Goal: Task Accomplishment & Management: Manage account settings

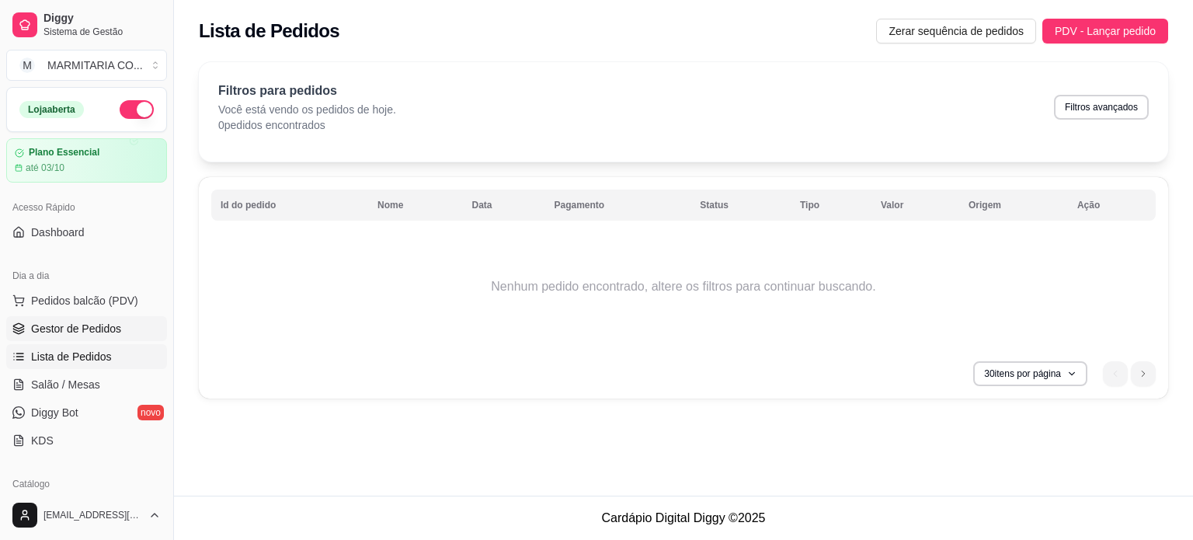
click at [84, 325] on span "Gestor de Pedidos" at bounding box center [76, 329] width 90 height 16
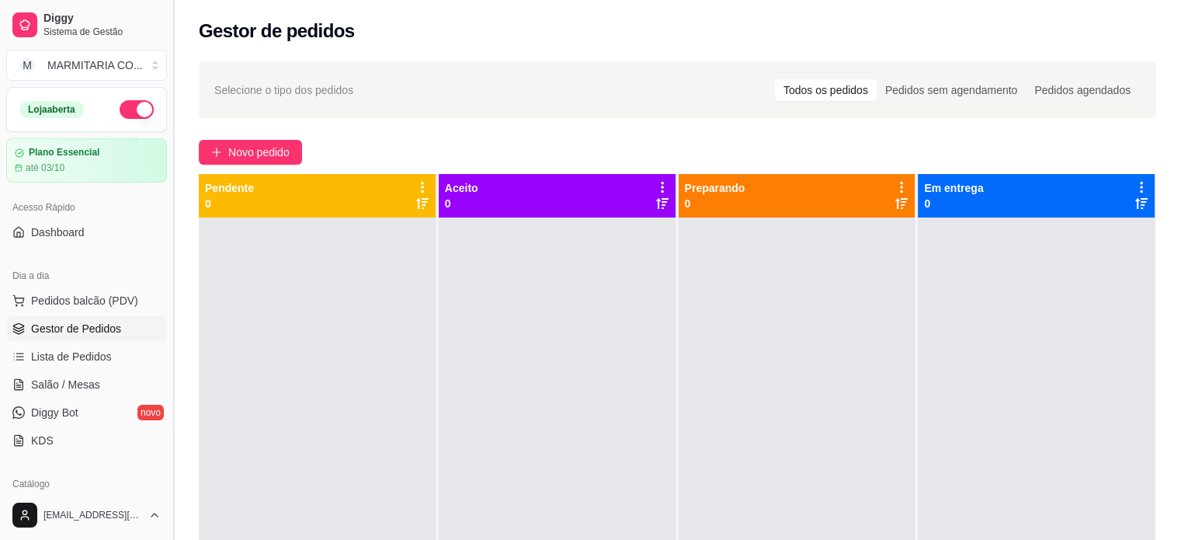
drag, startPoint x: 168, startPoint y: 228, endPoint x: 168, endPoint y: 307, distance: 78.5
click at [168, 307] on button "Toggle Sidebar" at bounding box center [173, 270] width 12 height 540
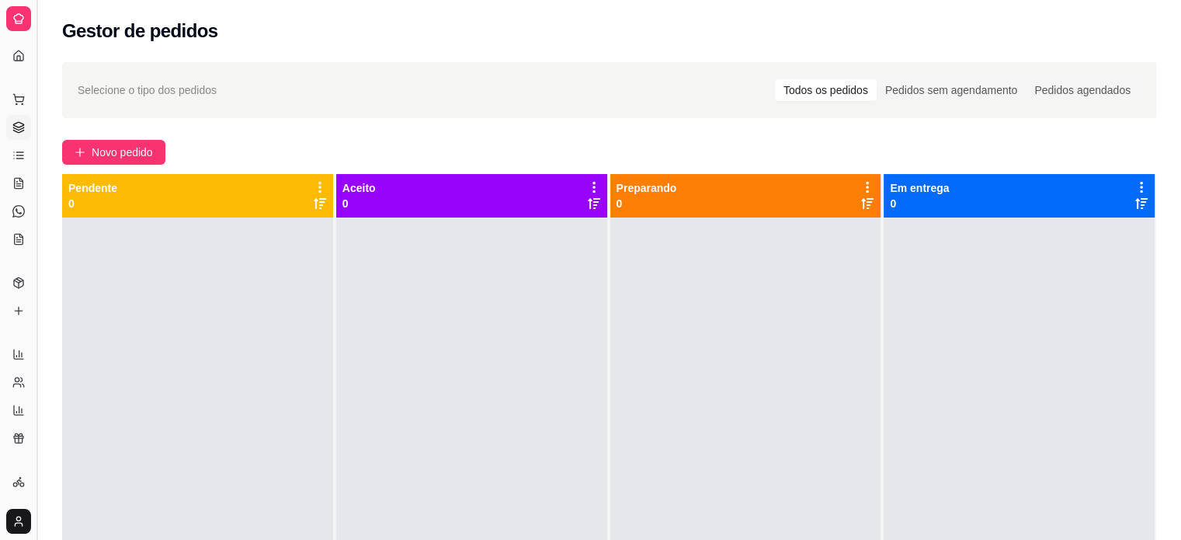
click at [36, 93] on button "Toggle Sidebar" at bounding box center [36, 270] width 12 height 540
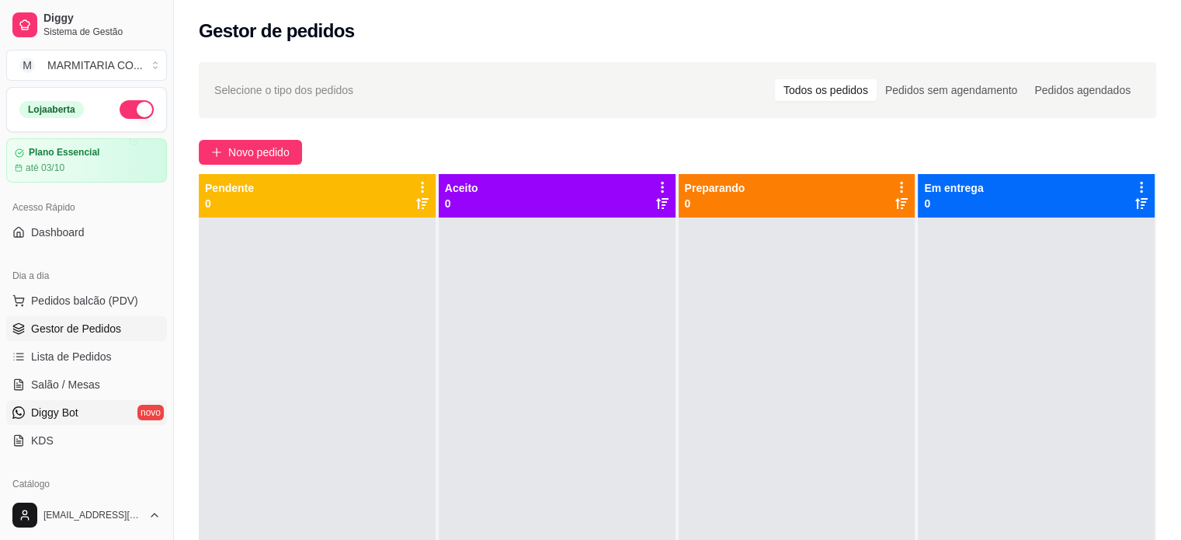
click at [92, 408] on link "Diggy Bot novo" at bounding box center [86, 412] width 161 height 25
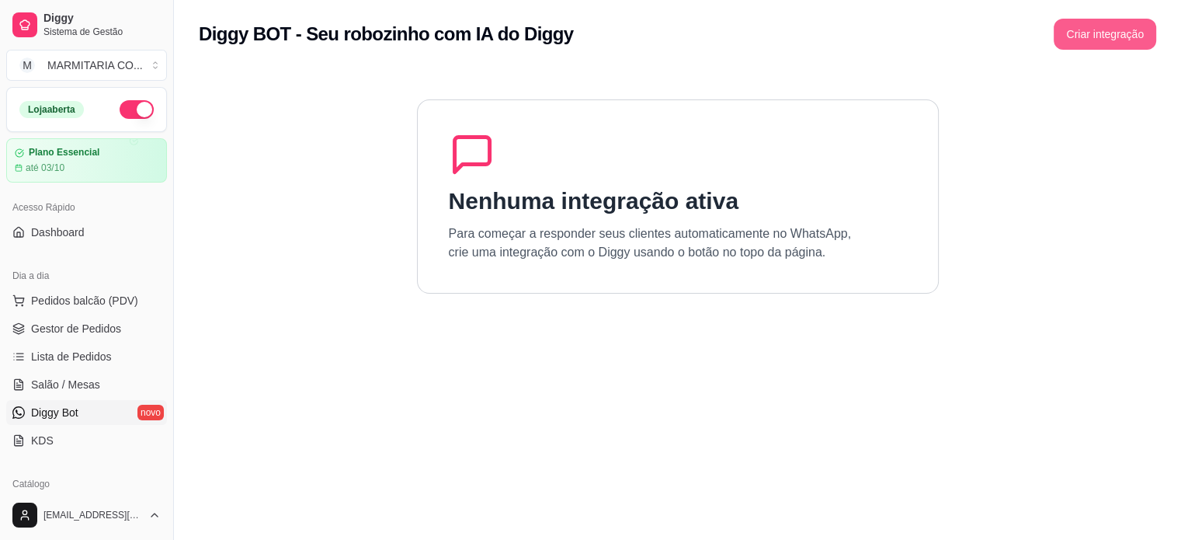
click at [1073, 30] on button "Criar integração" at bounding box center [1105, 34] width 103 height 31
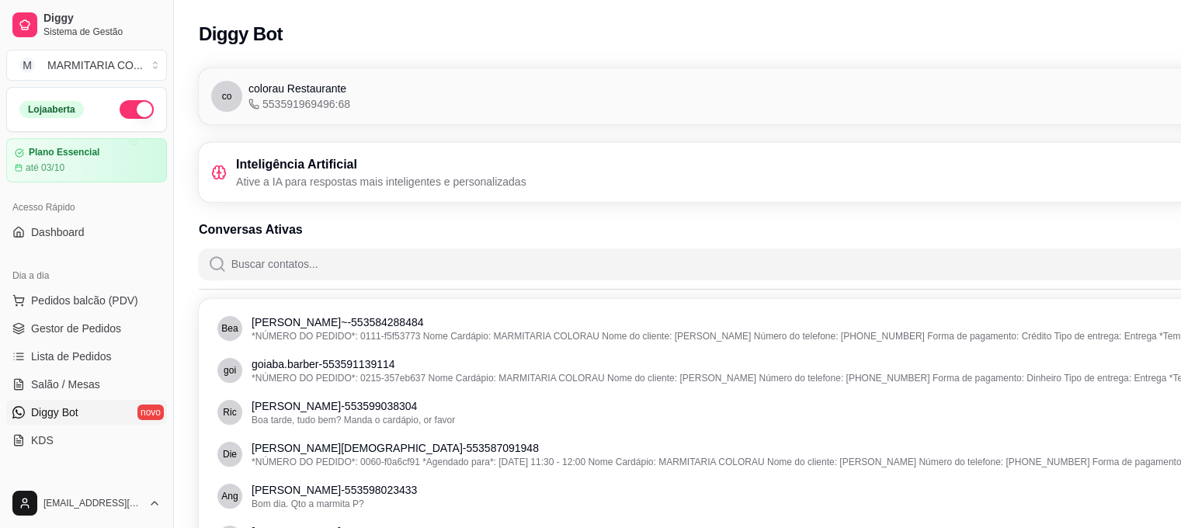
click at [78, 416] on span "Diggy Bot" at bounding box center [54, 413] width 47 height 16
click at [598, 176] on div "Inteligência Artificial Ative a IA para respostas mais inteligentes e personali…" at bounding box center [764, 172] width 1107 height 34
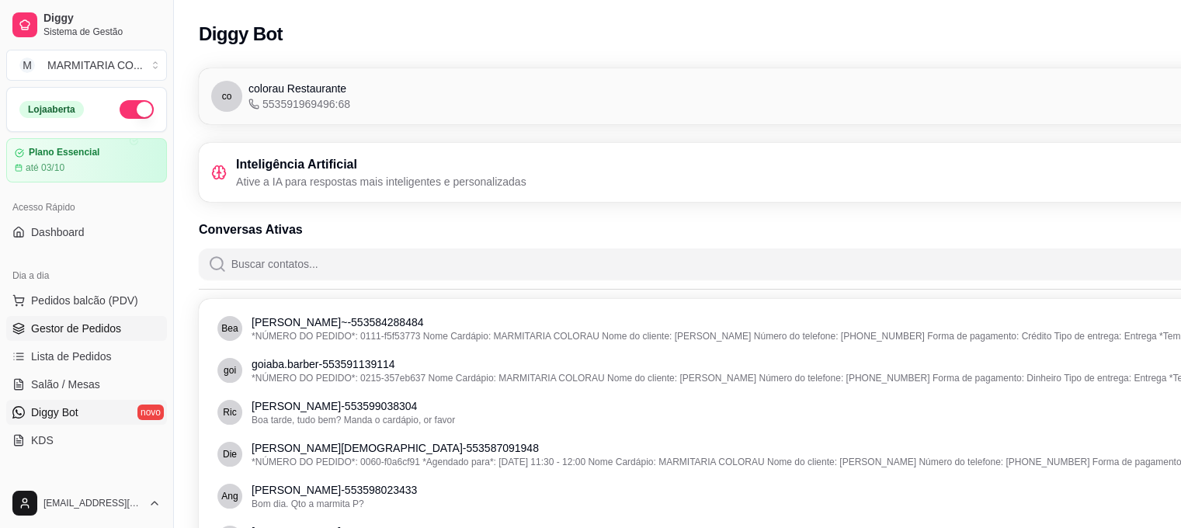
click at [74, 322] on span "Gestor de Pedidos" at bounding box center [76, 329] width 90 height 16
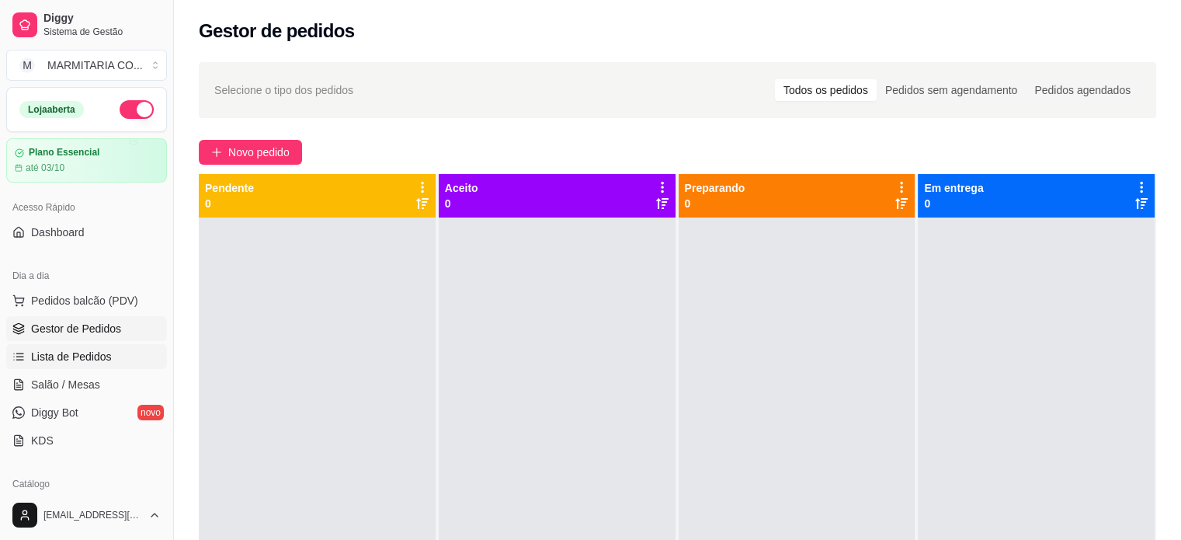
click at [112, 351] on link "Lista de Pedidos" at bounding box center [86, 356] width 161 height 25
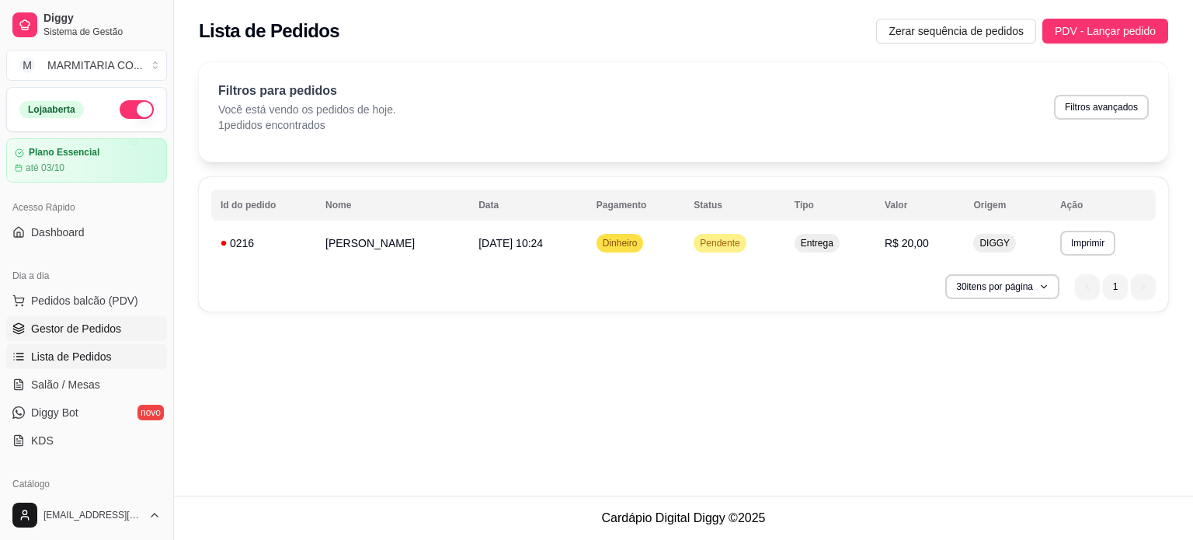
click at [63, 323] on span "Gestor de Pedidos" at bounding box center [76, 329] width 90 height 16
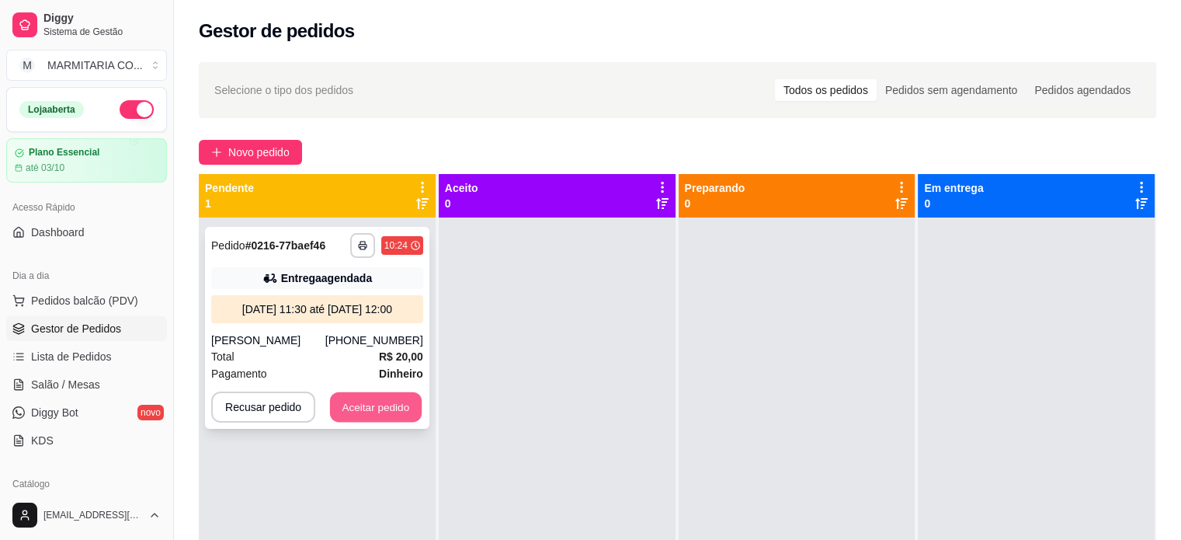
click at [373, 403] on button "Aceitar pedido" at bounding box center [376, 407] width 92 height 30
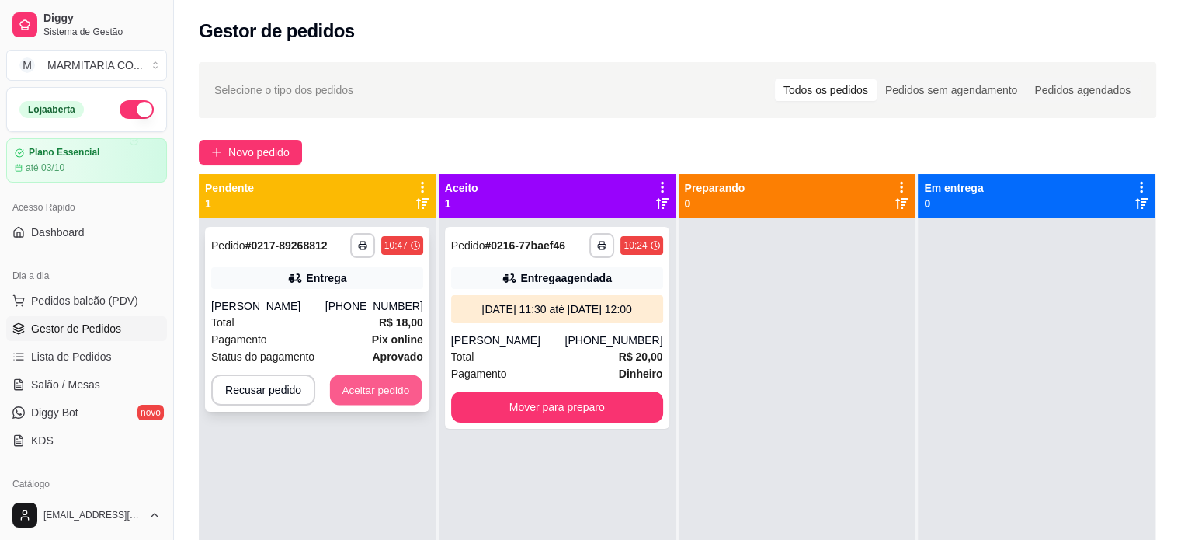
click at [373, 398] on button "Aceitar pedido" at bounding box center [376, 390] width 92 height 30
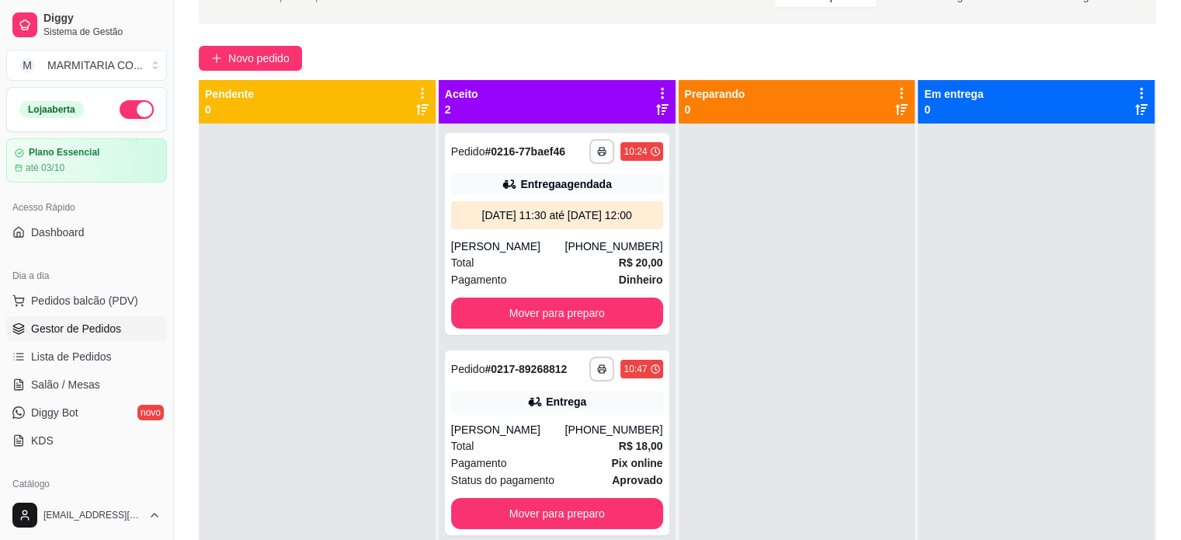
scroll to position [96, 0]
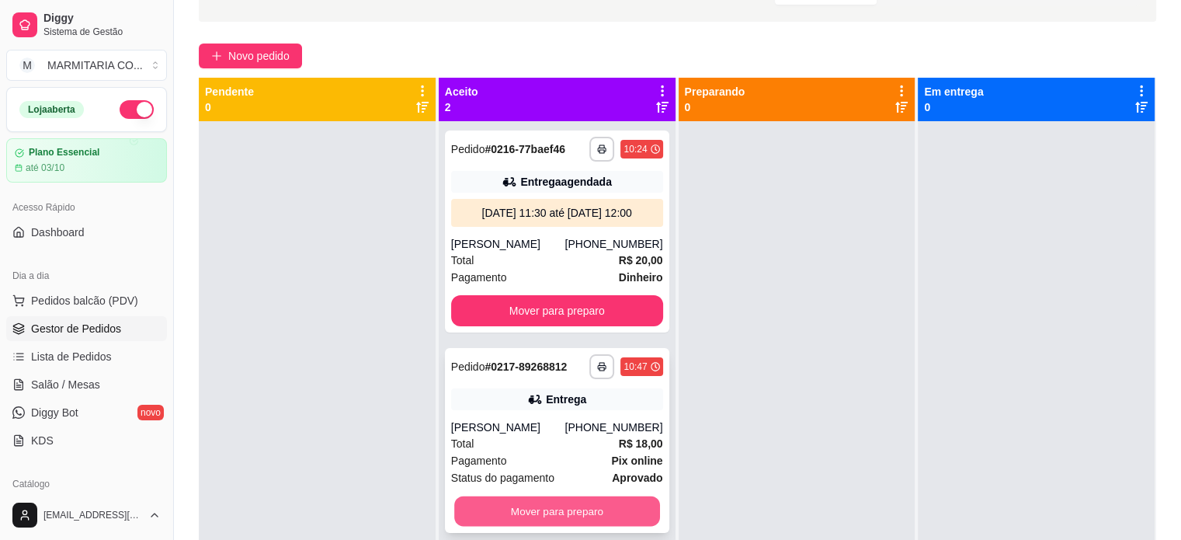
click at [618, 511] on button "Mover para preparo" at bounding box center [557, 511] width 206 height 30
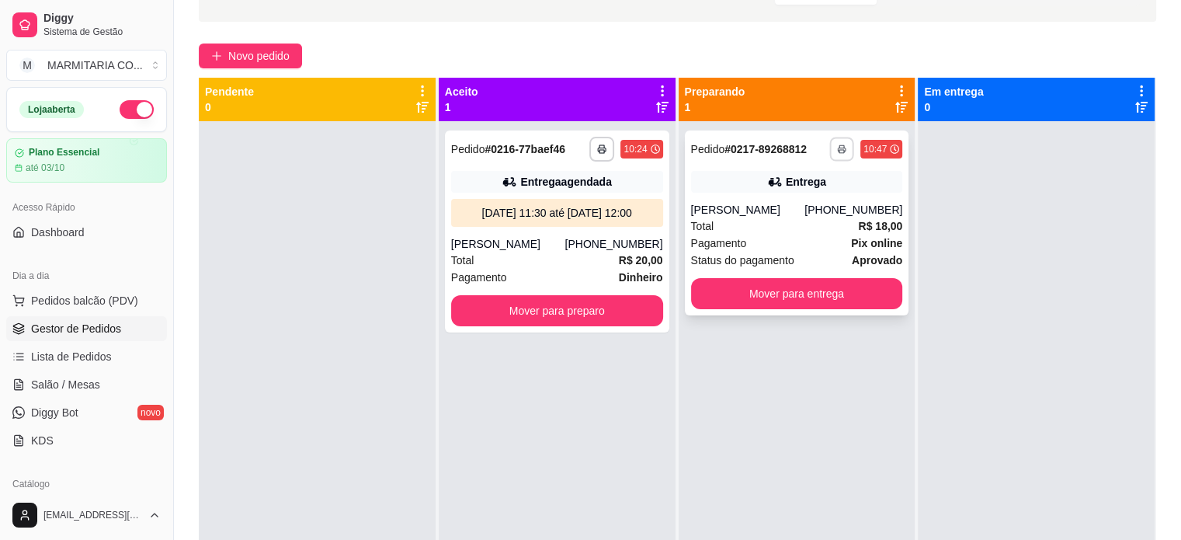
click at [840, 147] on button "button" at bounding box center [842, 149] width 24 height 24
click at [771, 199] on button "IMPRESSORA" at bounding box center [792, 203] width 109 height 24
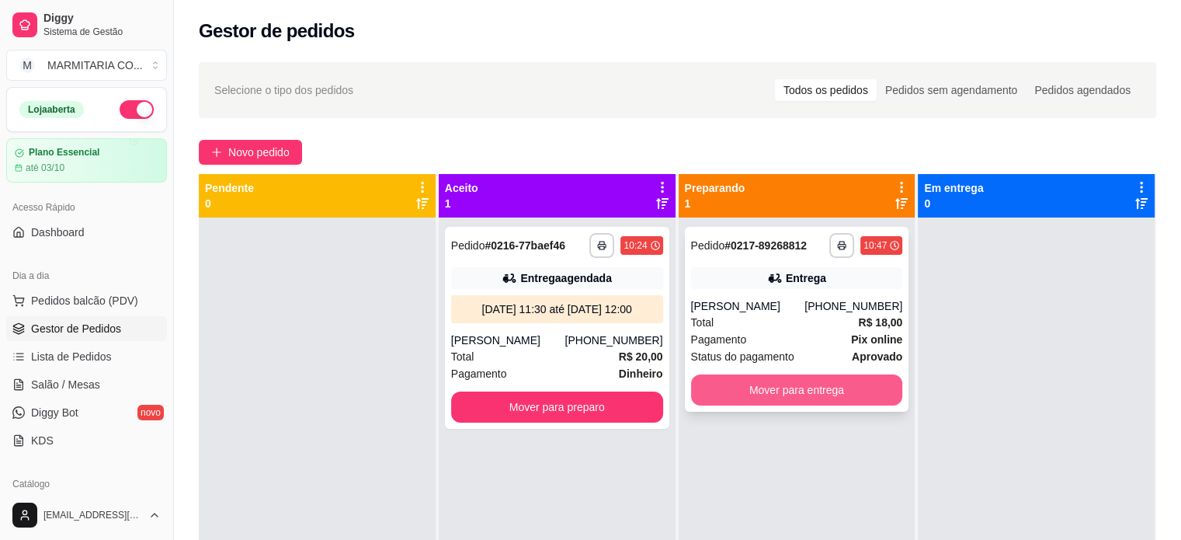
click at [805, 383] on button "Mover para entrega" at bounding box center [797, 389] width 212 height 31
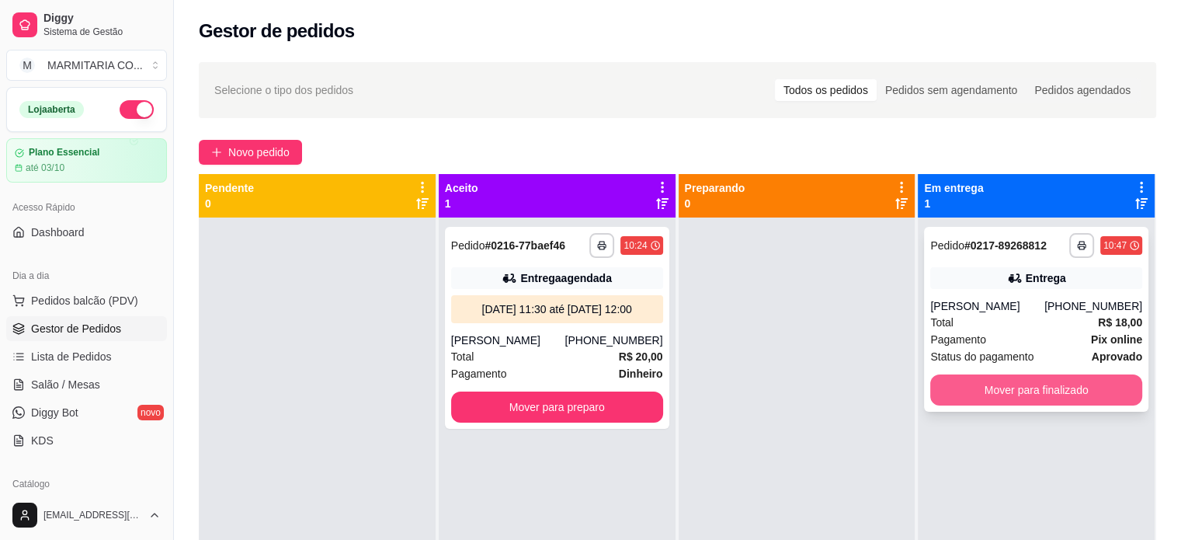
click at [1059, 394] on button "Mover para finalizado" at bounding box center [1037, 389] width 212 height 31
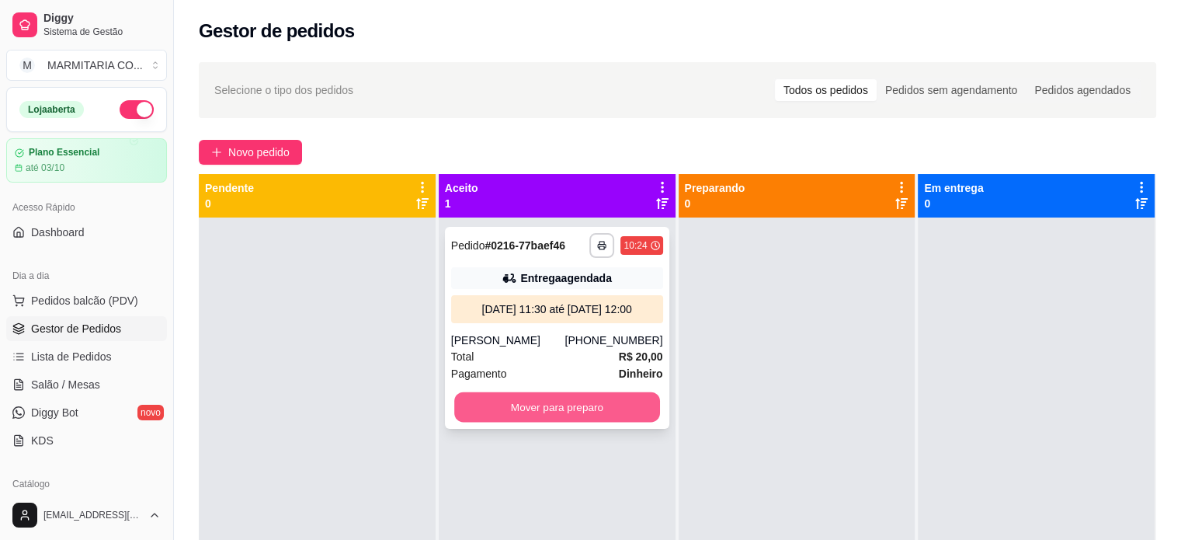
click at [553, 403] on button "Mover para preparo" at bounding box center [557, 407] width 206 height 30
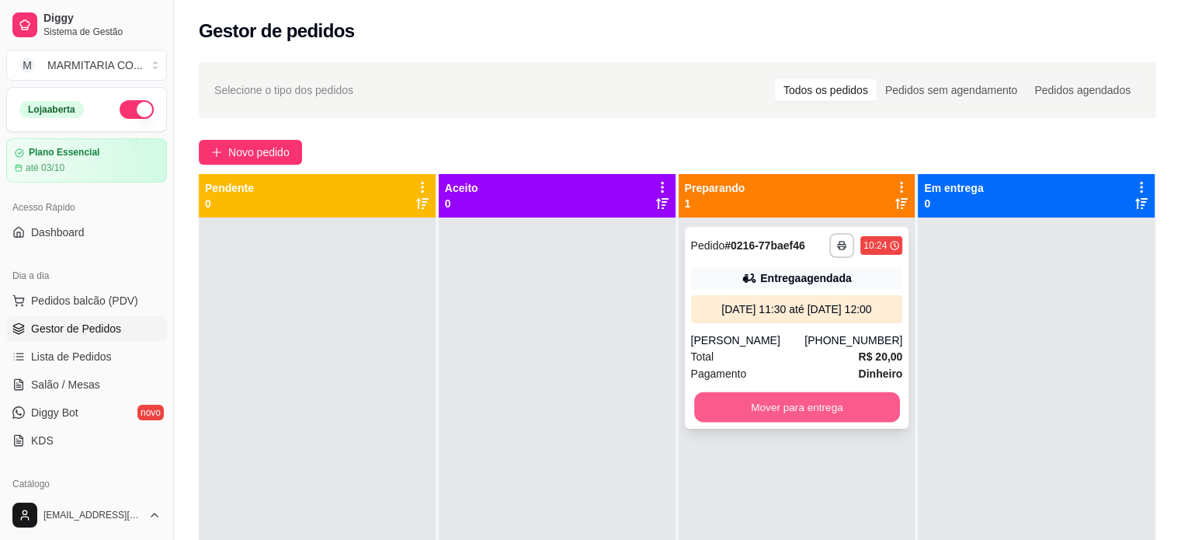
click at [762, 402] on button "Mover para entrega" at bounding box center [797, 407] width 206 height 30
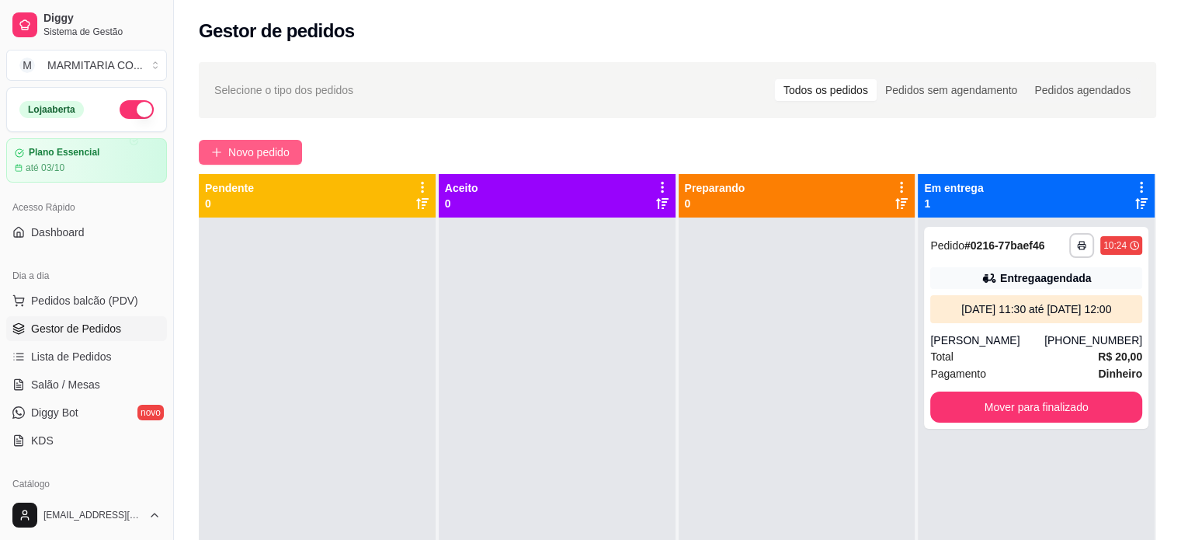
click at [254, 151] on span "Novo pedido" at bounding box center [258, 152] width 61 height 17
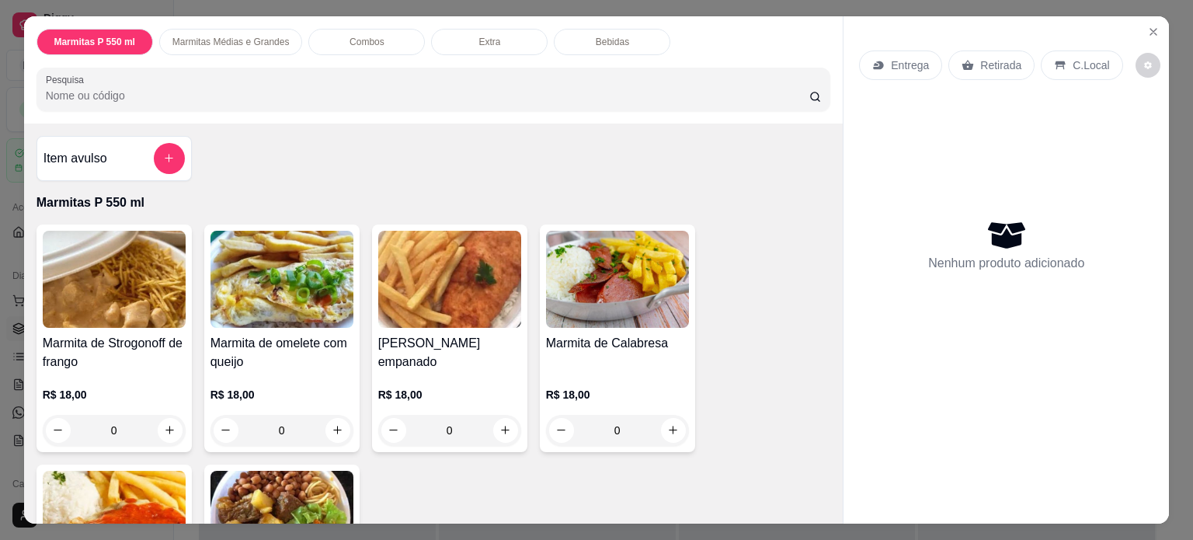
click at [160, 421] on div "0" at bounding box center [114, 430] width 143 height 31
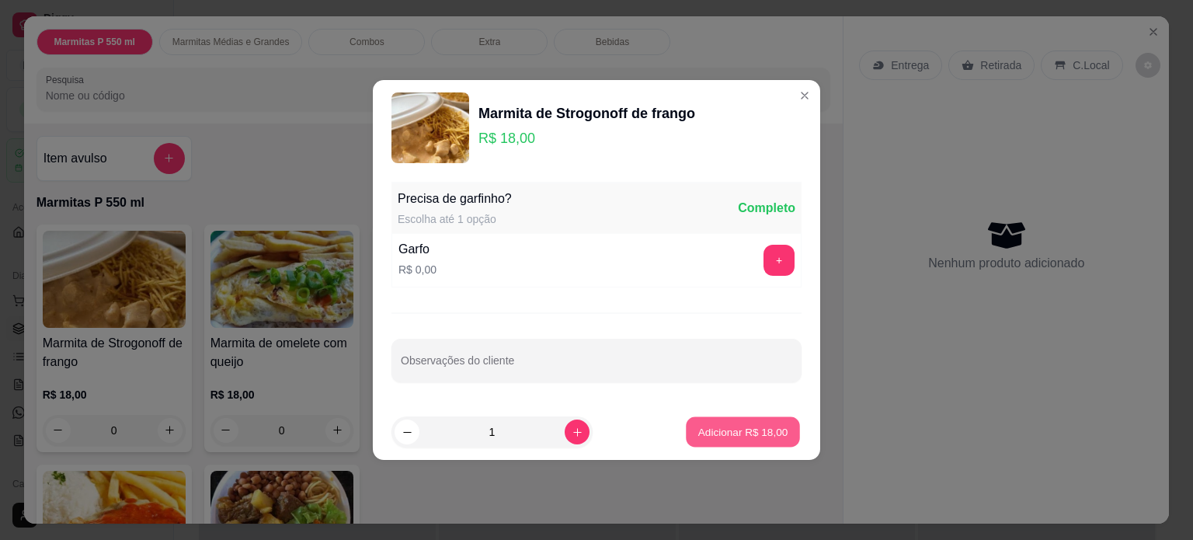
click at [725, 429] on p "Adicionar R$ 18,00" at bounding box center [743, 431] width 90 height 15
type input "1"
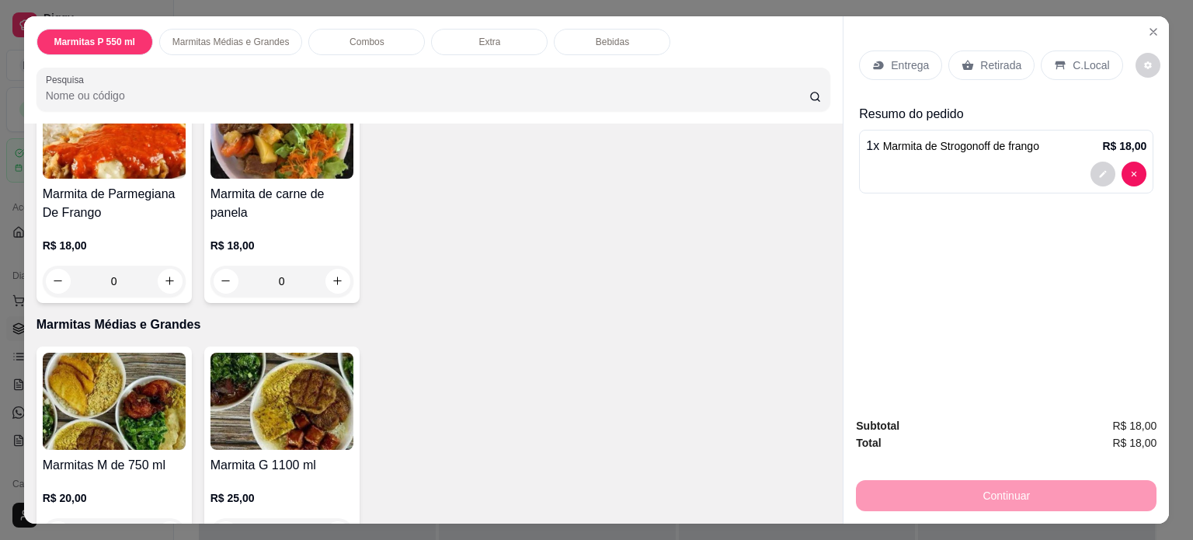
scroll to position [396, 0]
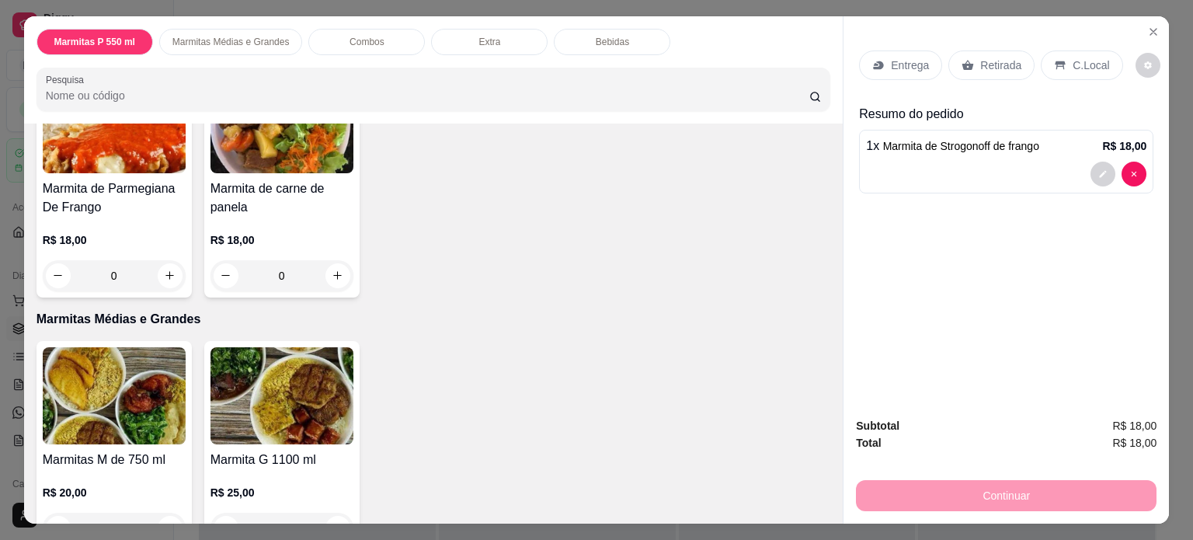
click at [80, 490] on p "R$ 20,00" at bounding box center [114, 493] width 143 height 16
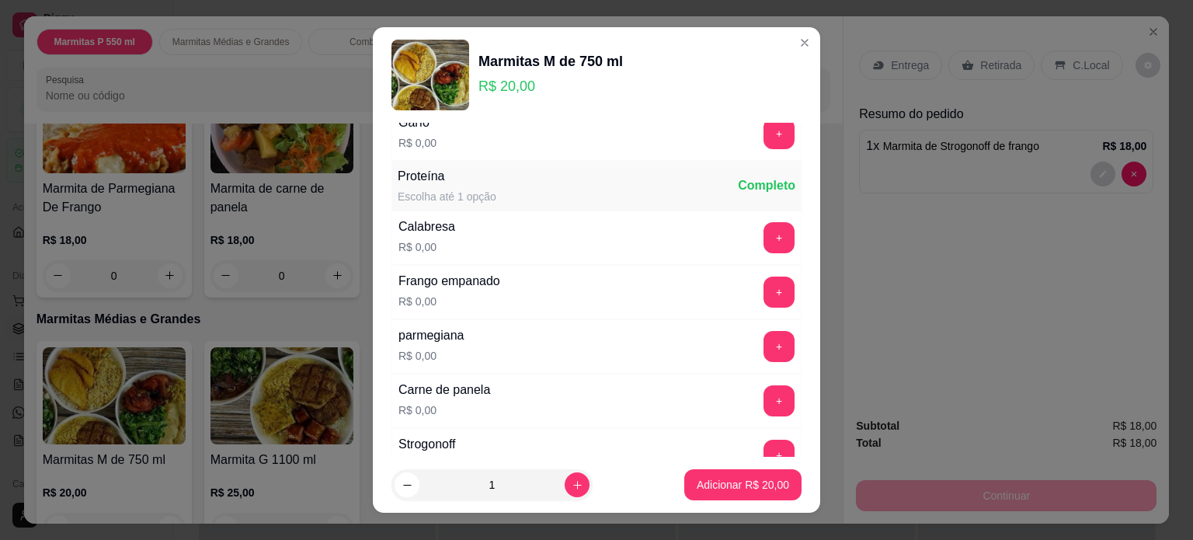
scroll to position [83, 0]
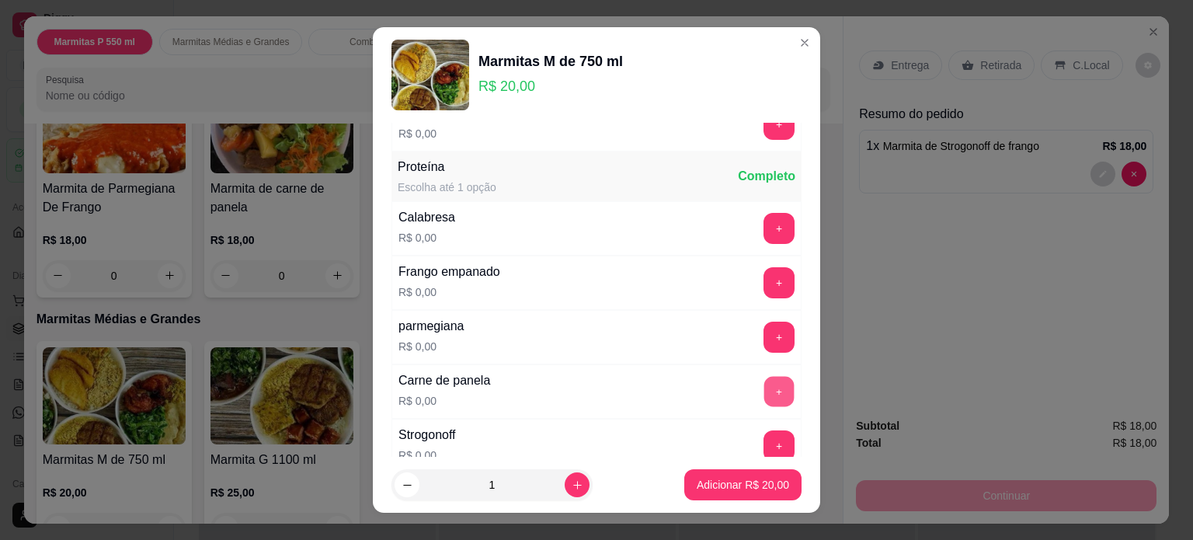
click at [764, 381] on button "+" at bounding box center [779, 392] width 30 height 30
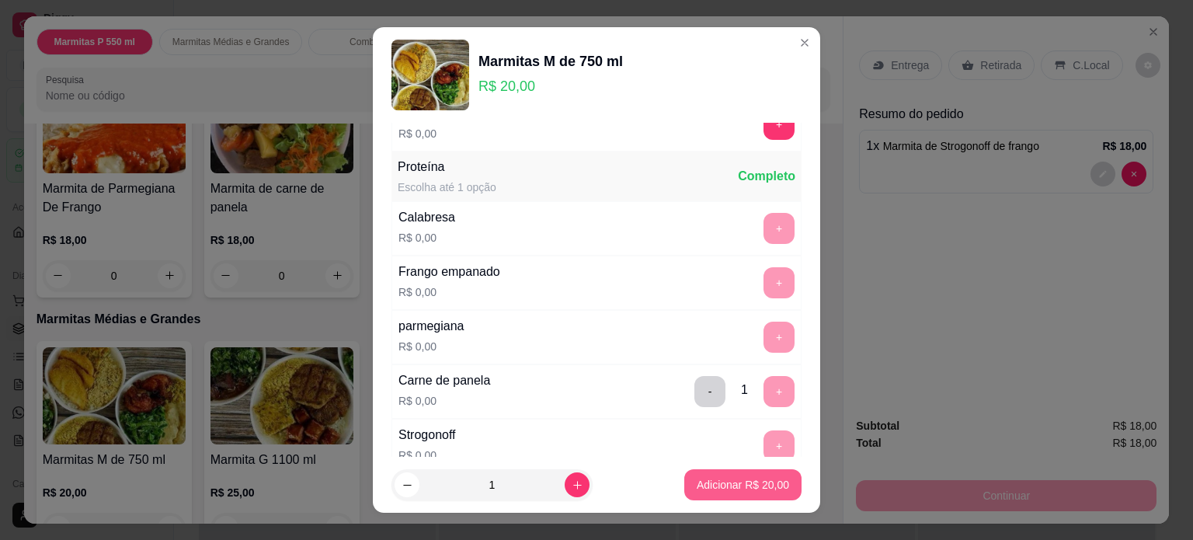
click at [718, 478] on p "Adicionar R$ 20,00" at bounding box center [743, 485] width 92 height 16
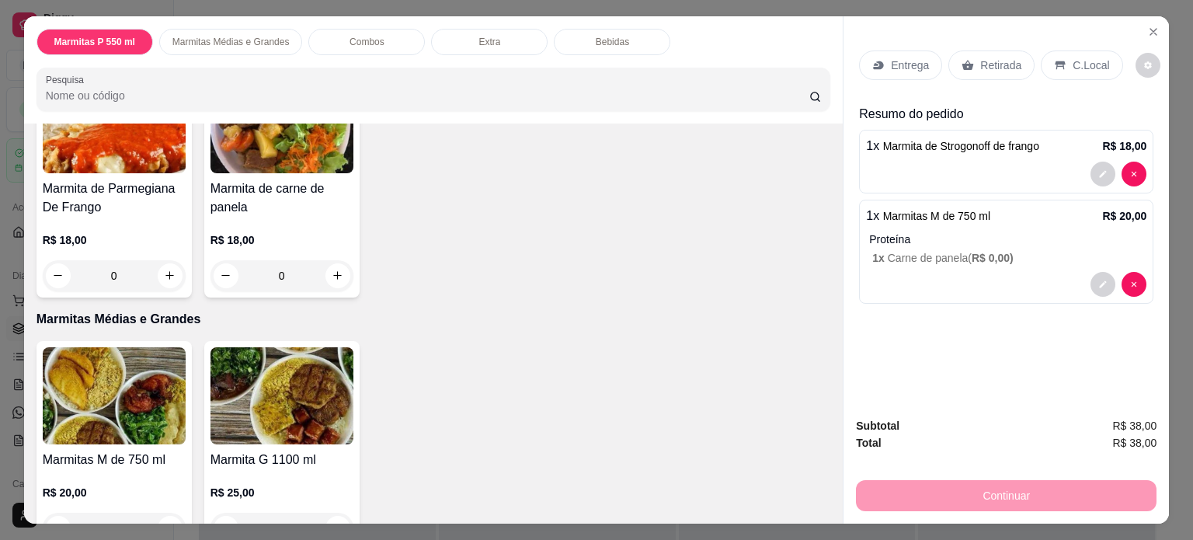
click at [903, 58] on p "Entrega" at bounding box center [910, 65] width 38 height 16
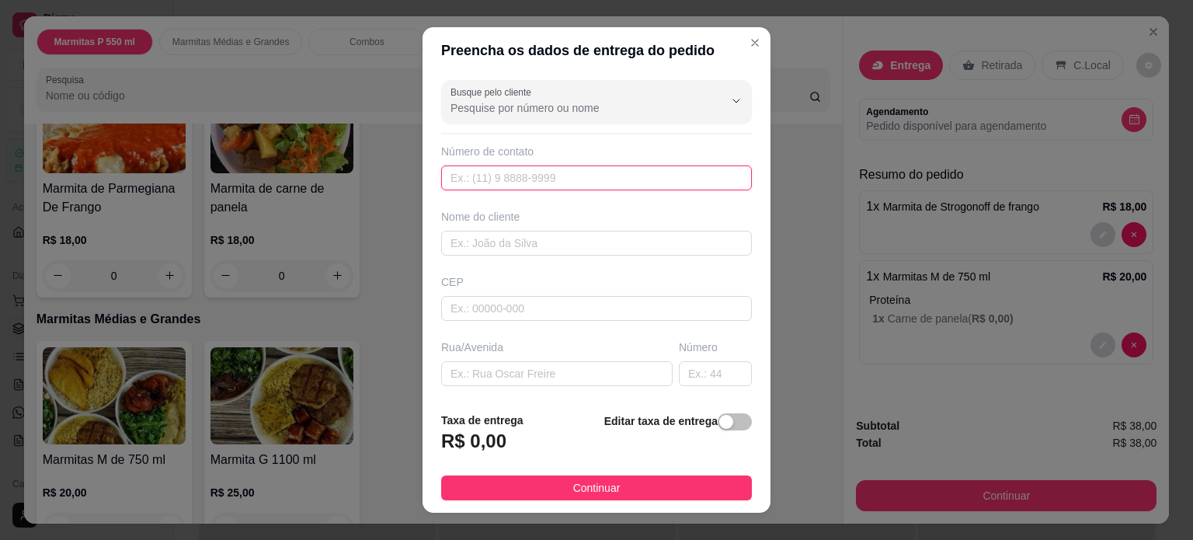
click at [510, 182] on input "text" at bounding box center [596, 177] width 311 height 25
click at [510, 180] on input "text" at bounding box center [596, 177] width 311 height 25
click at [495, 234] on input "text" at bounding box center [596, 243] width 311 height 25
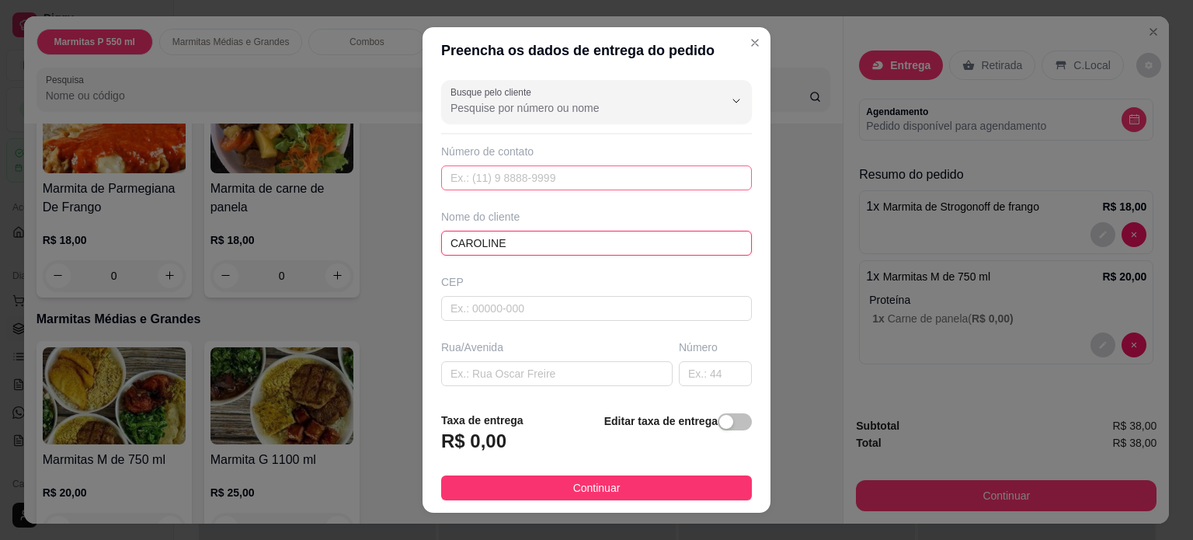
type input "CAROLINE"
click at [537, 179] on input "text" at bounding box center [596, 177] width 311 height 25
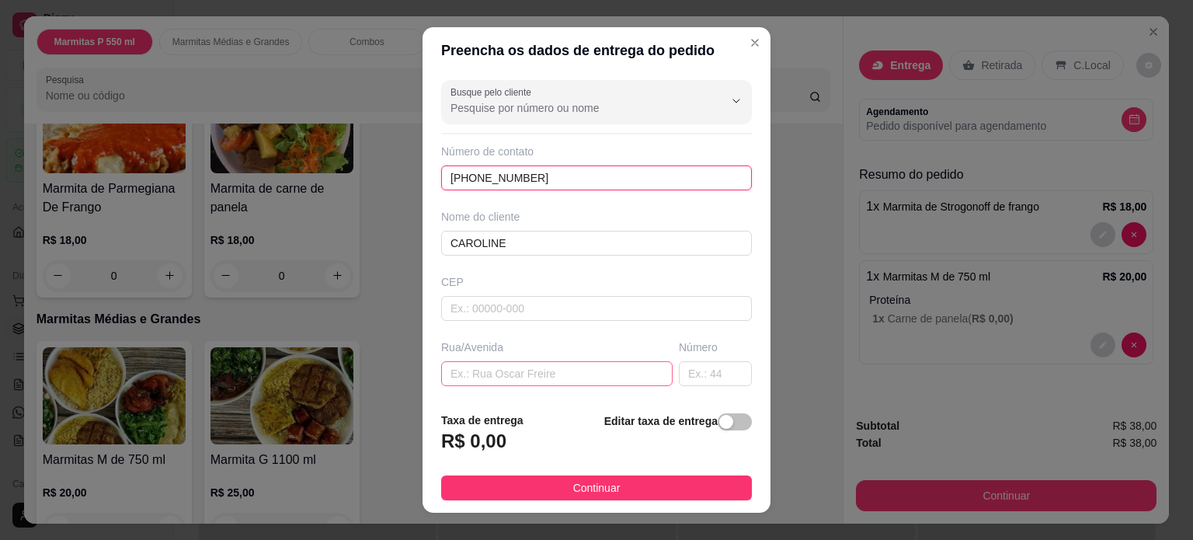
type input "[PHONE_NUMBER]"
click at [489, 368] on input "text" at bounding box center [556, 373] width 231 height 25
type input "PARAIBA"
click at [679, 378] on input "text" at bounding box center [715, 373] width 73 height 25
type input "838"
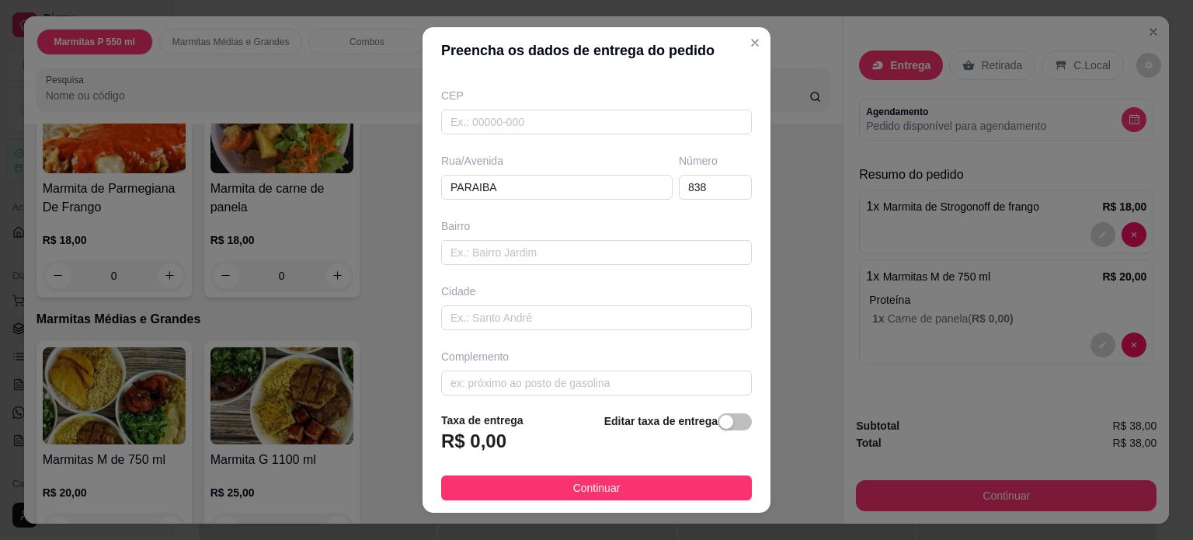
scroll to position [195, 0]
click at [482, 254] on div "Busque pelo cliente Número de contato [PHONE_NUMBER] Nome do cliente [PERSON_NA…" at bounding box center [597, 237] width 348 height 326
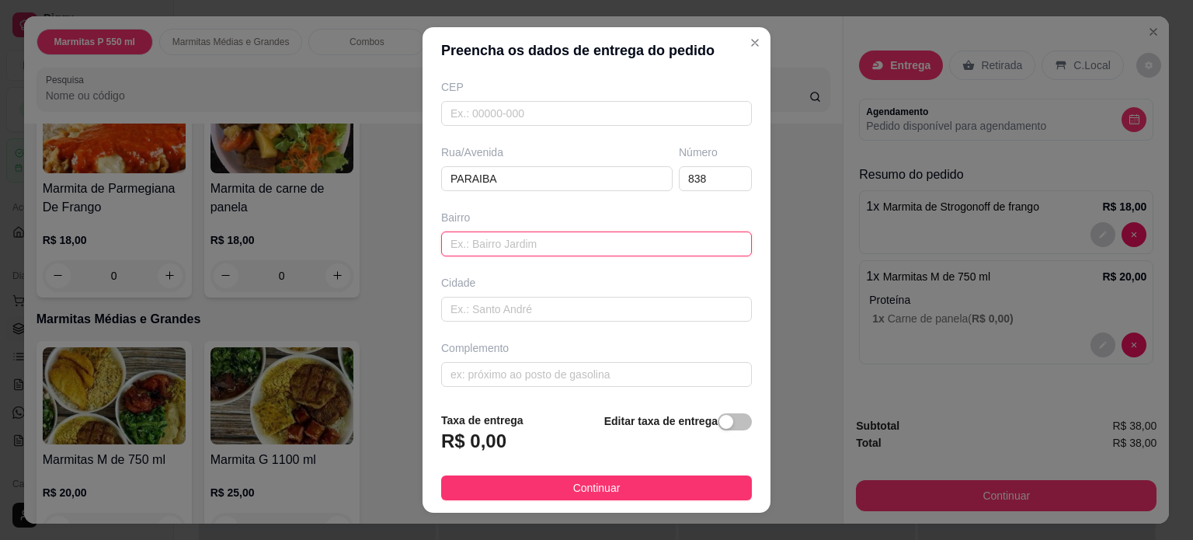
click at [478, 245] on input "text" at bounding box center [596, 243] width 311 height 25
type input "CENTRO"
click at [458, 375] on input "text" at bounding box center [596, 374] width 311 height 25
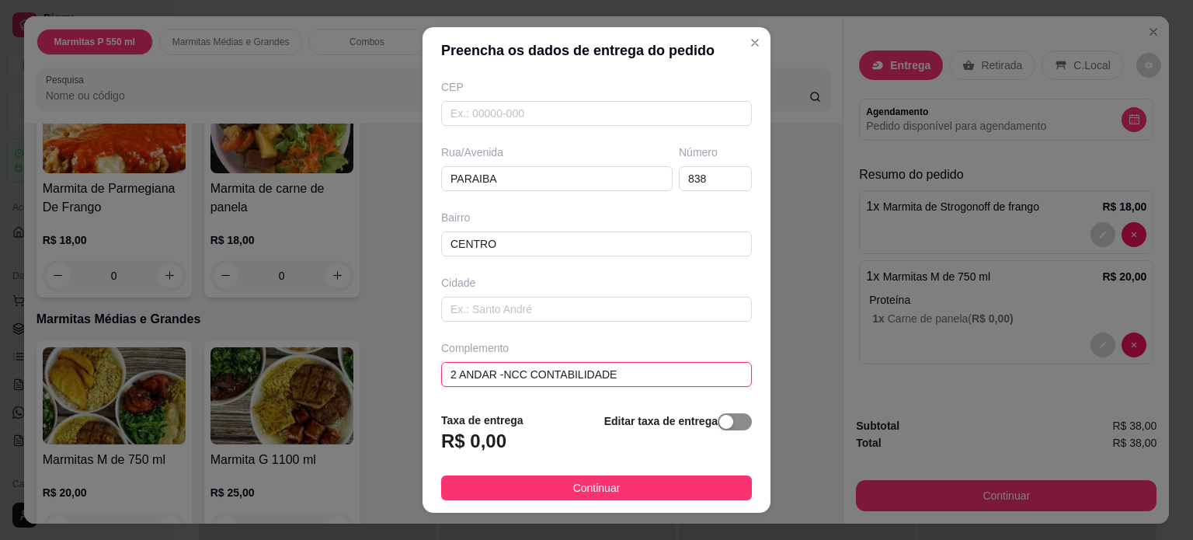
type input "2 ANDAR -NCC CONTABILIDADE"
click at [724, 423] on span "button" at bounding box center [735, 421] width 34 height 17
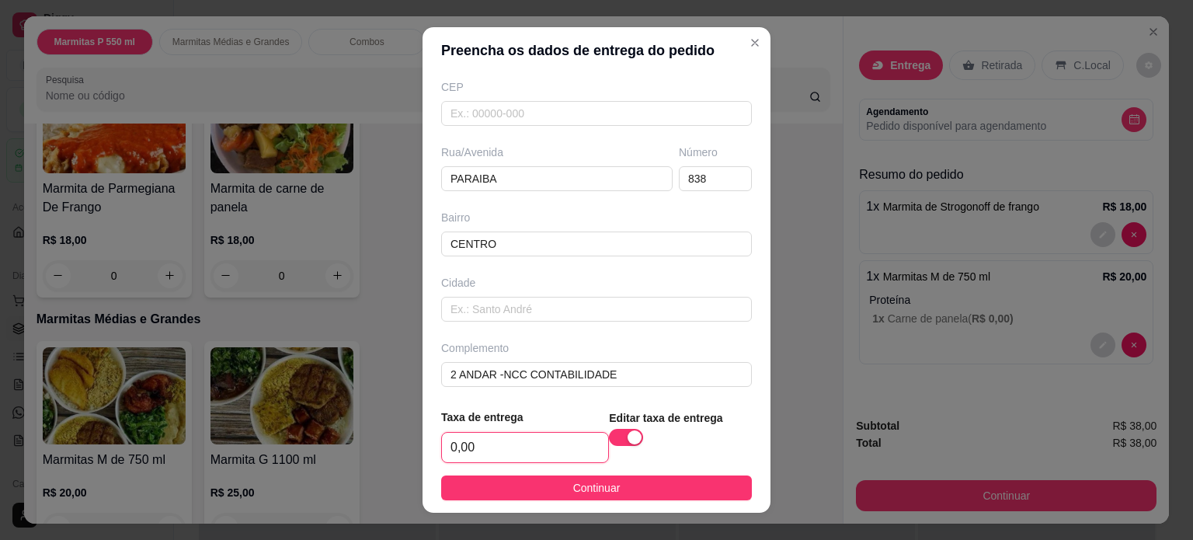
click at [501, 440] on input "0,00" at bounding box center [525, 448] width 166 height 30
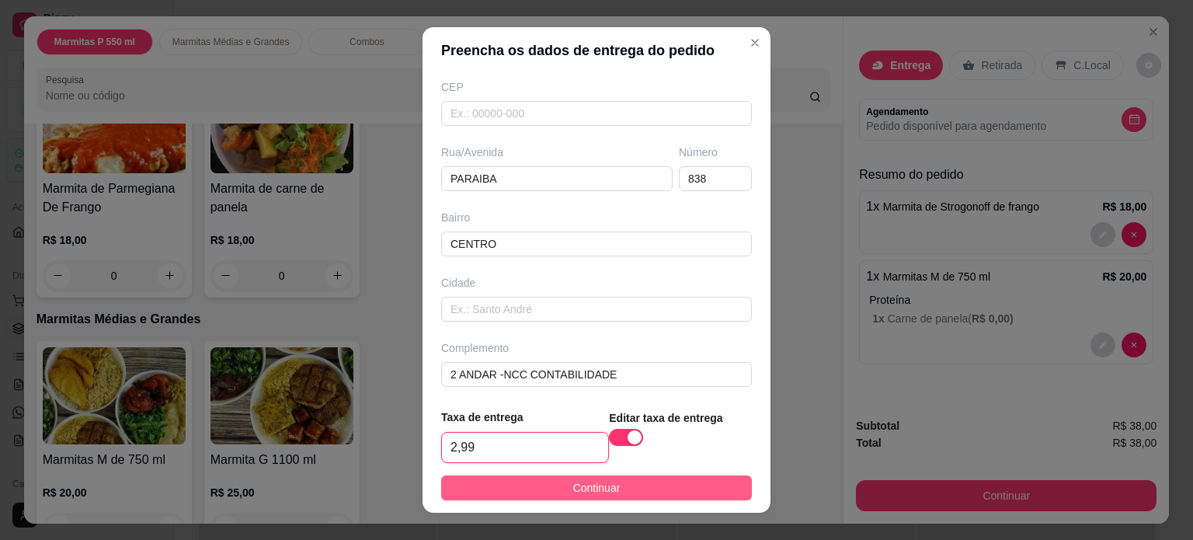
type input "2,99"
click at [496, 486] on button "Continuar" at bounding box center [596, 487] width 311 height 25
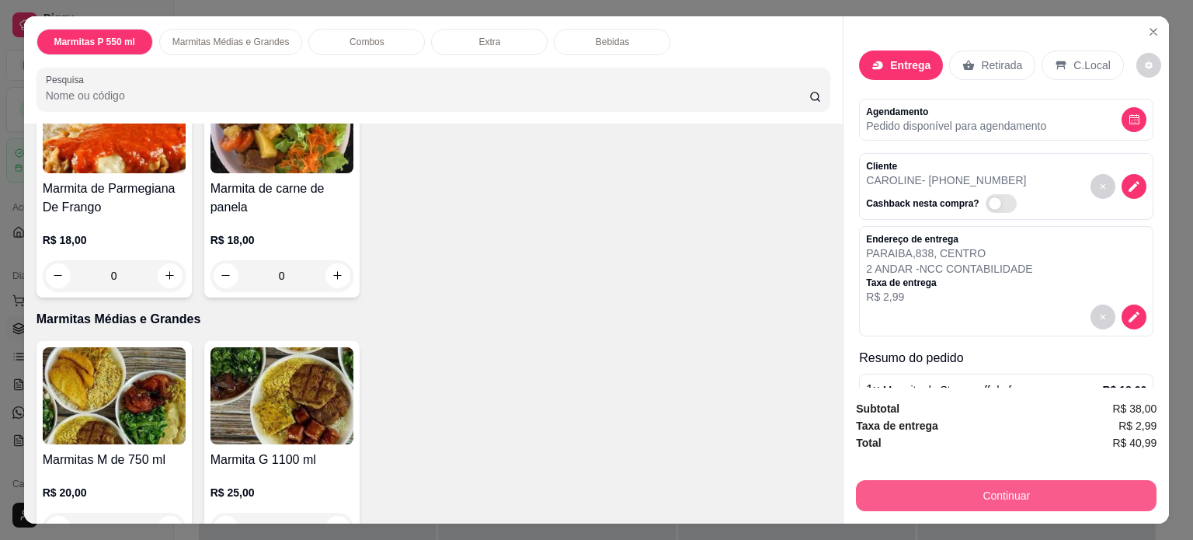
click at [936, 484] on button "Continuar" at bounding box center [1006, 495] width 301 height 31
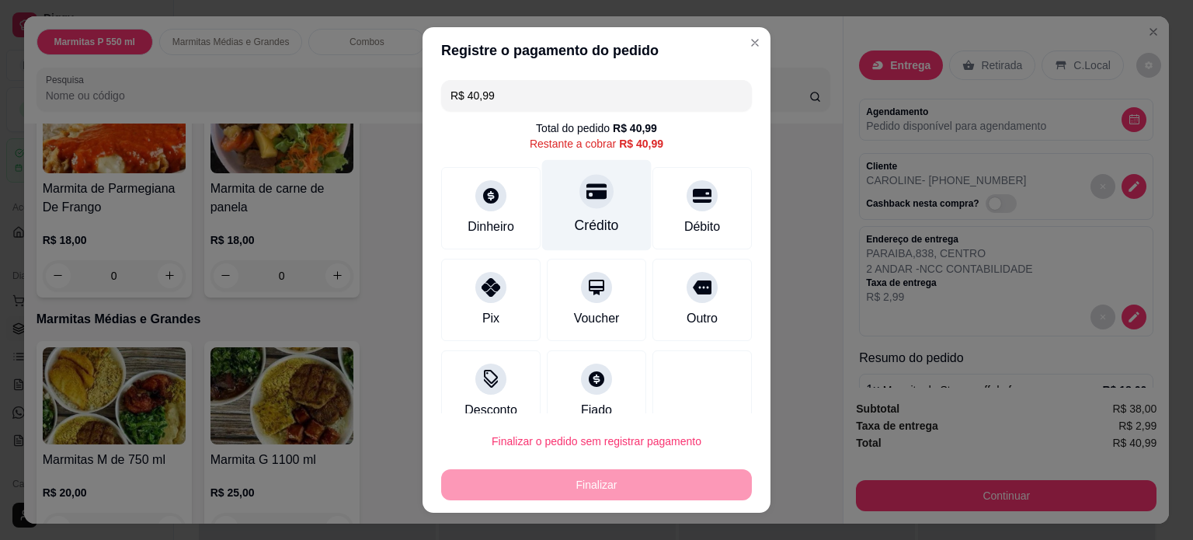
click at [575, 222] on div "Crédito" at bounding box center [597, 225] width 44 height 20
type input "R$ 0,00"
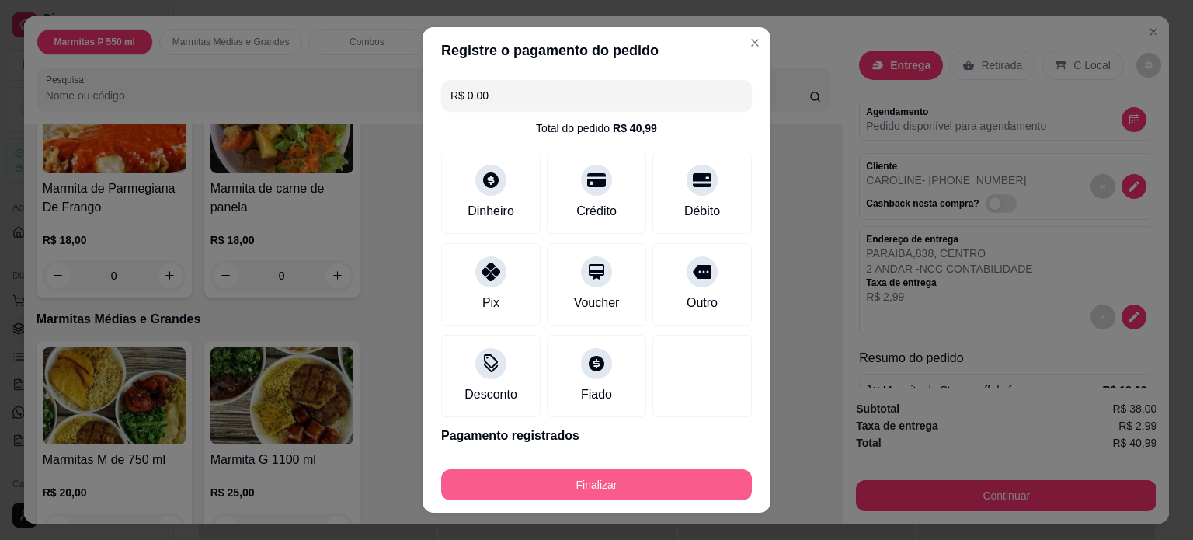
click at [518, 474] on button "Finalizar" at bounding box center [596, 484] width 311 height 31
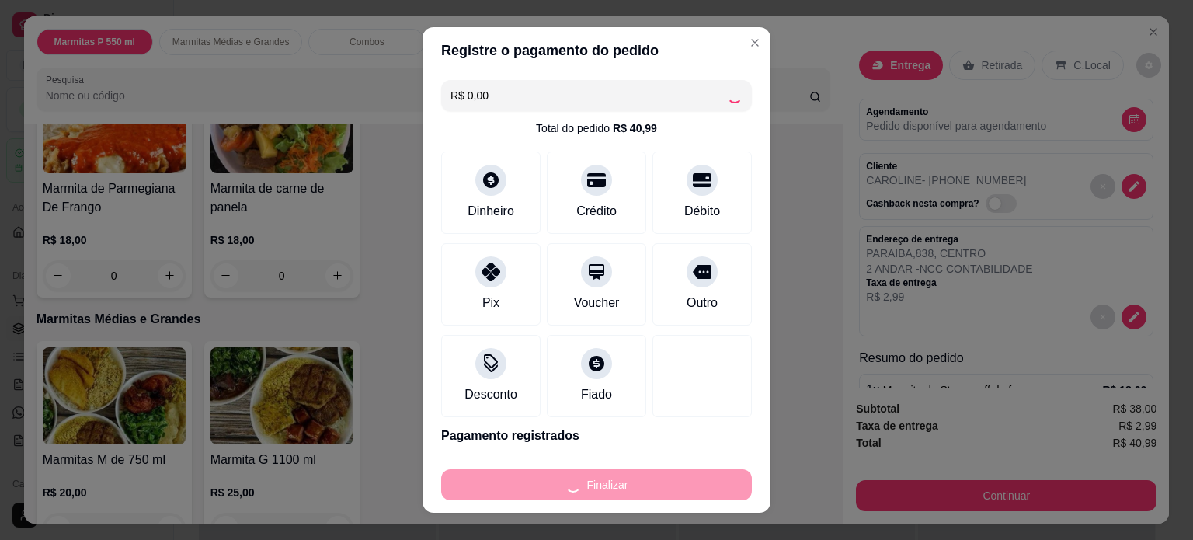
type input "0"
type input "-R$ 40,99"
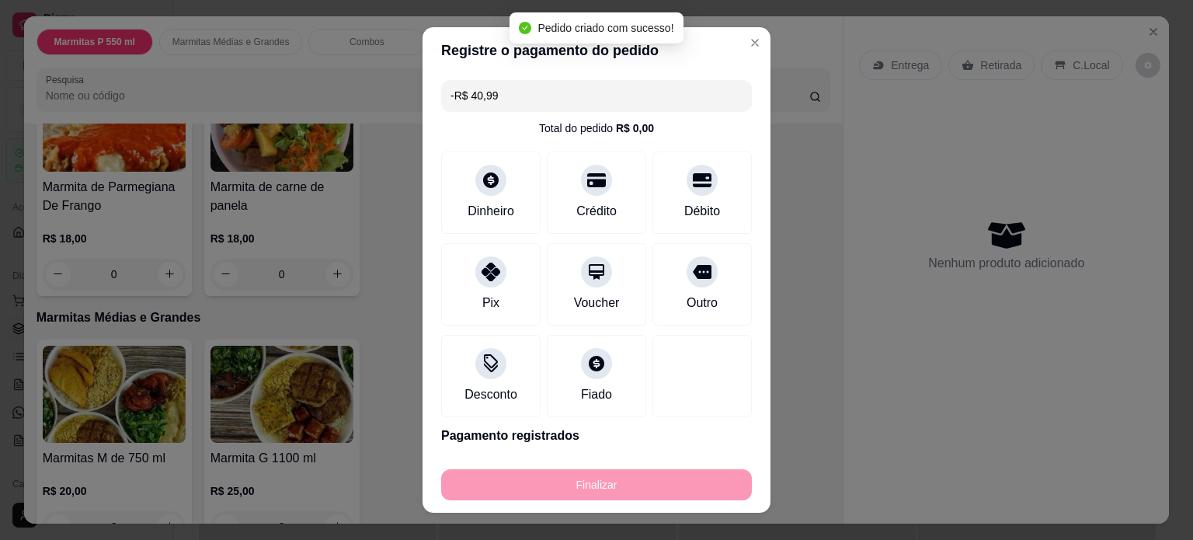
scroll to position [395, 0]
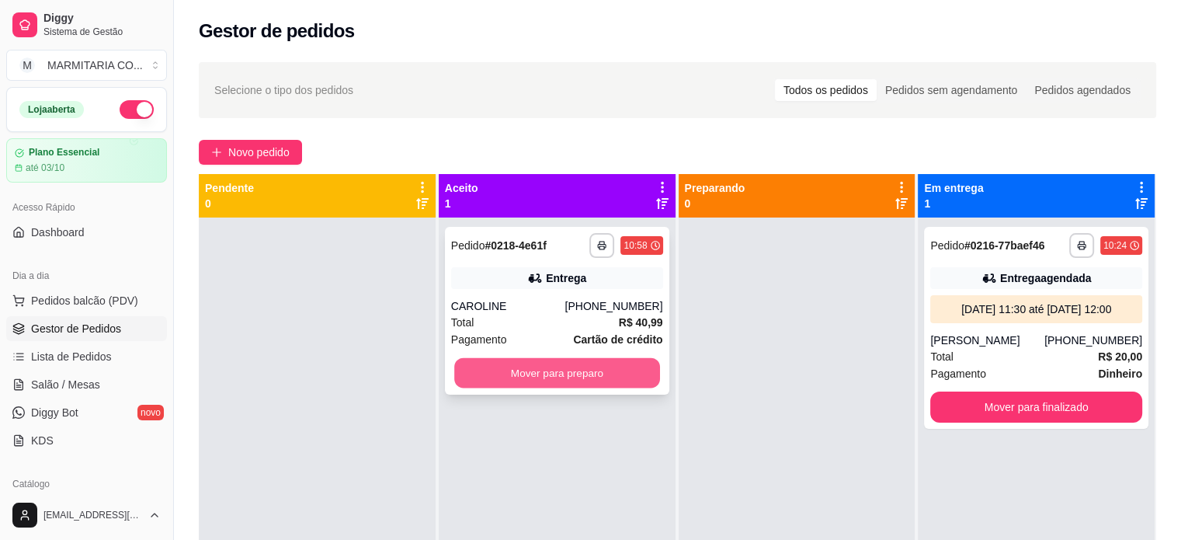
click at [558, 371] on button "Mover para preparo" at bounding box center [557, 373] width 206 height 30
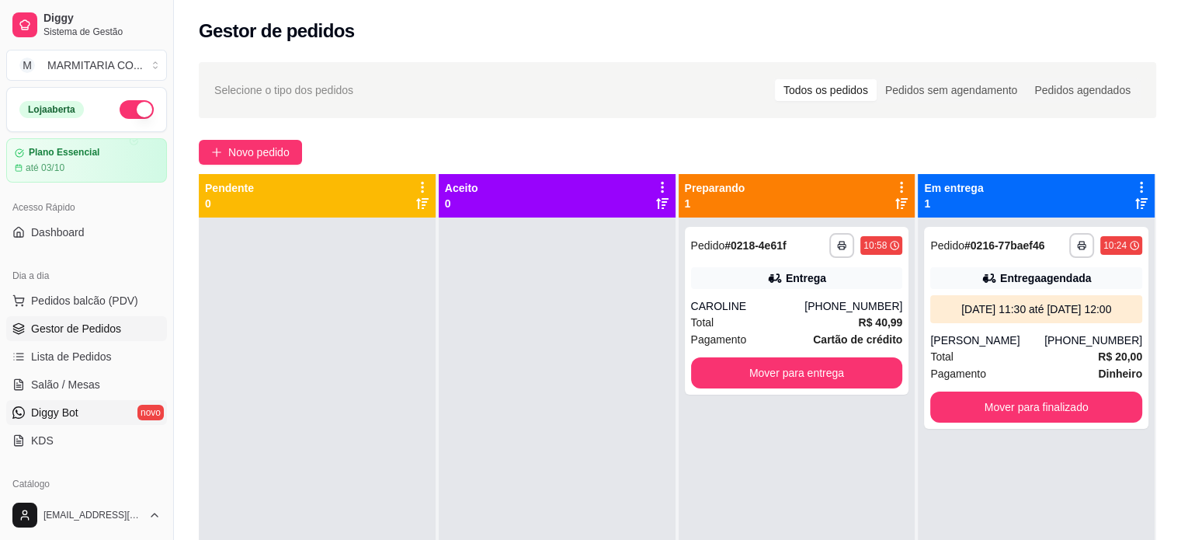
click at [69, 411] on span "Diggy Bot" at bounding box center [54, 413] width 47 height 16
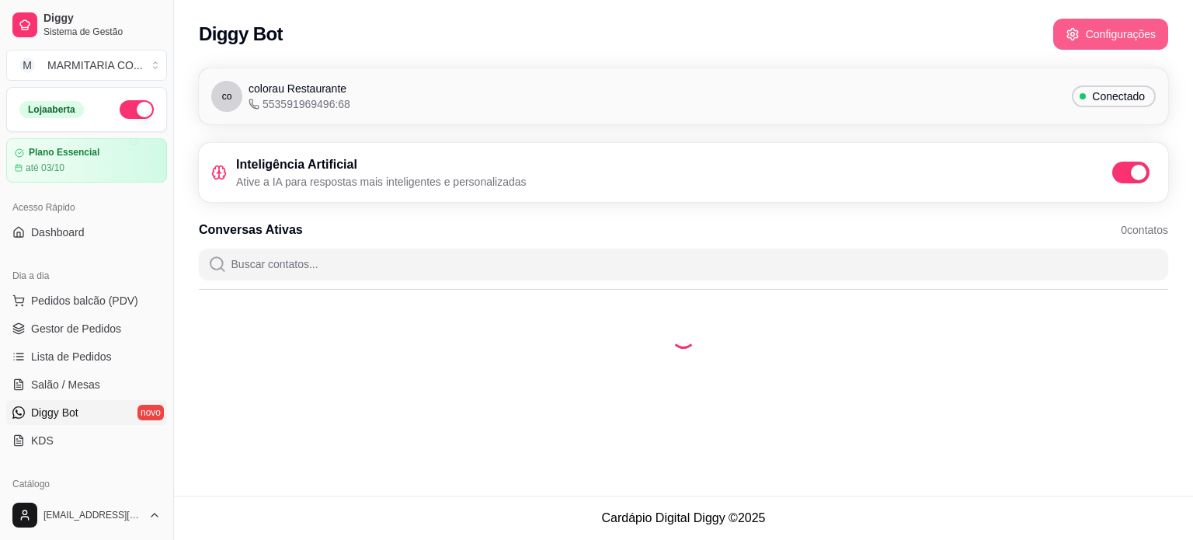
click at [1081, 28] on button "Configurações" at bounding box center [1110, 34] width 115 height 31
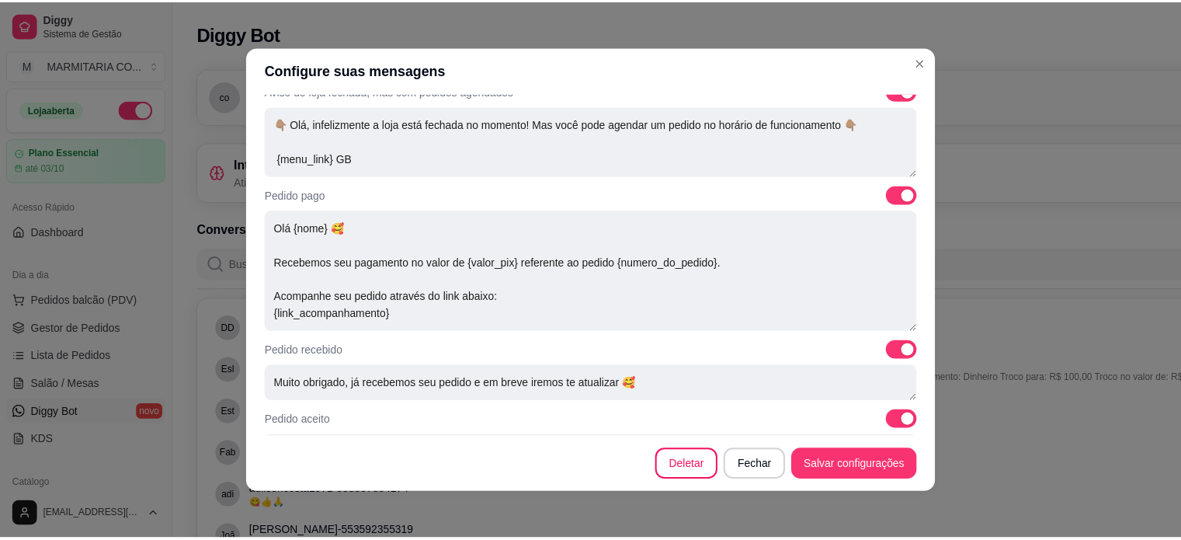
scroll to position [324, 0]
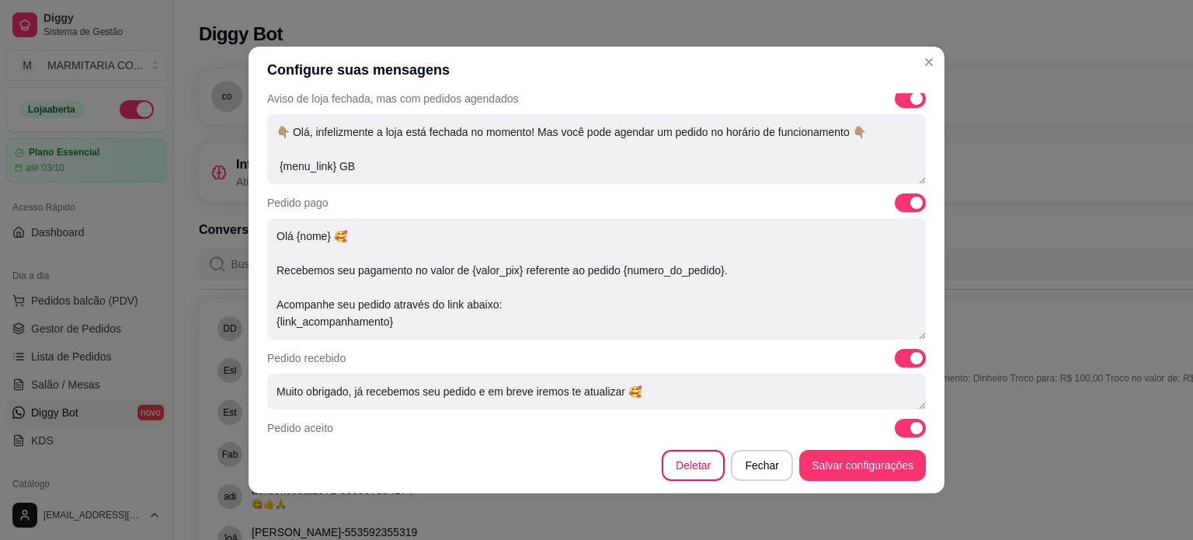
click at [910, 201] on span at bounding box center [916, 203] width 12 height 12
click at [895, 206] on input "checkbox" at bounding box center [899, 211] width 10 height 10
checkbox input "false"
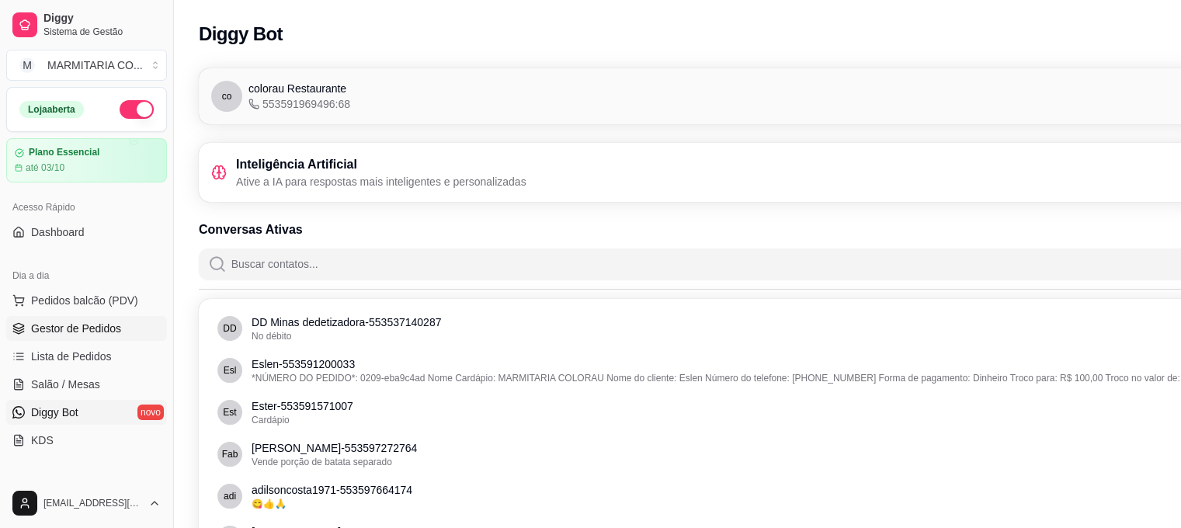
click at [54, 322] on span "Gestor de Pedidos" at bounding box center [76, 329] width 90 height 16
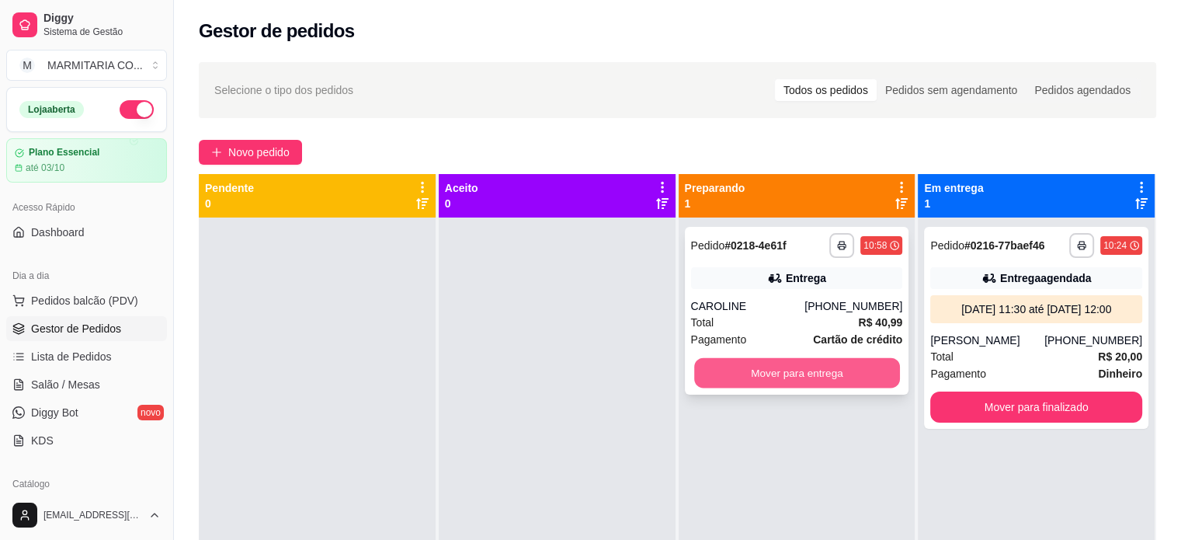
click at [757, 373] on button "Mover para entrega" at bounding box center [797, 373] width 206 height 30
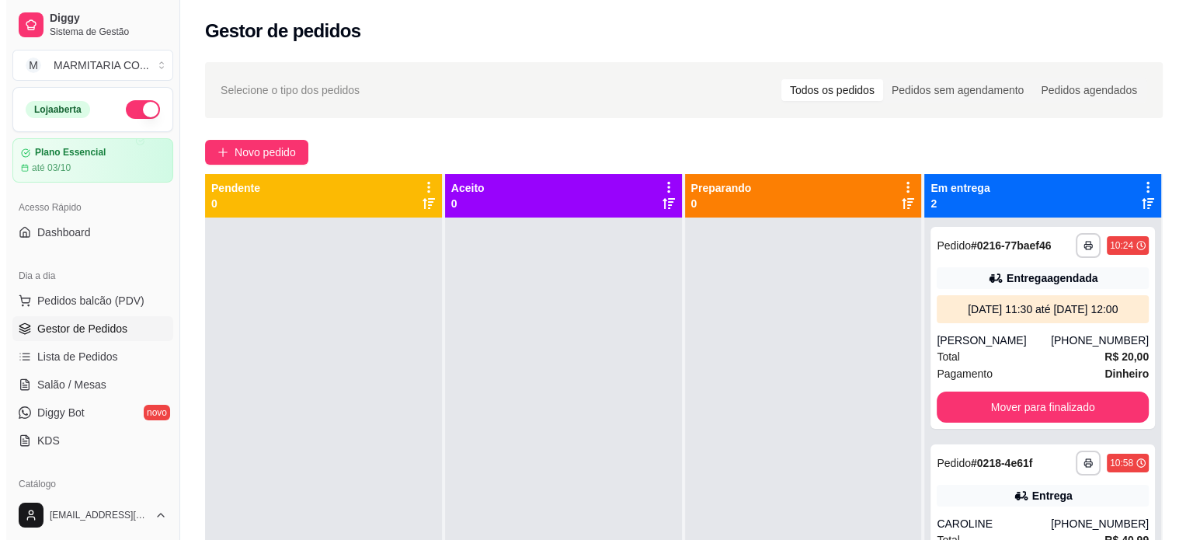
scroll to position [43, 0]
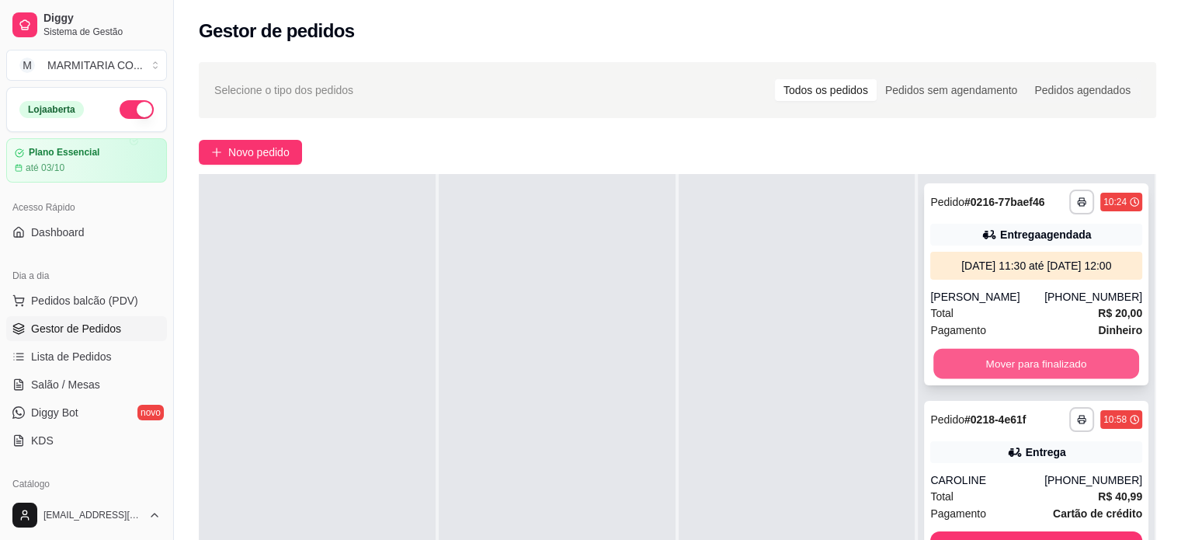
click at [1044, 363] on button "Mover para finalizado" at bounding box center [1037, 364] width 206 height 30
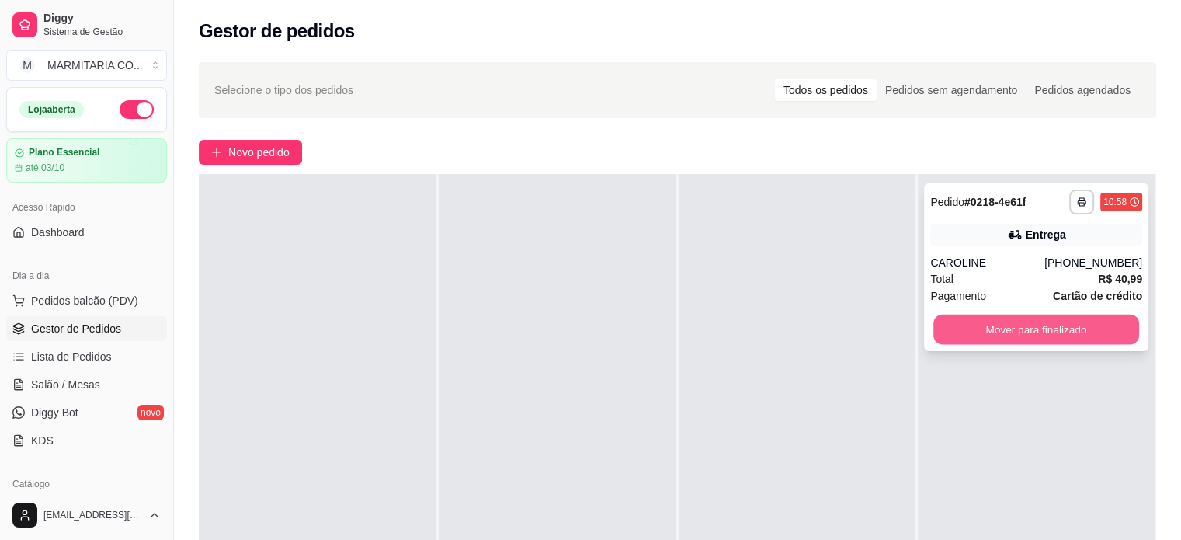
click at [1035, 336] on button "Mover para finalizado" at bounding box center [1037, 330] width 206 height 30
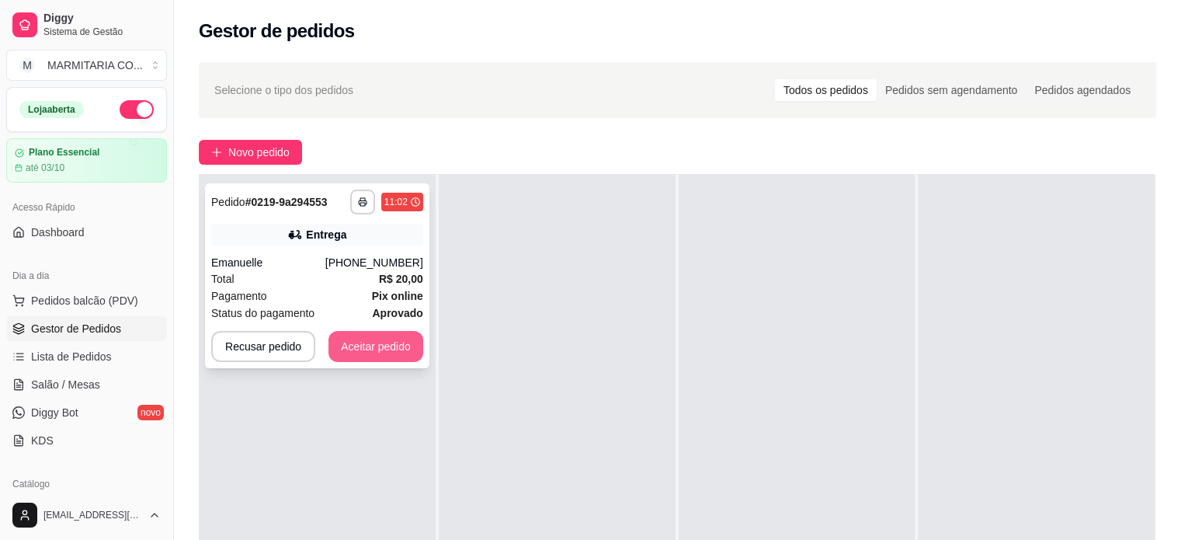
click at [373, 349] on button "Aceitar pedido" at bounding box center [376, 346] width 95 height 31
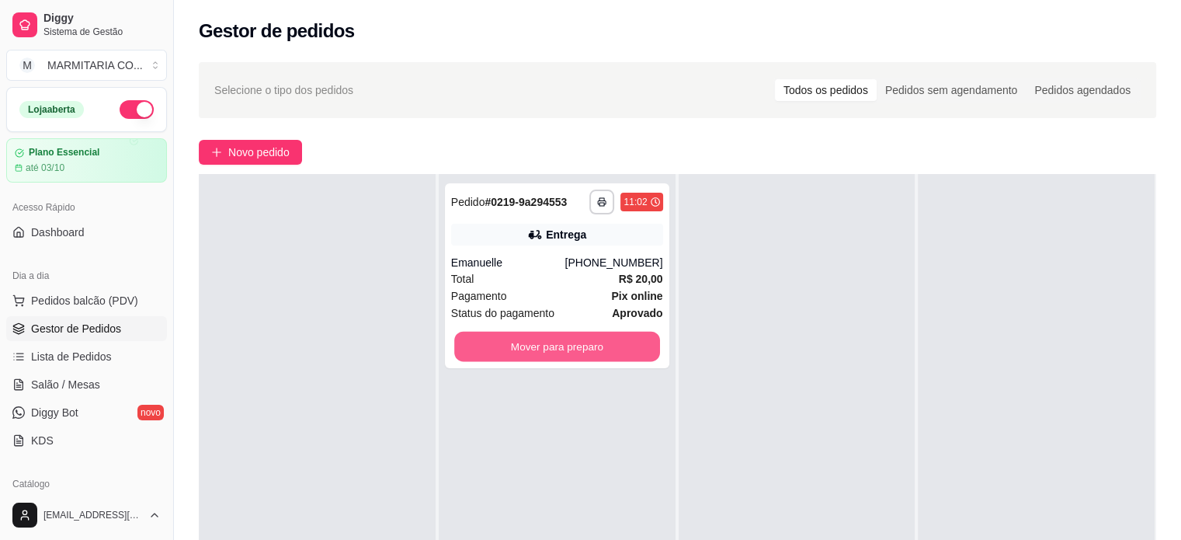
click at [503, 349] on button "Mover para preparo" at bounding box center [557, 347] width 206 height 30
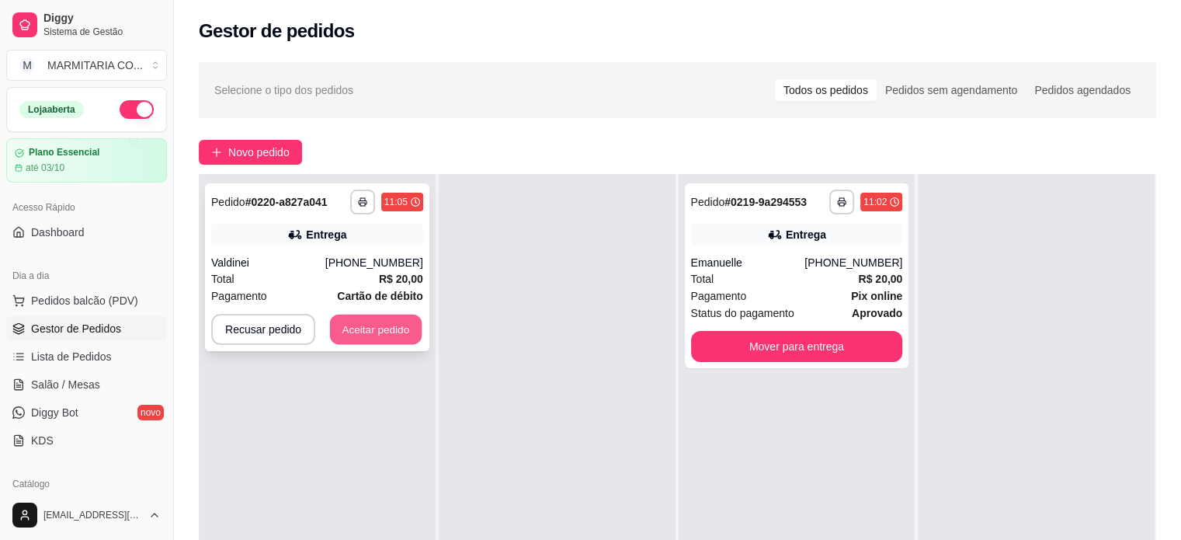
click at [342, 330] on button "Aceitar pedido" at bounding box center [376, 330] width 92 height 30
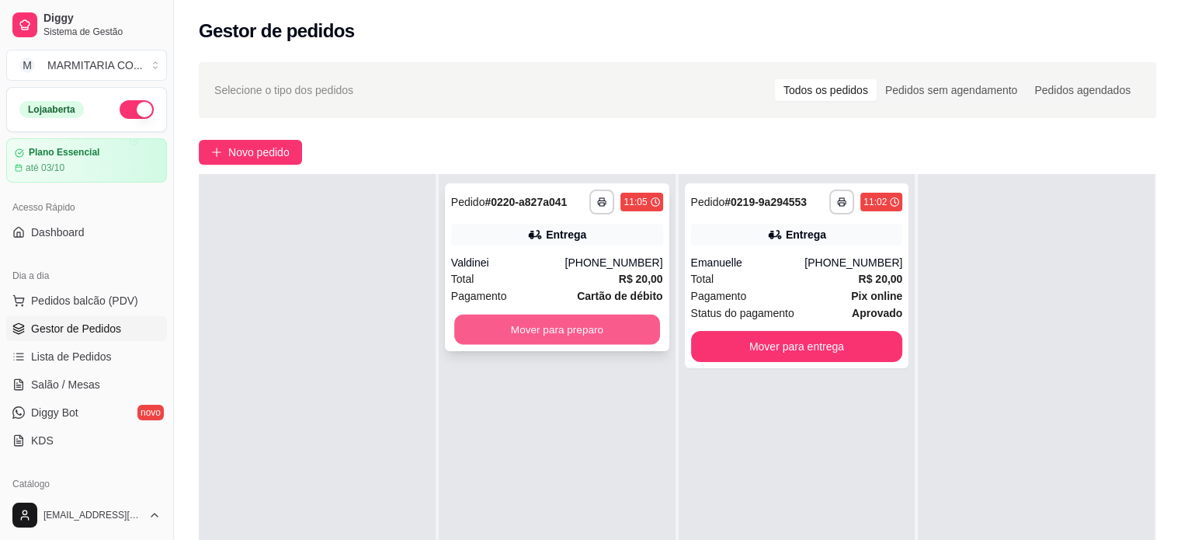
click at [604, 325] on button "Mover para preparo" at bounding box center [557, 330] width 206 height 30
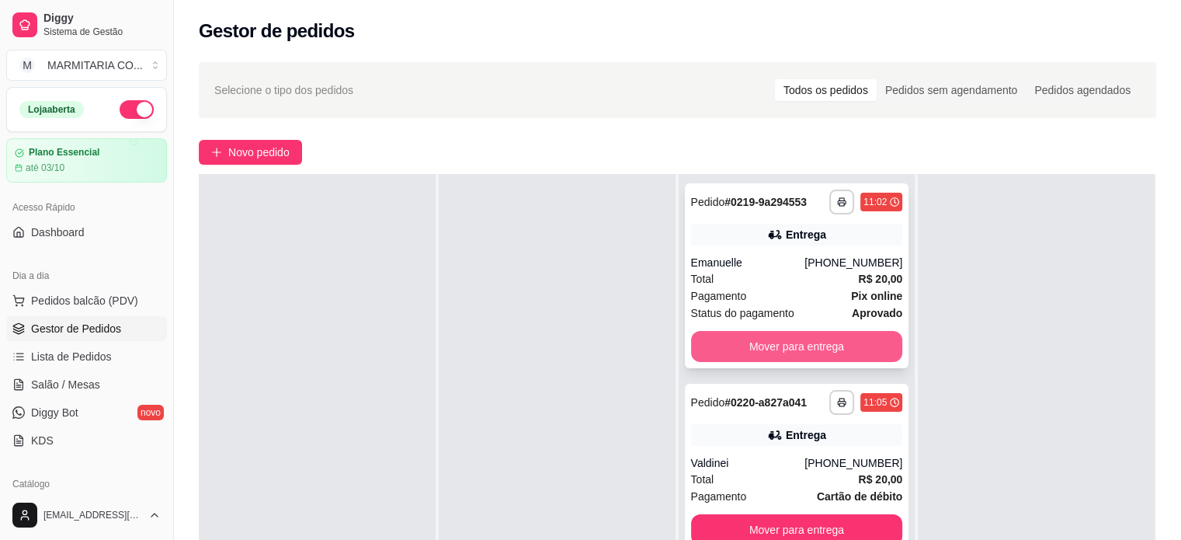
click at [705, 345] on button "Mover para entrega" at bounding box center [797, 346] width 212 height 31
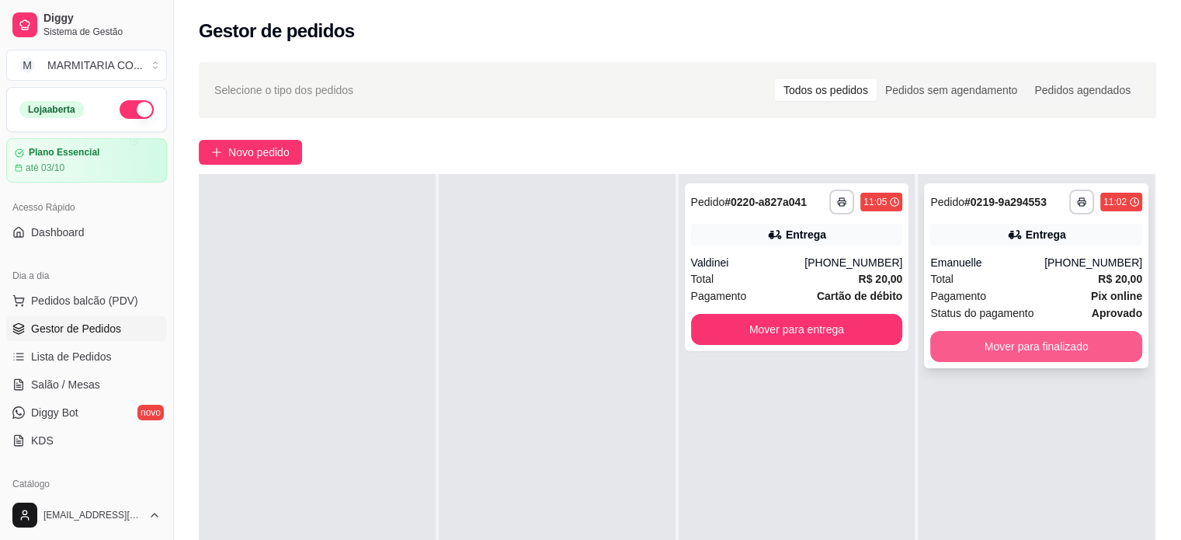
click at [994, 351] on button "Mover para finalizado" at bounding box center [1037, 346] width 212 height 31
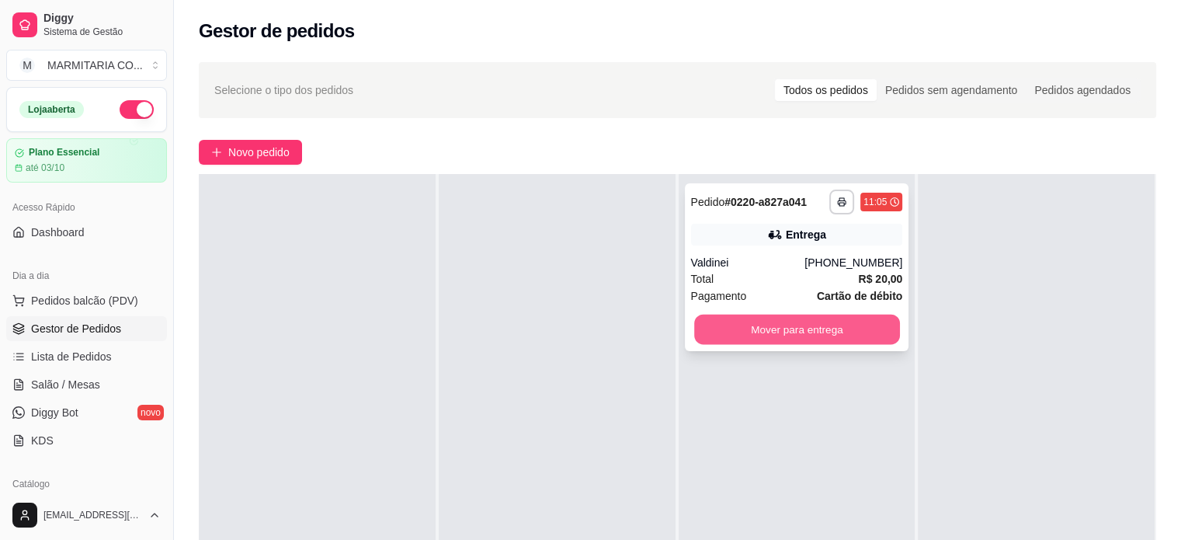
click at [876, 329] on button "Mover para entrega" at bounding box center [797, 330] width 206 height 30
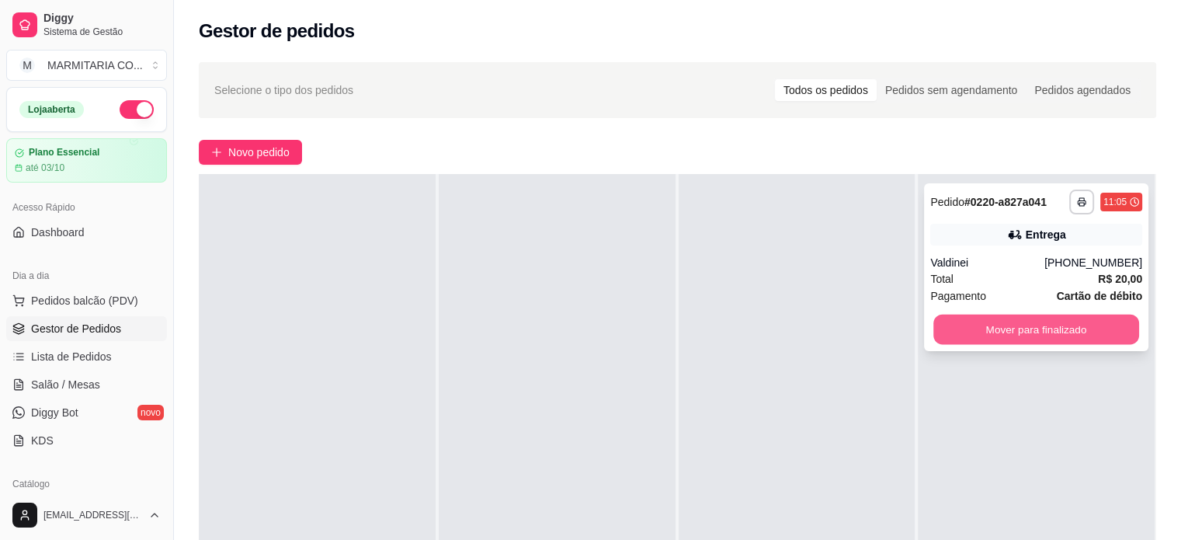
click at [984, 322] on button "Mover para finalizado" at bounding box center [1037, 330] width 206 height 30
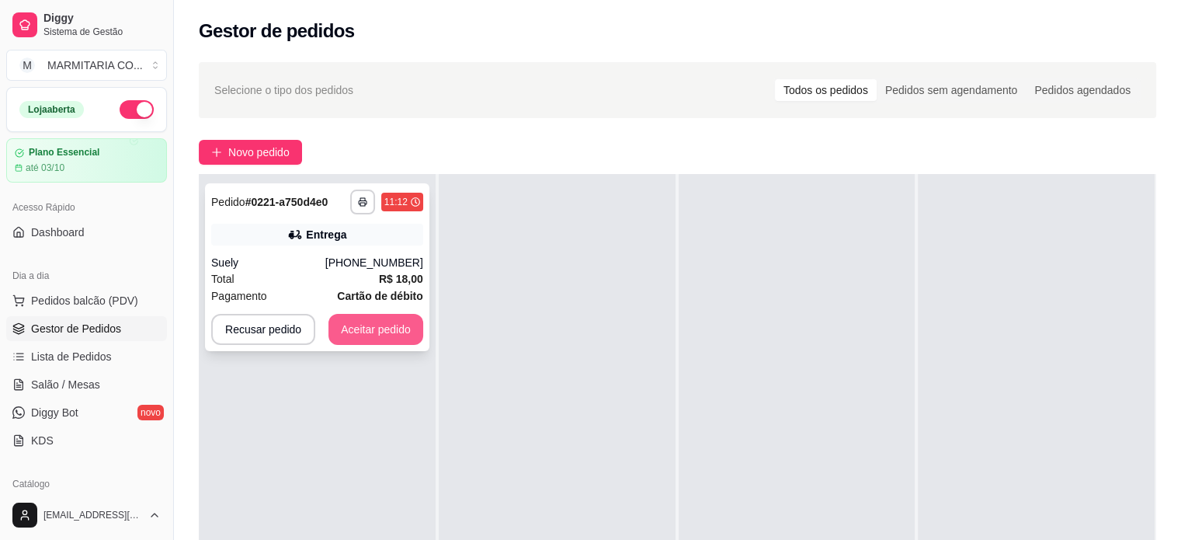
click at [364, 336] on button "Aceitar pedido" at bounding box center [376, 329] width 95 height 31
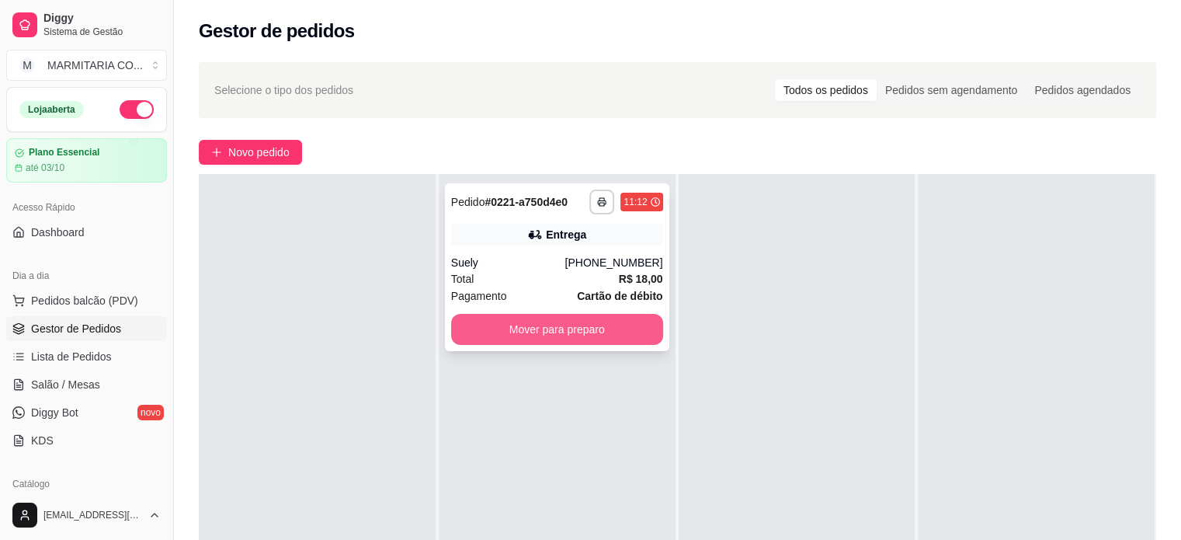
click at [509, 325] on button "Mover para preparo" at bounding box center [557, 329] width 212 height 31
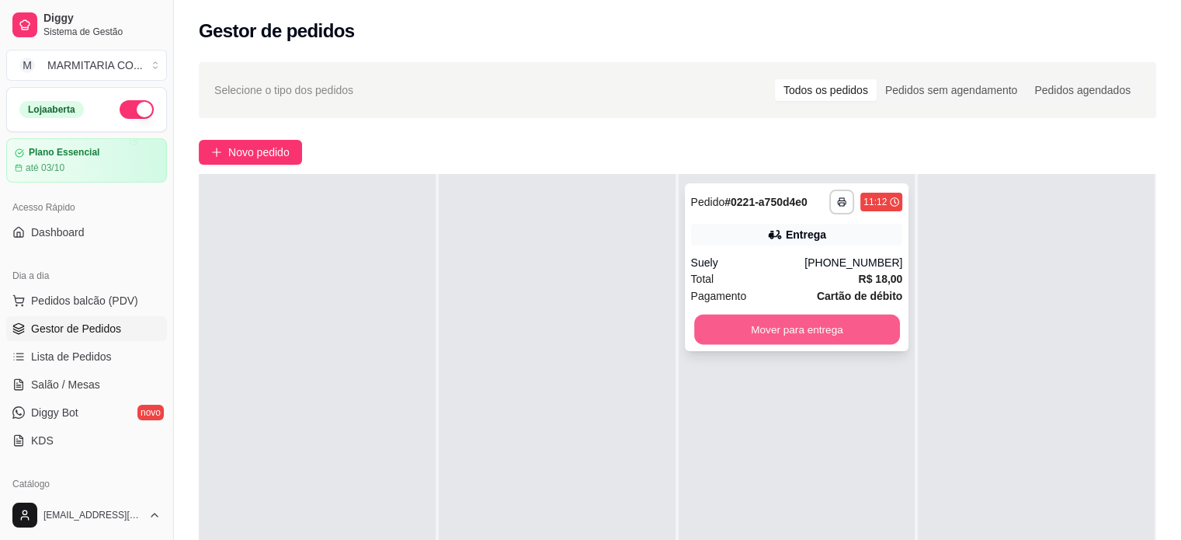
click at [717, 322] on button "Mover para entrega" at bounding box center [797, 330] width 206 height 30
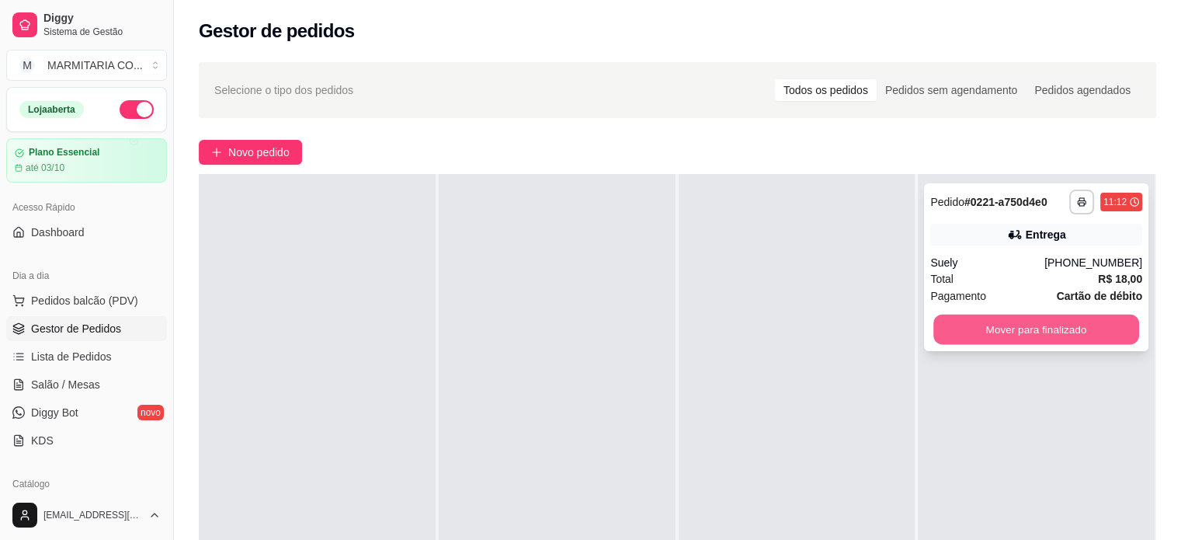
click at [969, 341] on button "Mover para finalizado" at bounding box center [1037, 330] width 206 height 30
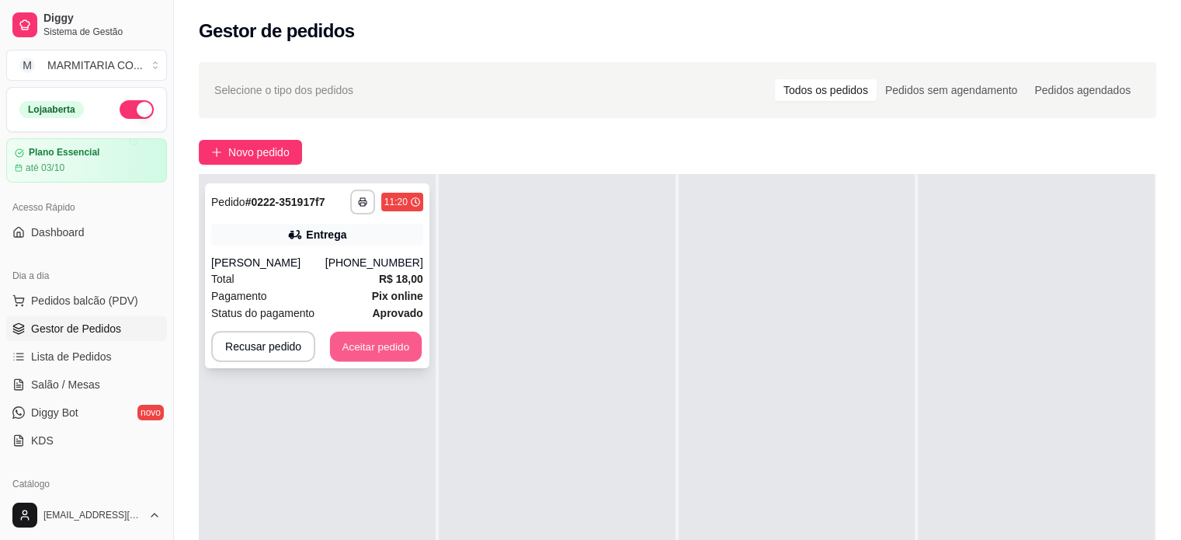
click at [355, 342] on button "Aceitar pedido" at bounding box center [376, 347] width 92 height 30
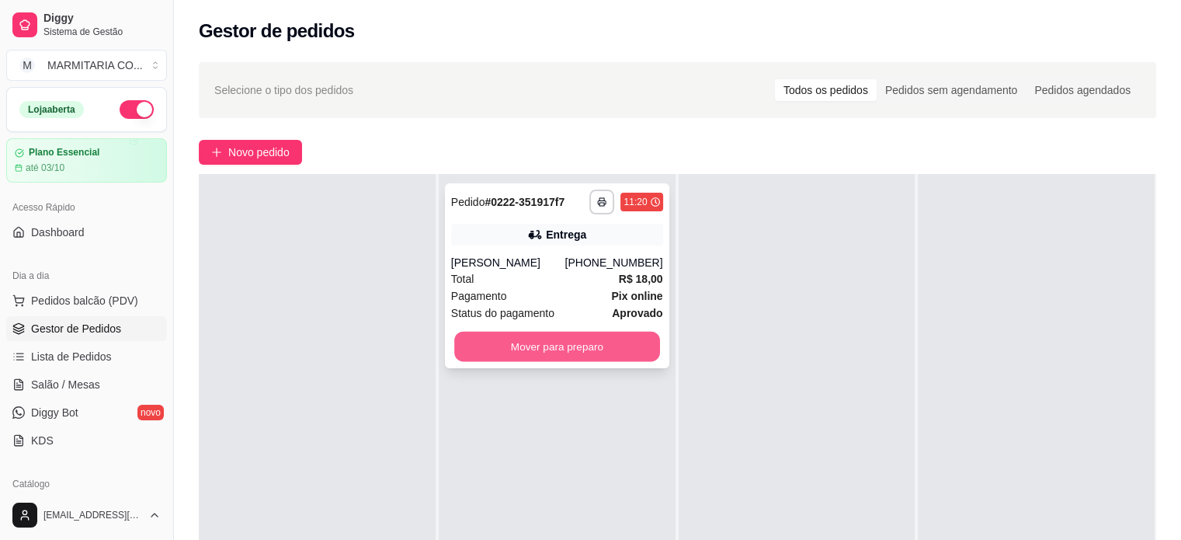
click at [591, 353] on button "Mover para preparo" at bounding box center [557, 347] width 206 height 30
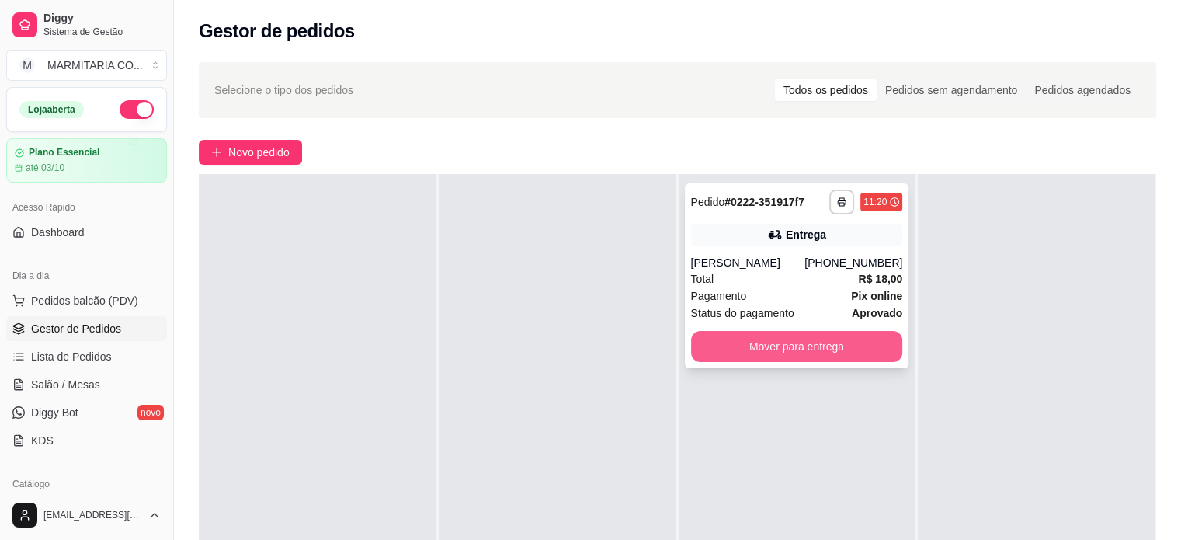
click at [767, 350] on button "Mover para entrega" at bounding box center [797, 346] width 212 height 31
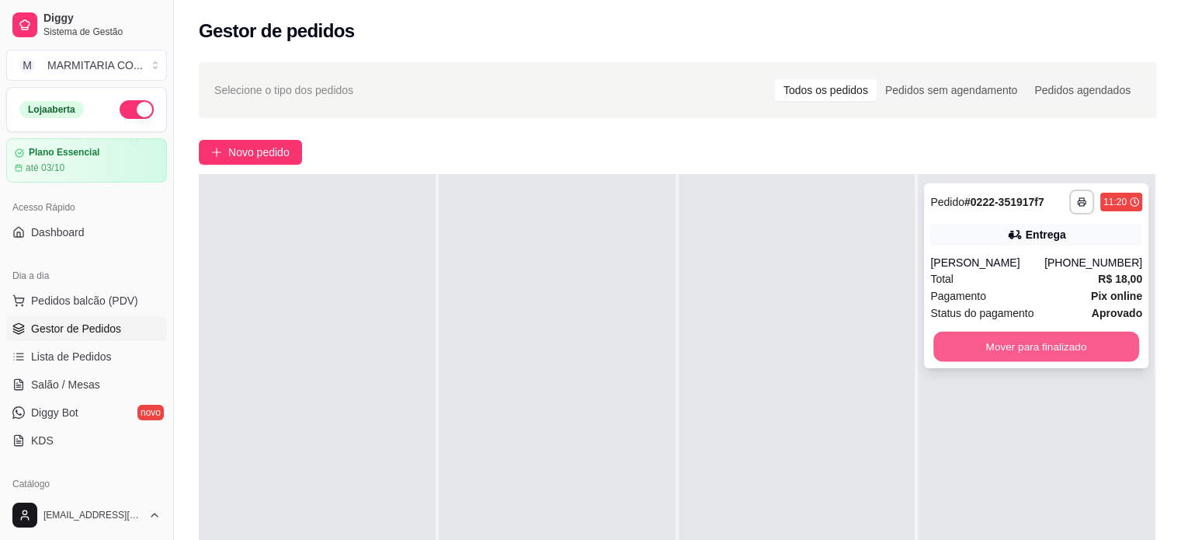
click at [984, 344] on button "Mover para finalizado" at bounding box center [1037, 347] width 206 height 30
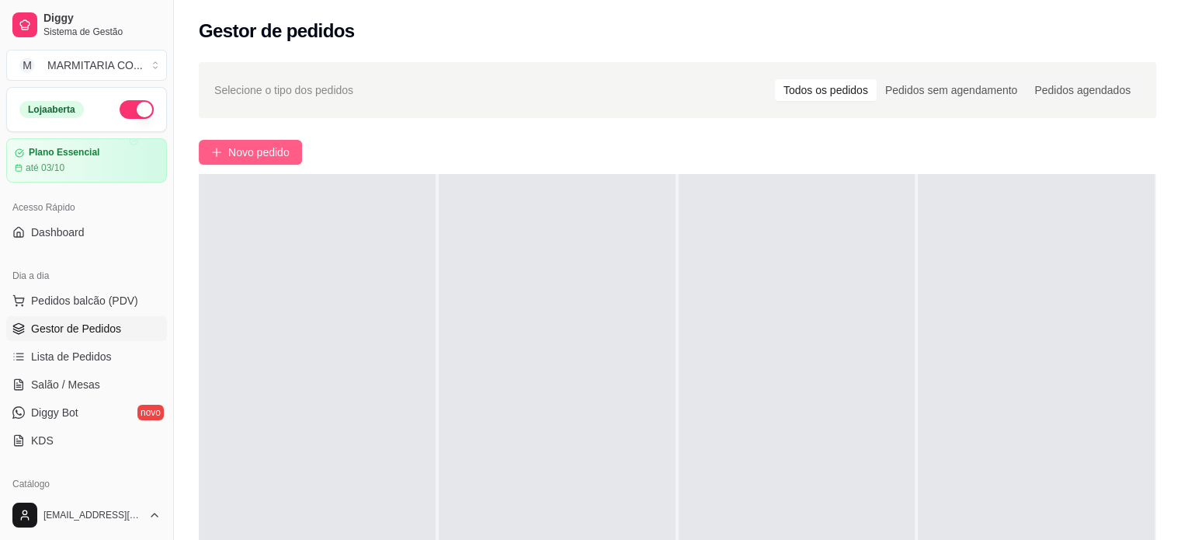
click at [276, 154] on span "Novo pedido" at bounding box center [258, 152] width 61 height 17
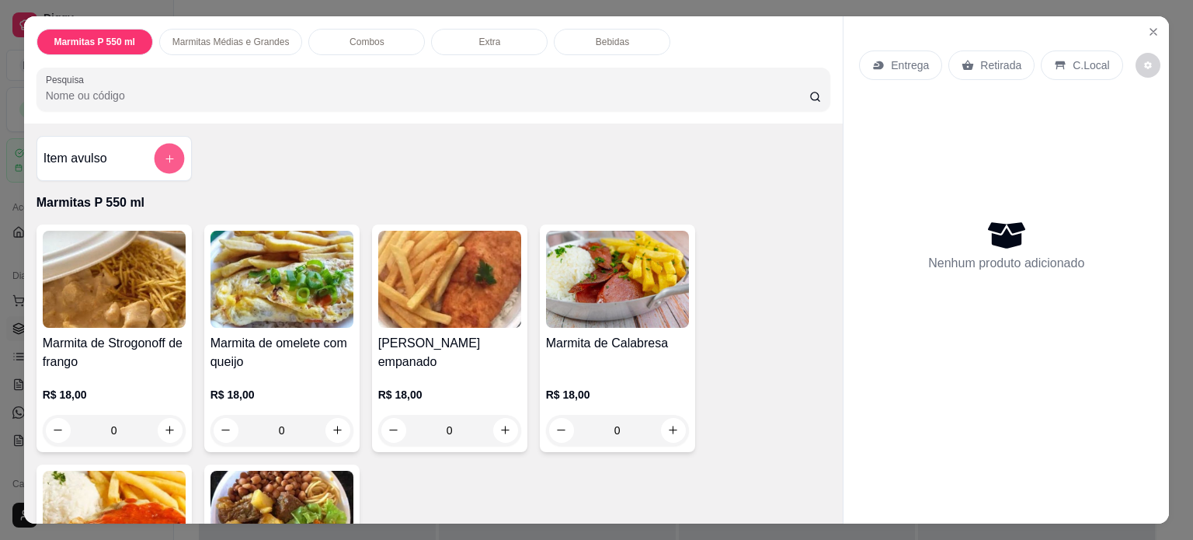
click at [173, 152] on button "add-separate-item" at bounding box center [169, 158] width 30 height 30
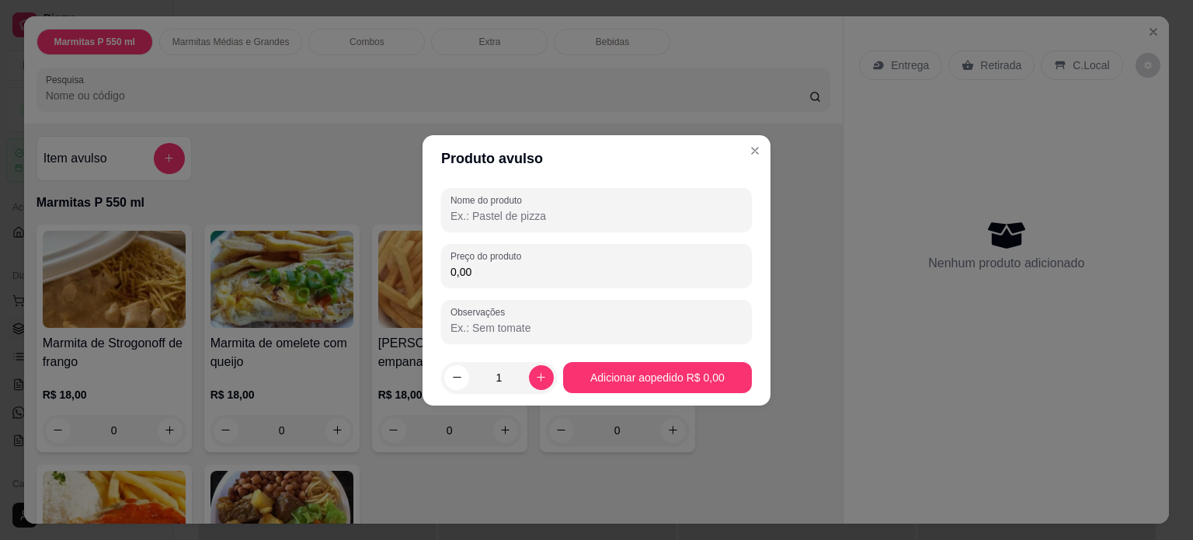
click at [500, 211] on input "Nome do produto" at bounding box center [597, 216] width 292 height 16
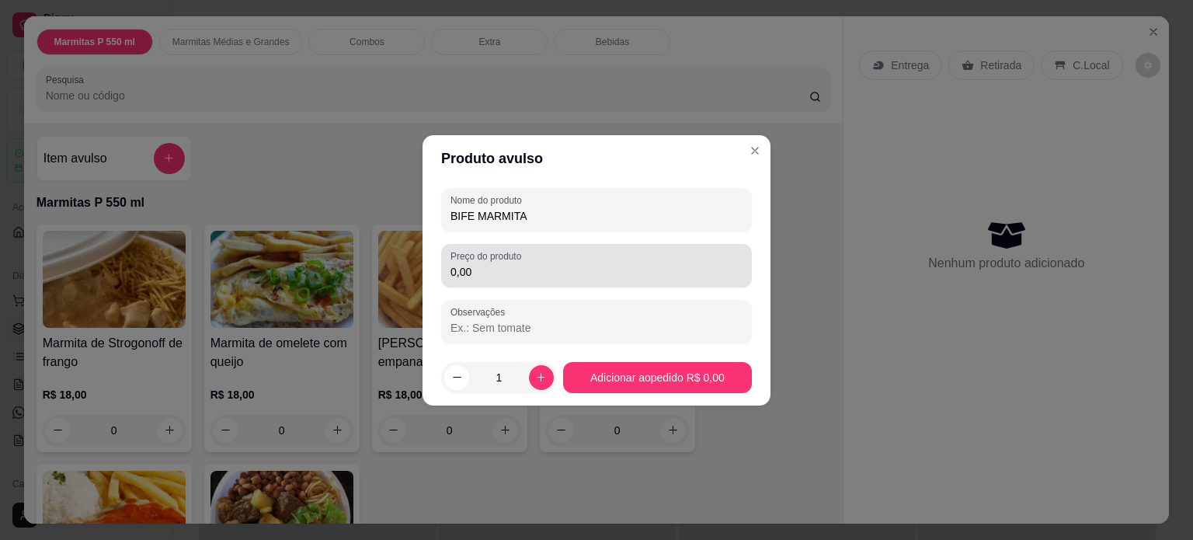
type input "BIFE MARMITA"
click at [478, 285] on div "Preço do produto 0,00" at bounding box center [596, 265] width 311 height 43
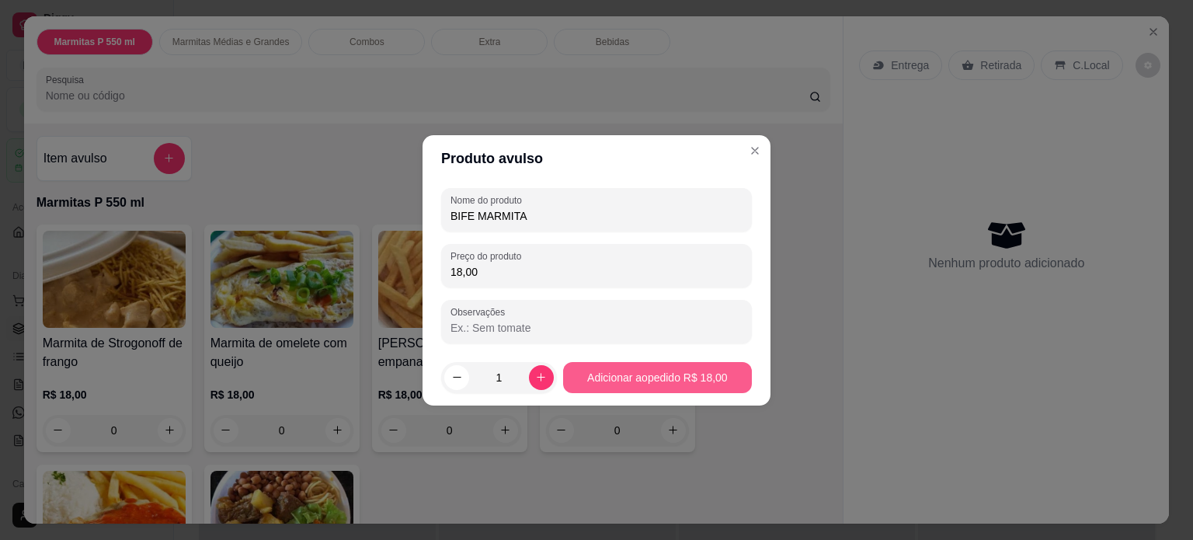
type input "18,00"
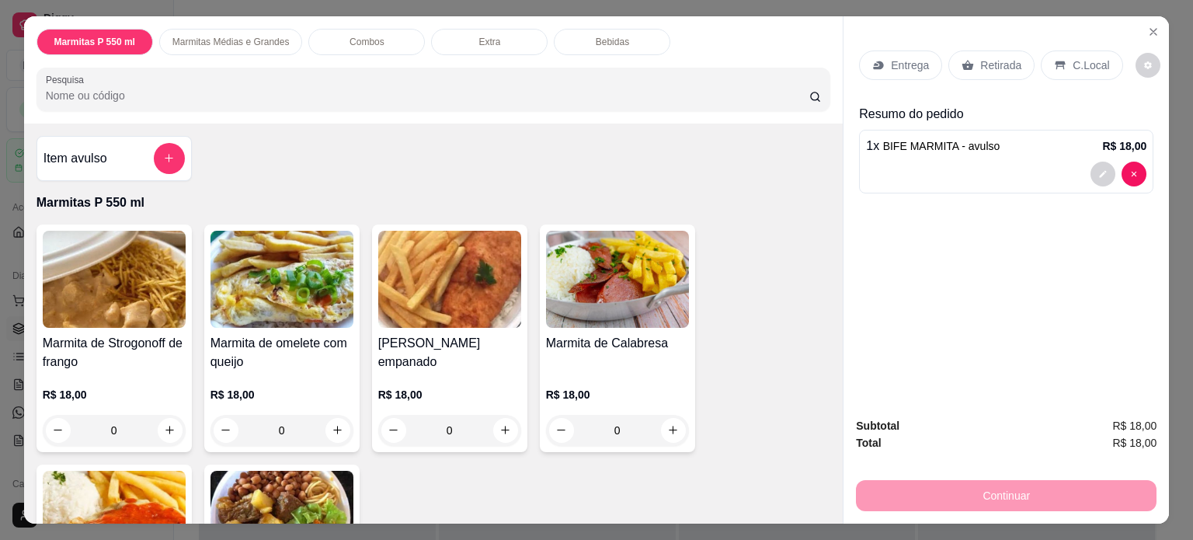
click at [904, 62] on p "Entrega" at bounding box center [910, 65] width 38 height 16
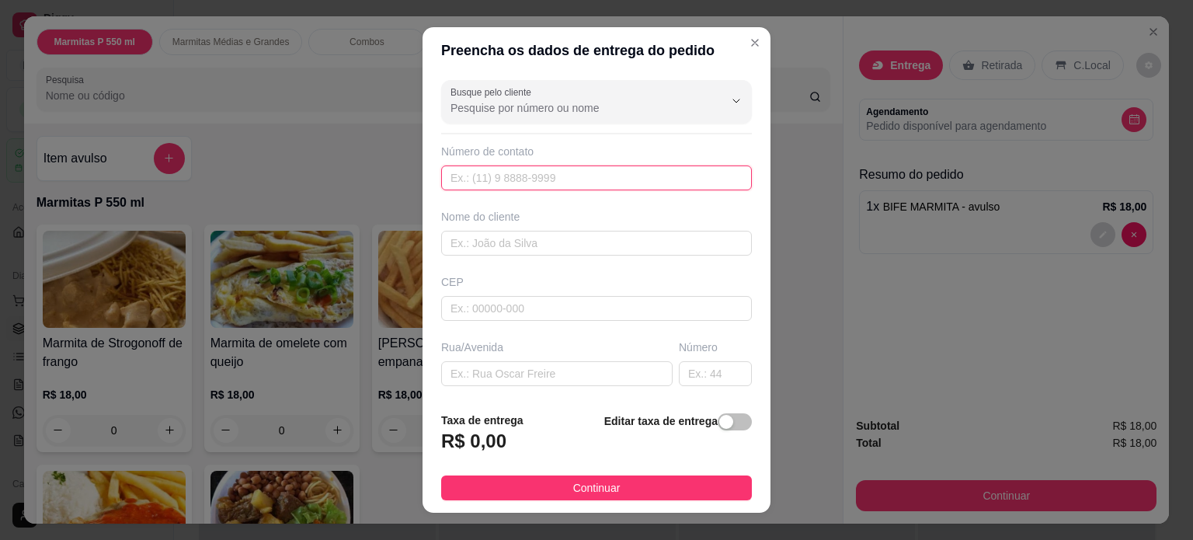
click at [562, 176] on input "text" at bounding box center [596, 177] width 311 height 25
type input "3"
type input "[PHONE_NUMBER]"
click at [506, 364] on input "text" at bounding box center [556, 373] width 231 height 25
type input "MARILIA"
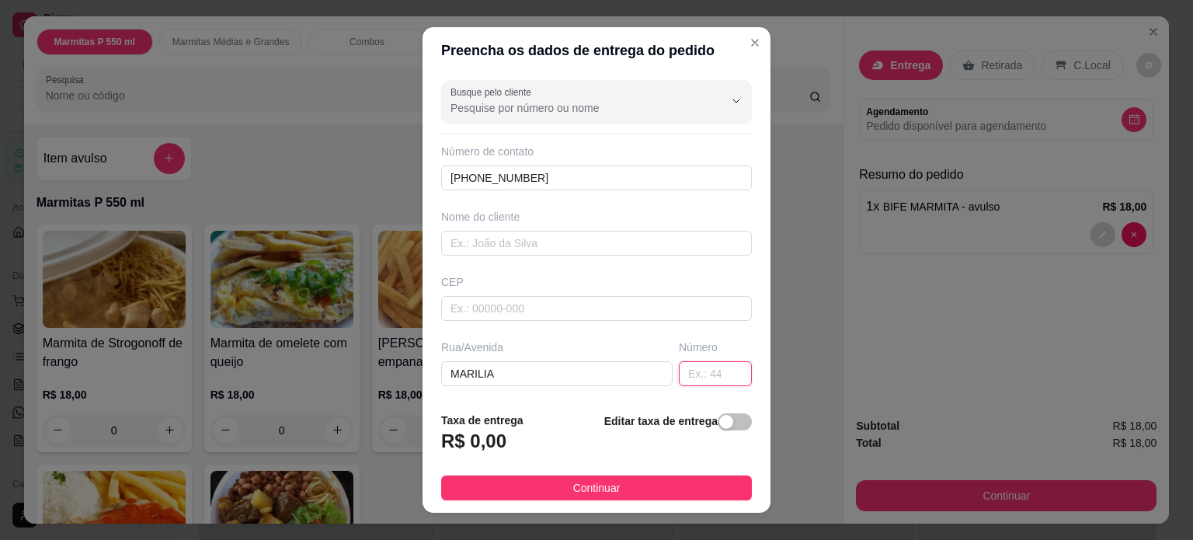
click at [707, 371] on input "text" at bounding box center [715, 373] width 73 height 25
type input "277"
click at [719, 424] on div "button" at bounding box center [726, 422] width 14 height 14
click at [486, 452] on input "0,00" at bounding box center [525, 448] width 166 height 30
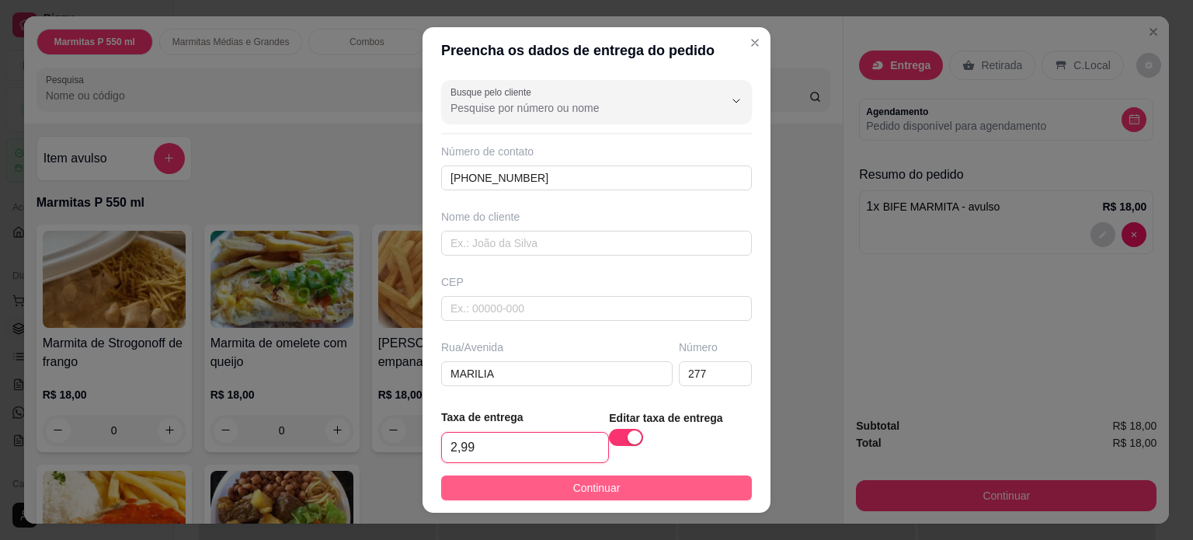
type input "2,99"
click at [511, 480] on button "Continuar" at bounding box center [596, 487] width 311 height 25
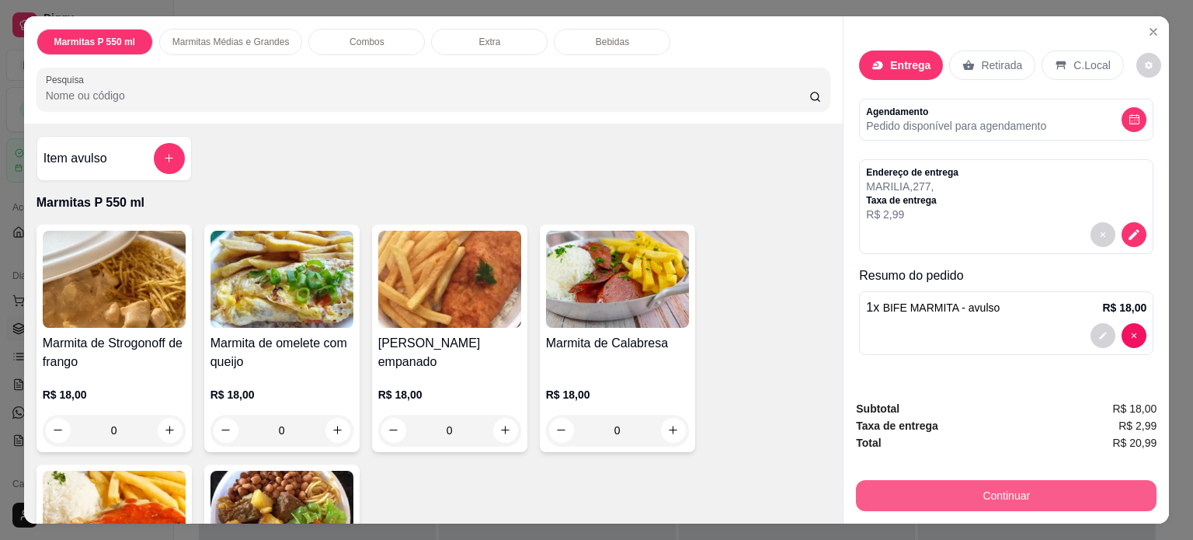
click at [892, 491] on button "Continuar" at bounding box center [1006, 495] width 301 height 31
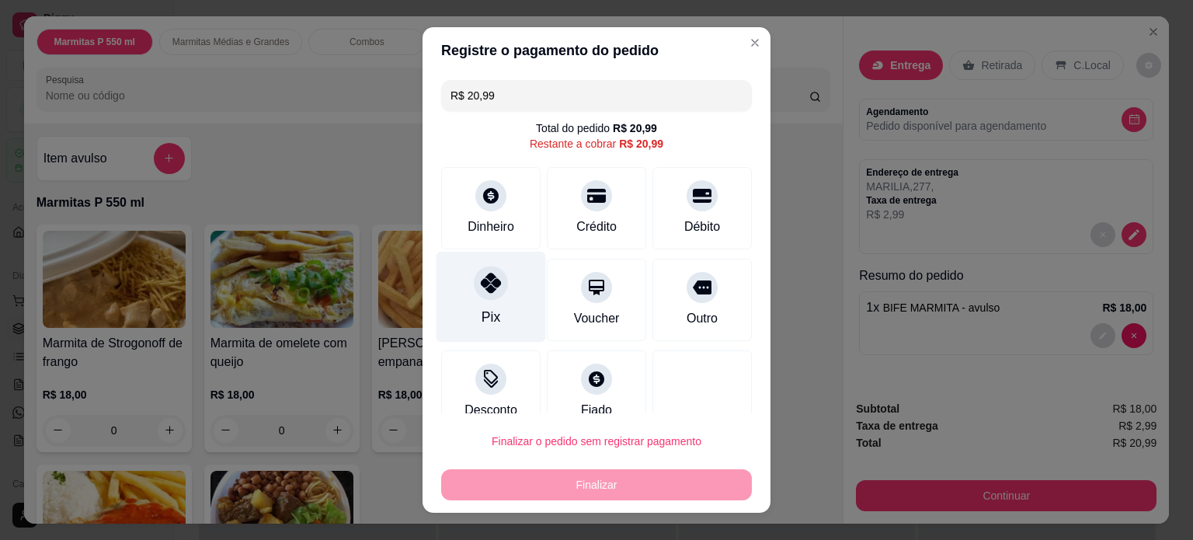
click at [482, 291] on icon at bounding box center [491, 283] width 20 height 20
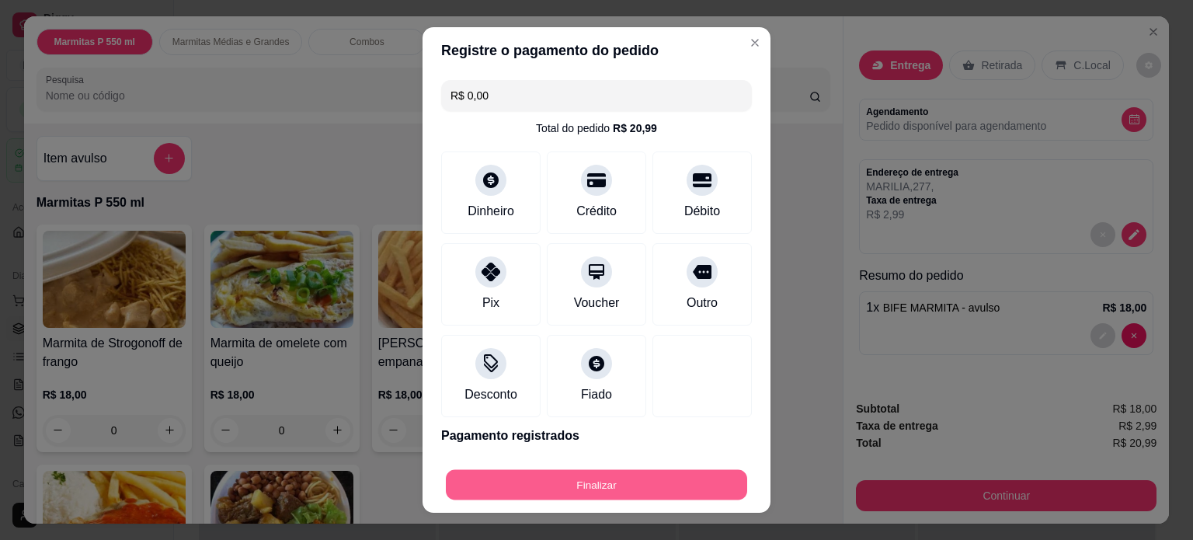
click at [598, 484] on button "Finalizar" at bounding box center [596, 485] width 301 height 30
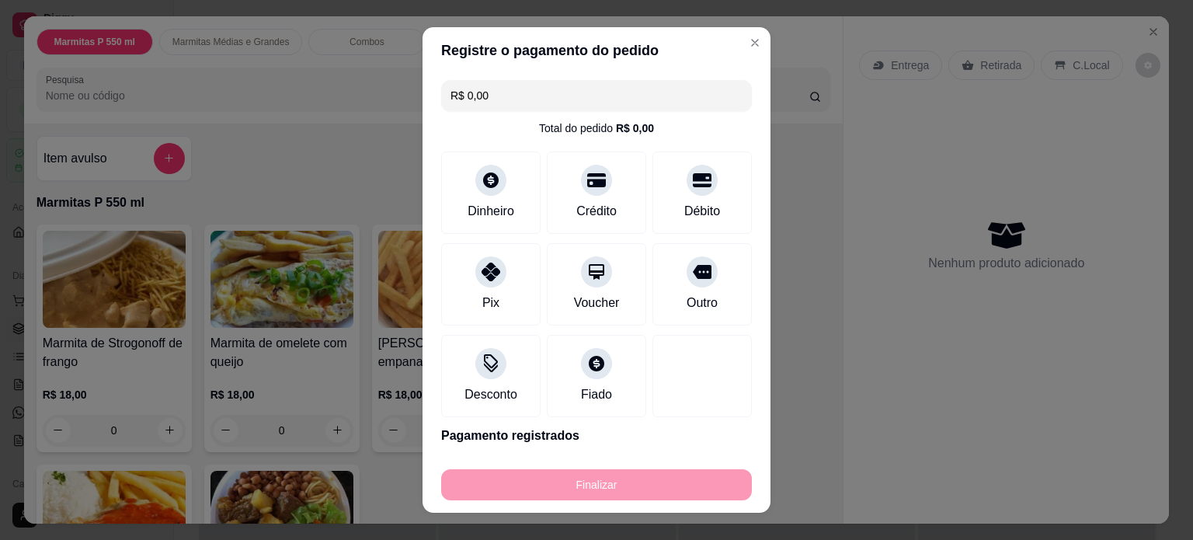
type input "-R$ 20,99"
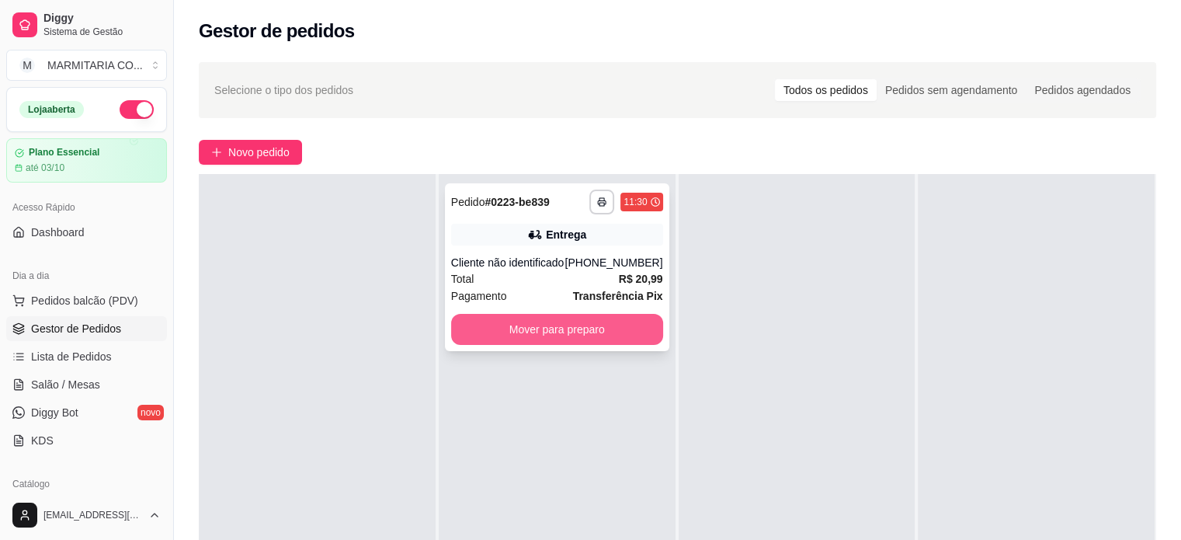
click at [585, 334] on button "Mover para preparo" at bounding box center [557, 329] width 212 height 31
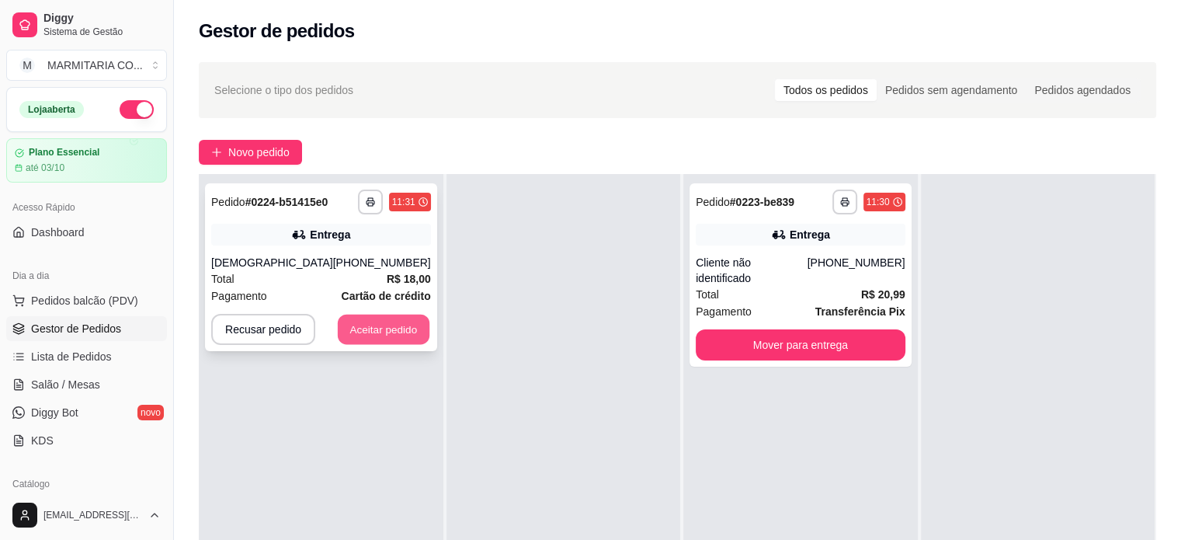
click at [350, 329] on button "Aceitar pedido" at bounding box center [384, 330] width 92 height 30
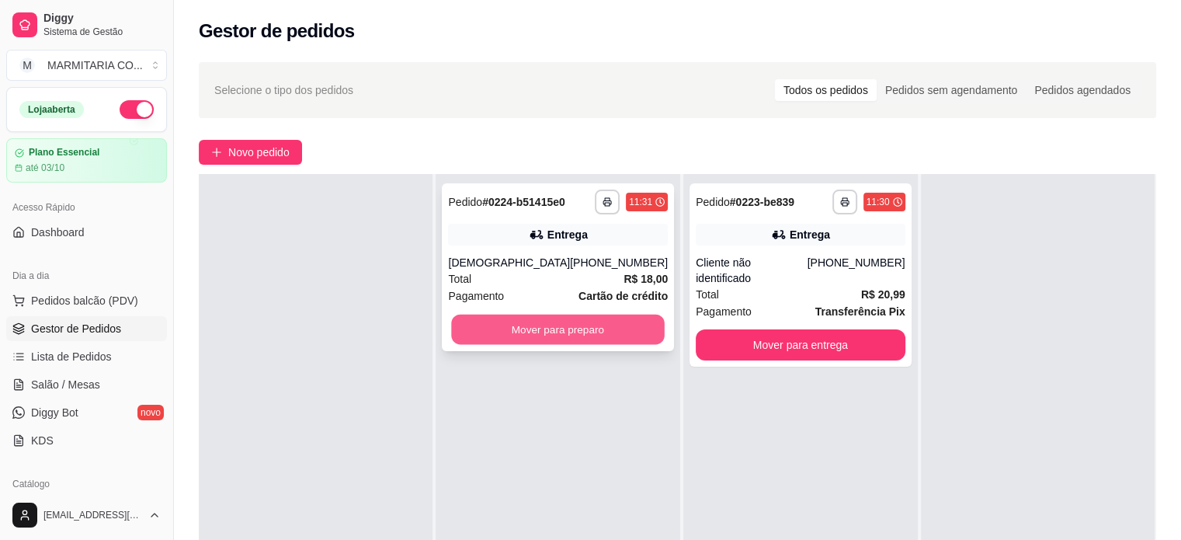
click at [625, 322] on button "Mover para preparo" at bounding box center [558, 330] width 213 height 30
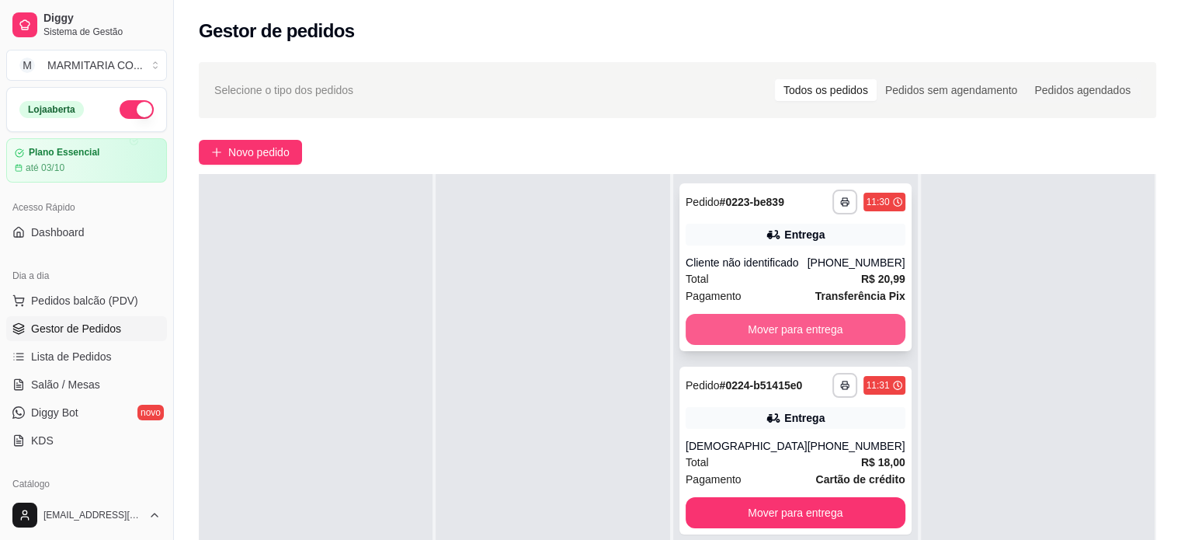
click at [747, 320] on button "Mover para entrega" at bounding box center [796, 329] width 220 height 31
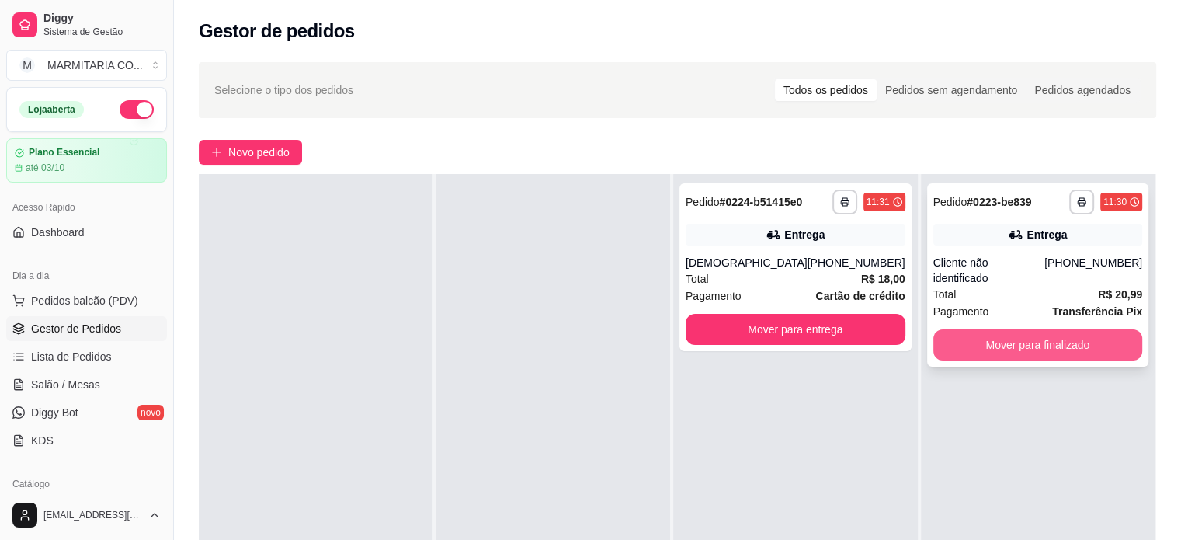
click at [1027, 329] on button "Mover para finalizado" at bounding box center [1038, 344] width 209 height 31
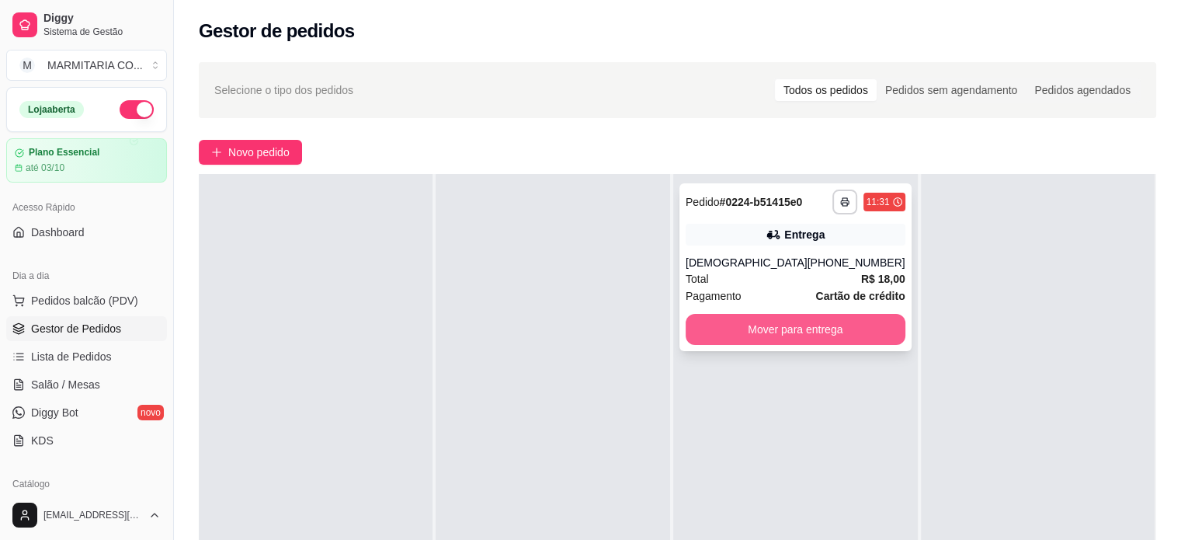
click at [788, 326] on button "Mover para entrega" at bounding box center [796, 329] width 220 height 31
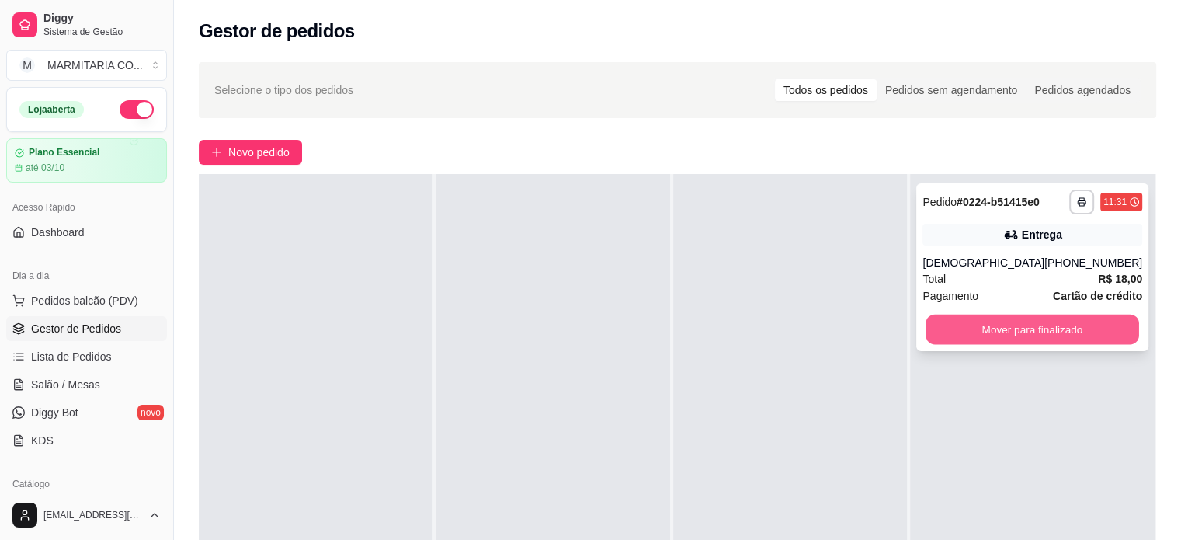
click at [960, 320] on button "Mover para finalizado" at bounding box center [1033, 330] width 213 height 30
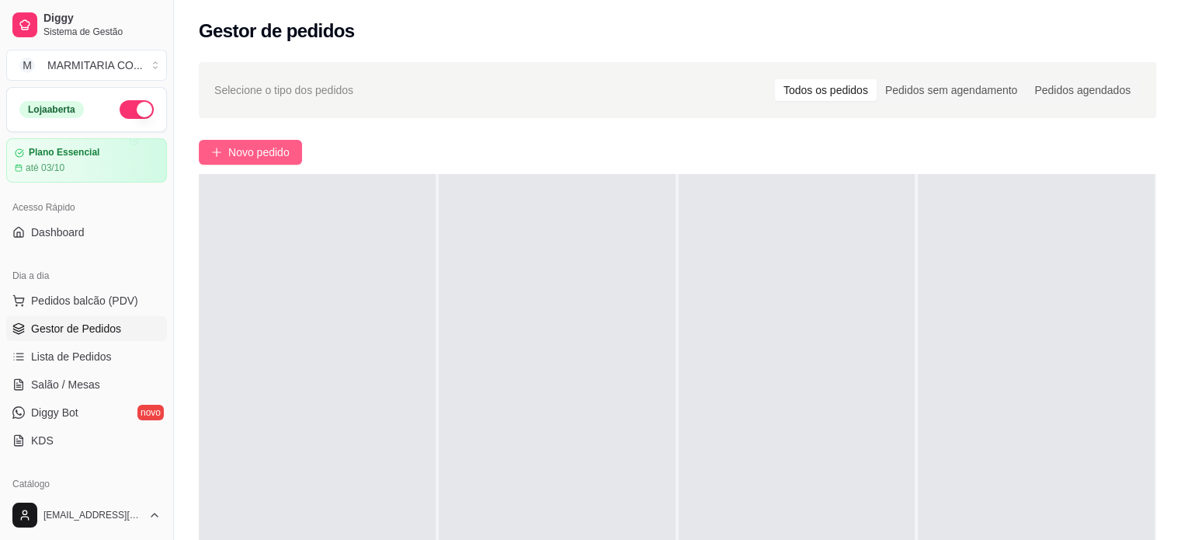
click at [238, 151] on span "Novo pedido" at bounding box center [258, 152] width 61 height 17
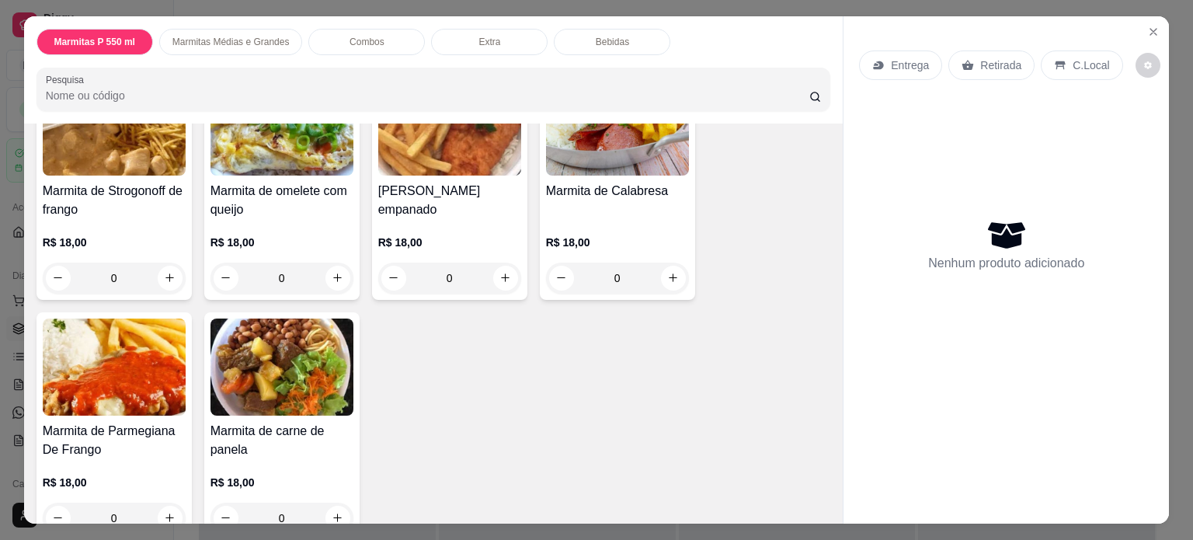
scroll to position [161, 0]
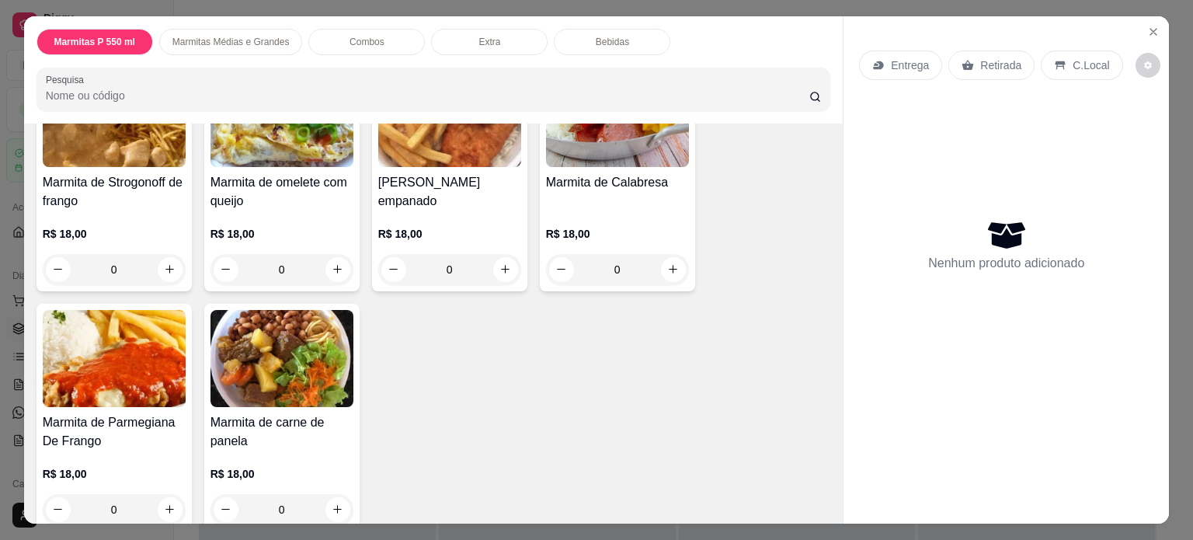
click at [162, 506] on div "0" at bounding box center [114, 509] width 143 height 31
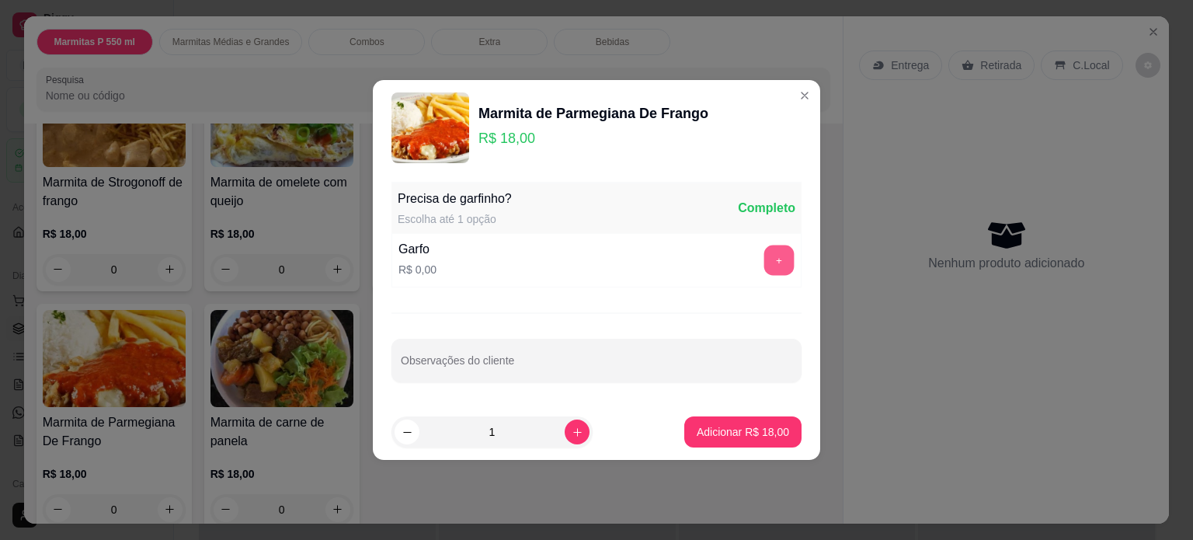
click at [769, 261] on button "+" at bounding box center [779, 260] width 30 height 30
click at [709, 430] on p "Adicionar R$ 18,00" at bounding box center [743, 432] width 92 height 16
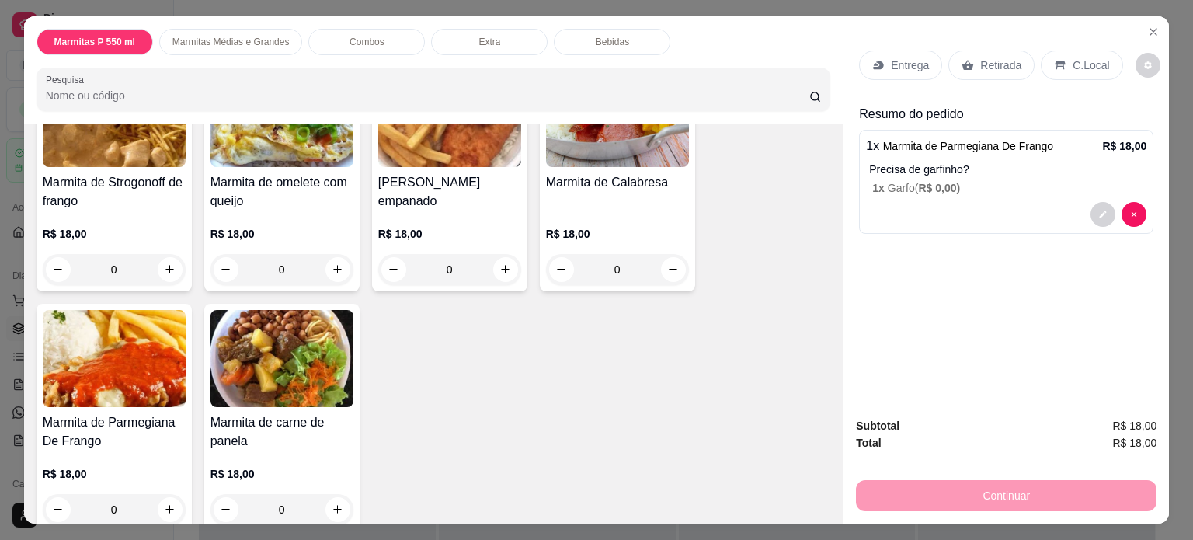
click at [1001, 62] on p "Retirada" at bounding box center [1000, 65] width 41 height 16
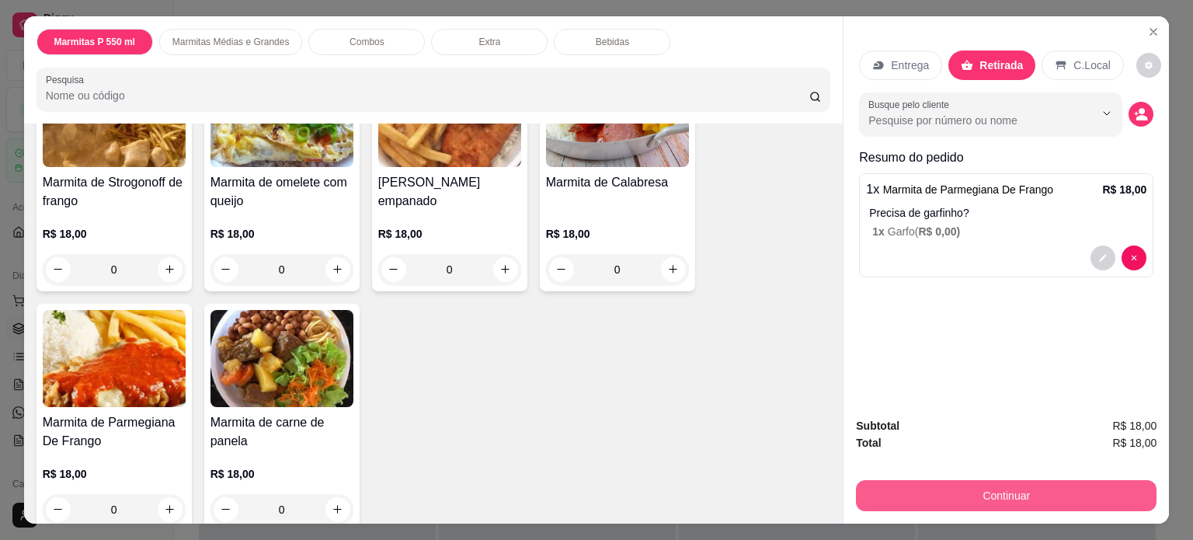
click at [894, 486] on button "Continuar" at bounding box center [1006, 495] width 301 height 31
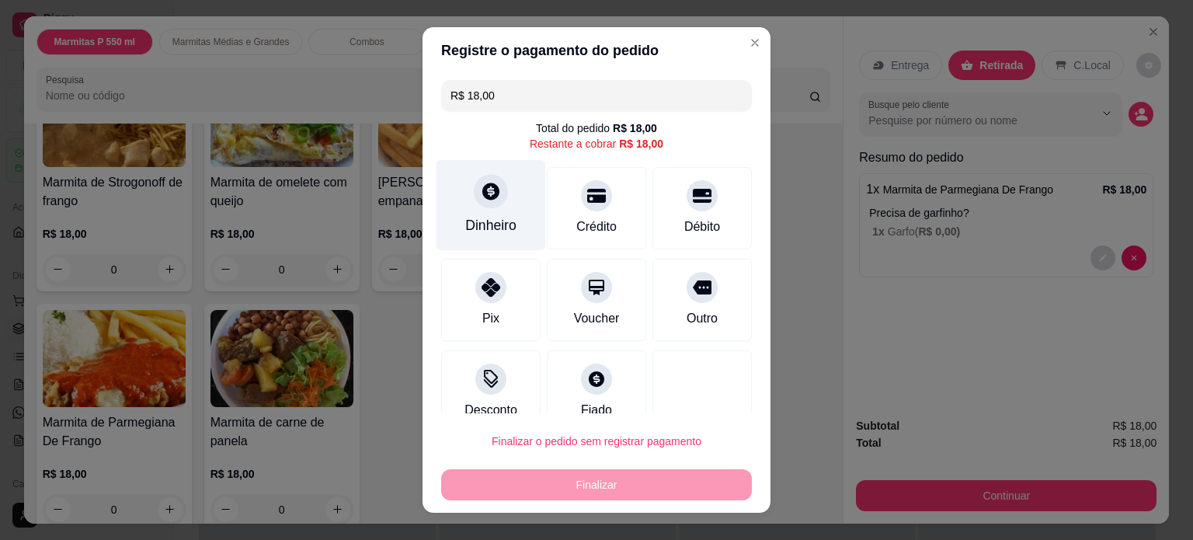
click at [474, 197] on div at bounding box center [491, 191] width 34 height 34
click at [470, 197] on header "Precisa de troco?" at bounding box center [596, 188] width 350 height 47
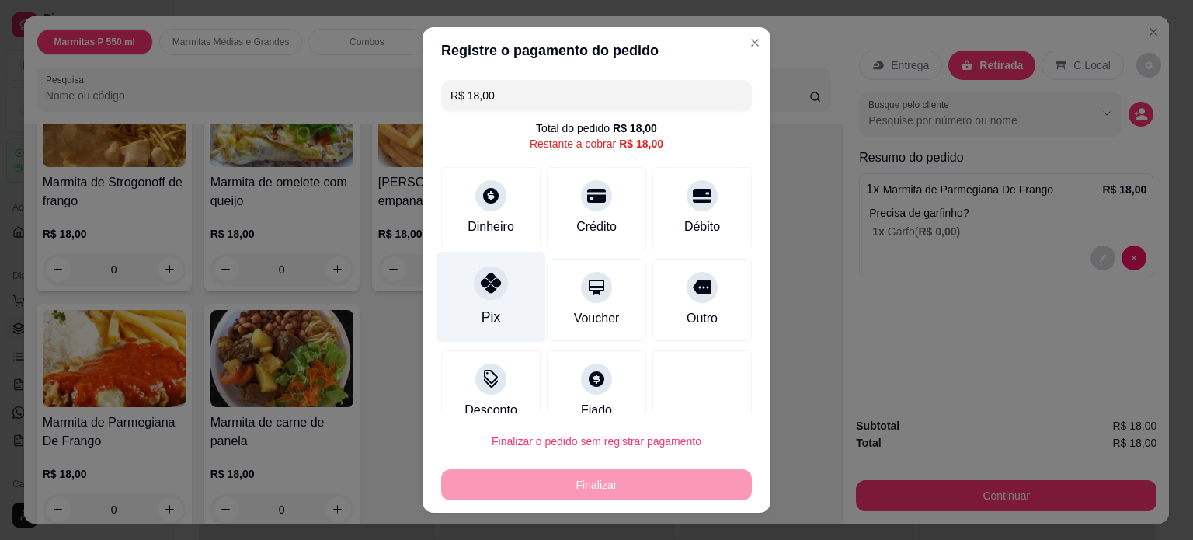
click at [494, 291] on div at bounding box center [491, 283] width 34 height 34
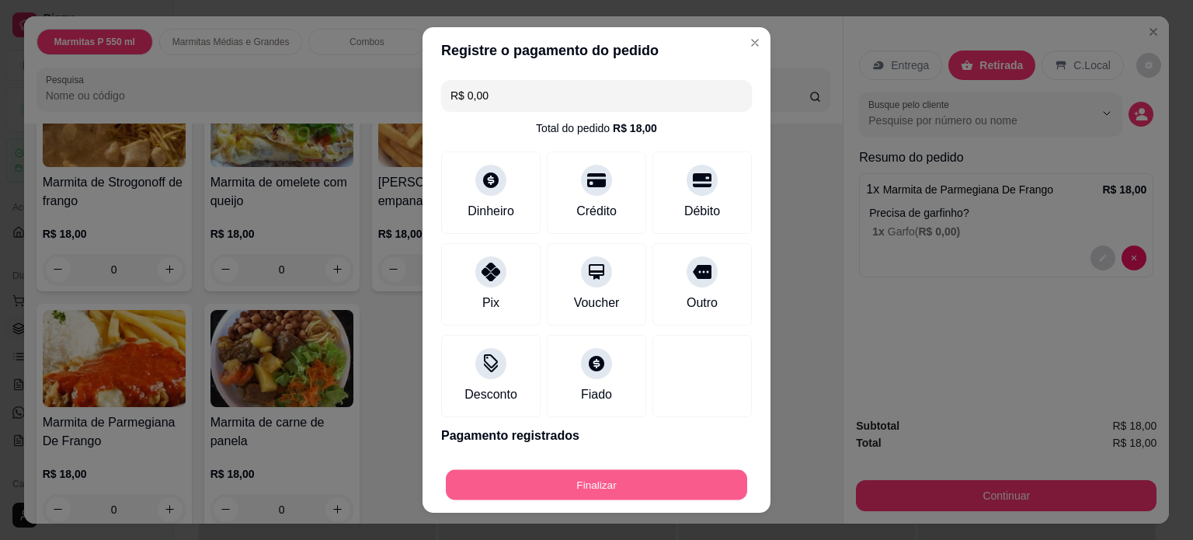
click at [582, 478] on button "Finalizar" at bounding box center [596, 485] width 301 height 30
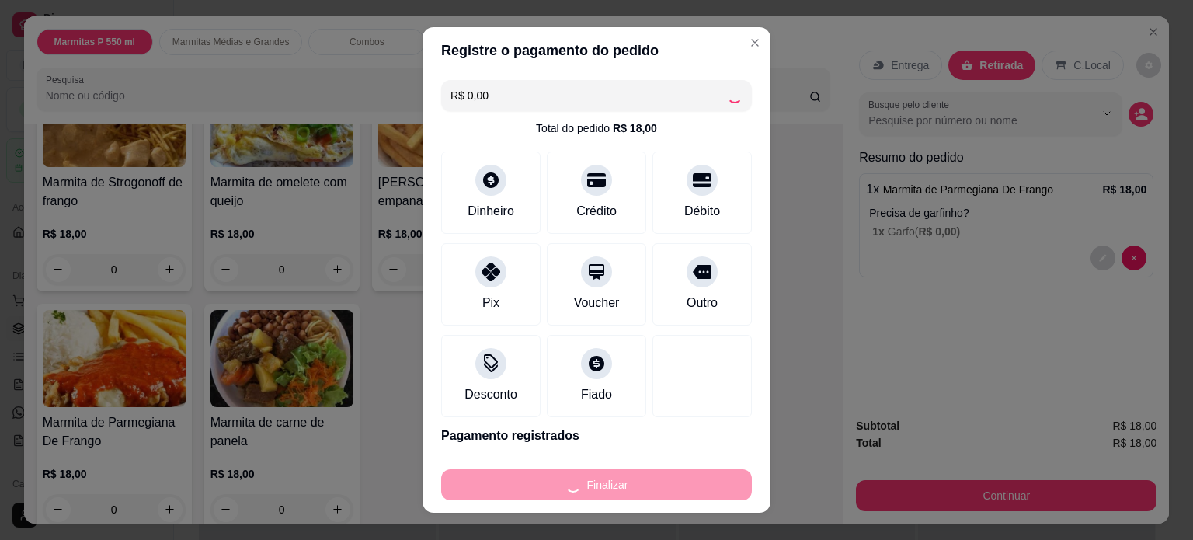
type input "-R$ 18,00"
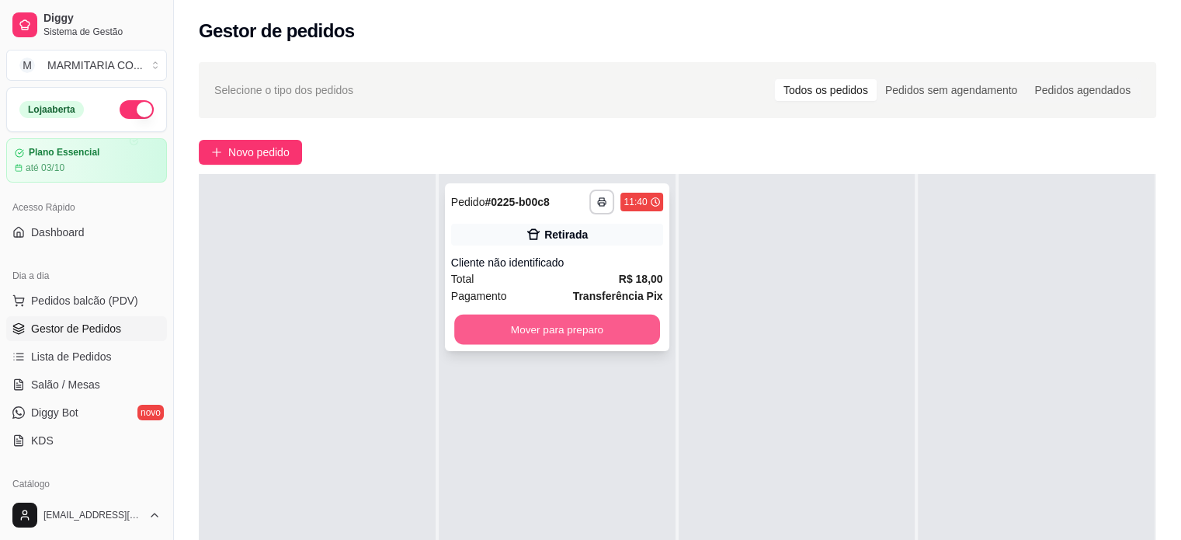
click at [561, 324] on button "Mover para preparo" at bounding box center [557, 330] width 206 height 30
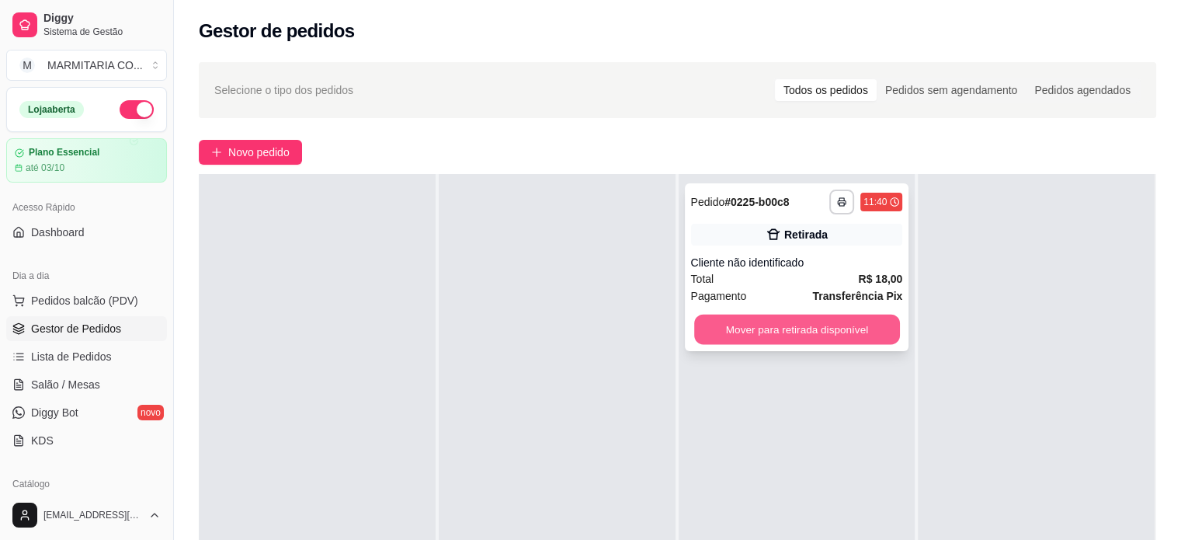
click at [792, 320] on button "Mover para retirada disponível" at bounding box center [797, 330] width 206 height 30
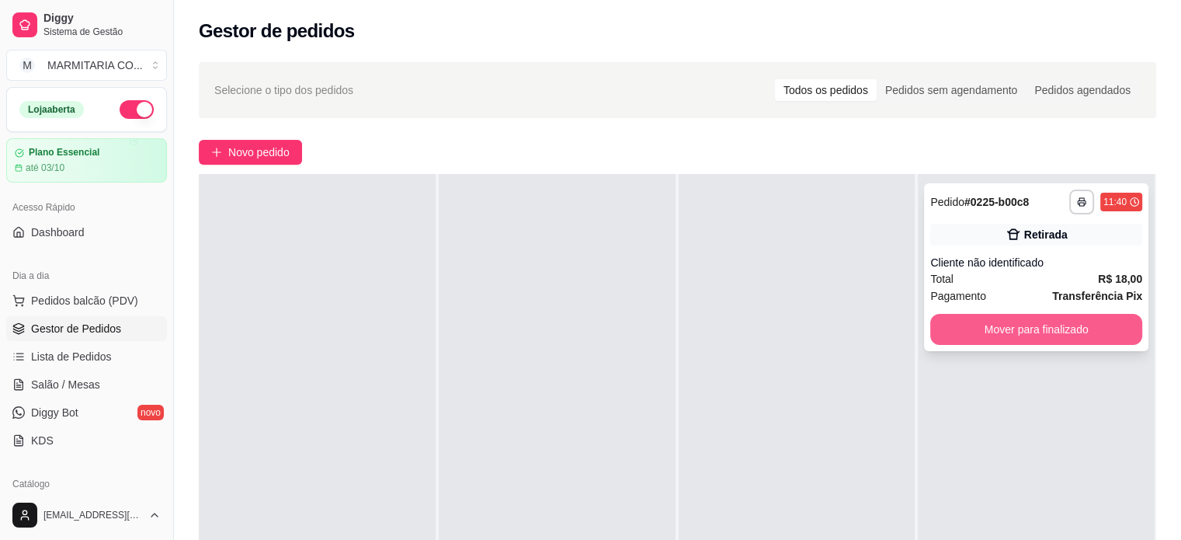
click at [979, 328] on button "Mover para finalizado" at bounding box center [1037, 329] width 212 height 31
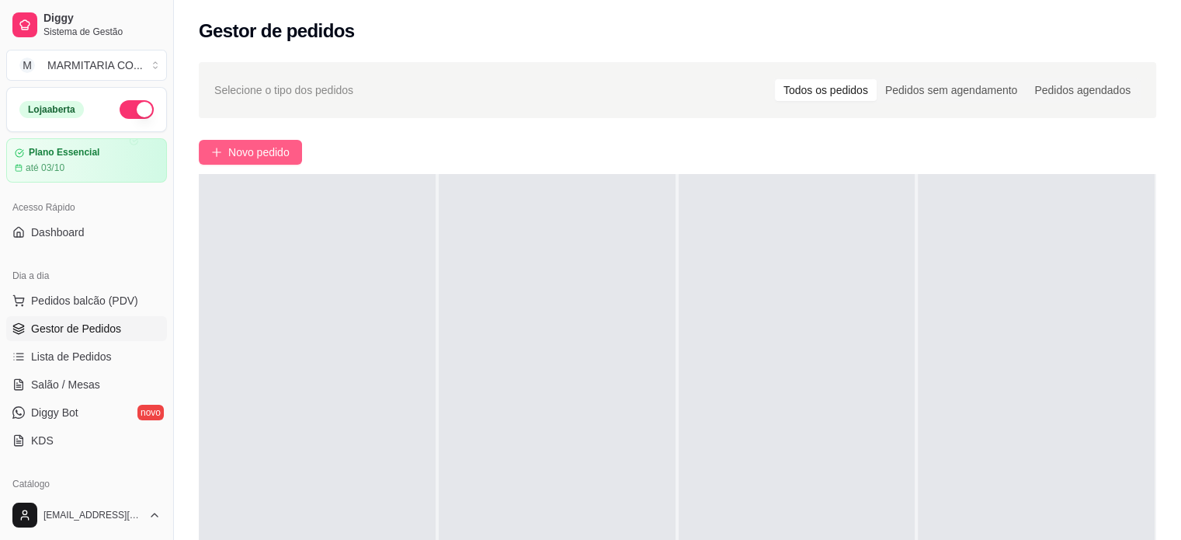
click at [211, 148] on icon "plus" at bounding box center [216, 152] width 11 height 11
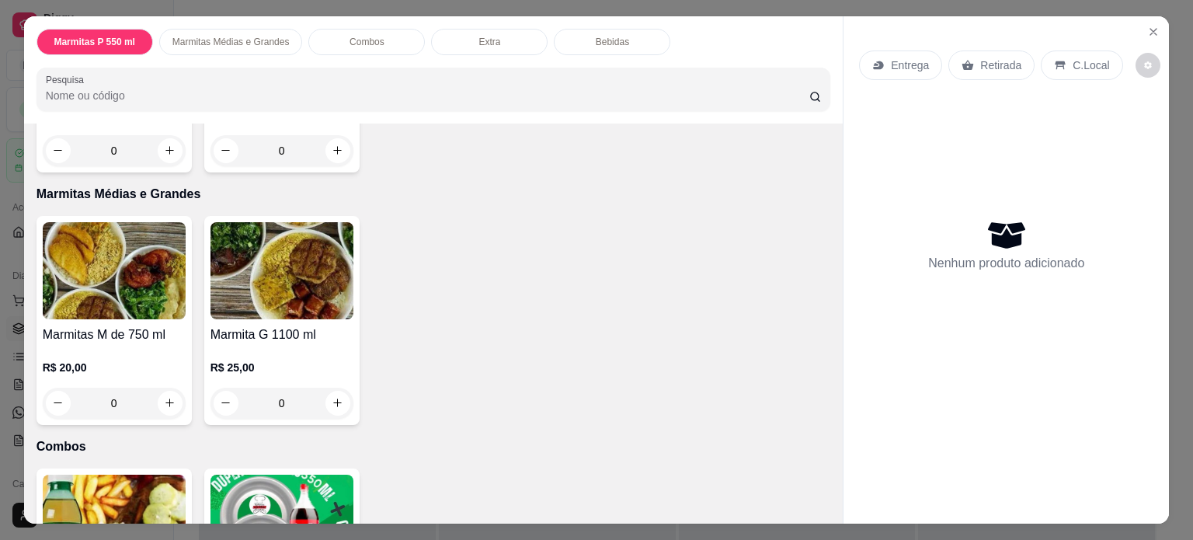
scroll to position [532, 0]
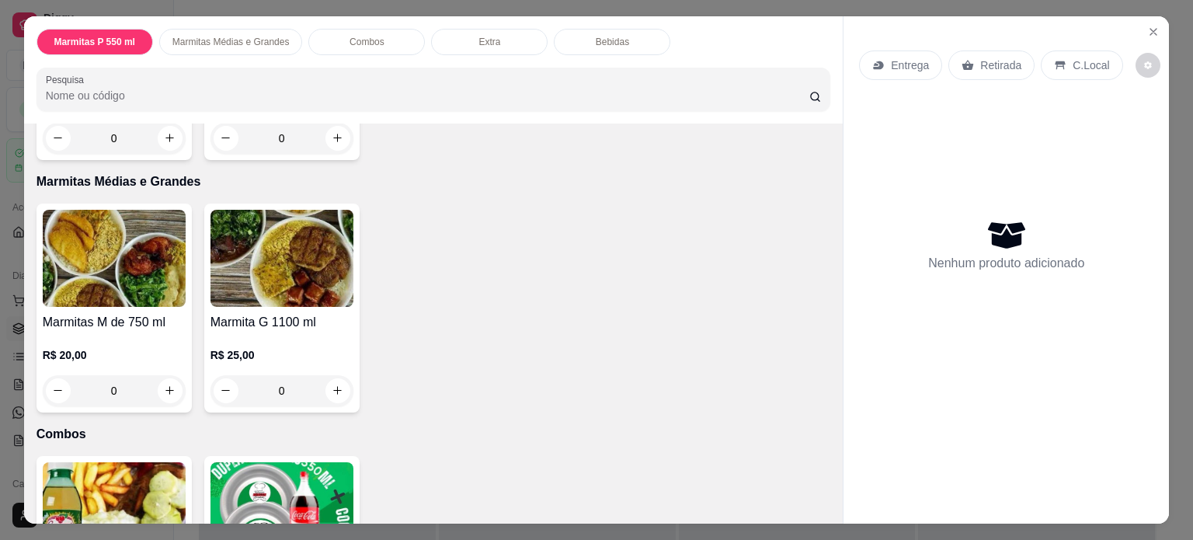
click at [162, 384] on div "0" at bounding box center [114, 390] width 143 height 31
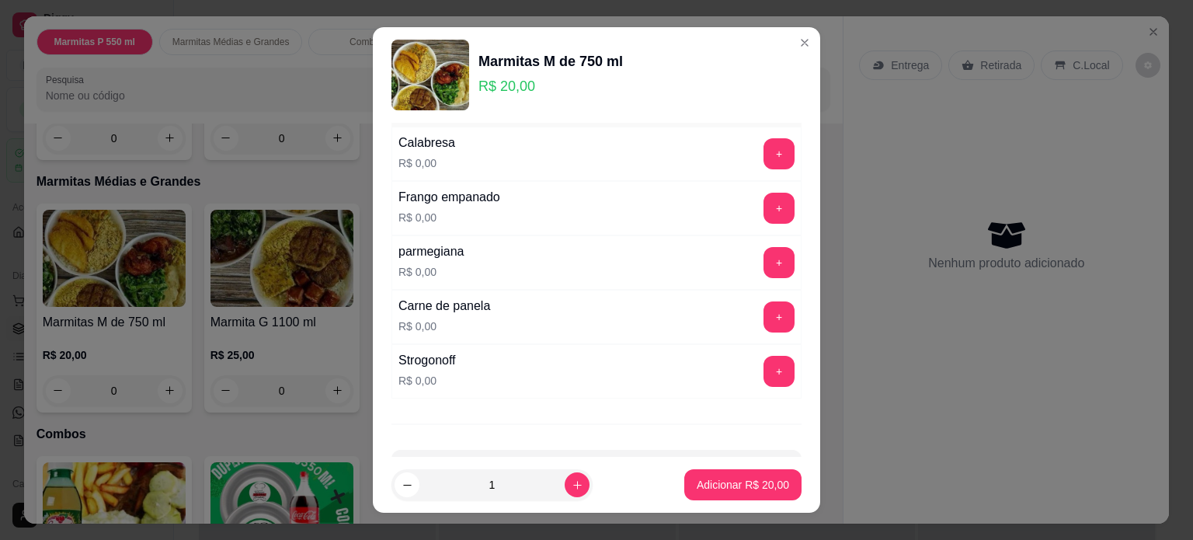
scroll to position [158, 0]
click at [764, 306] on button "+" at bounding box center [779, 316] width 30 height 30
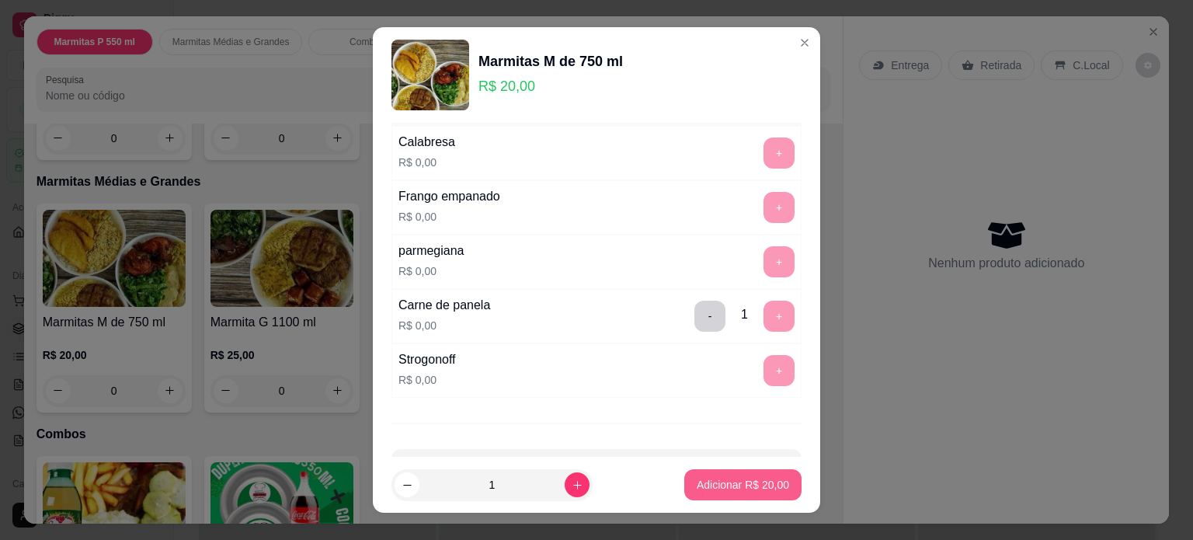
click at [698, 476] on button "Adicionar R$ 20,00" at bounding box center [742, 484] width 117 height 31
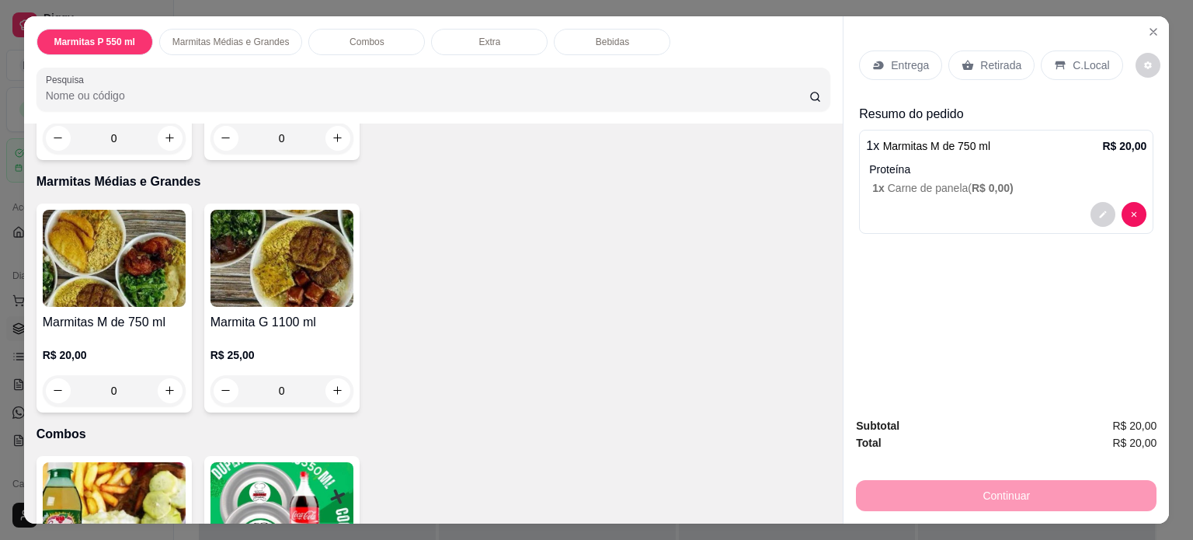
click at [893, 57] on p "Entrega" at bounding box center [910, 65] width 38 height 16
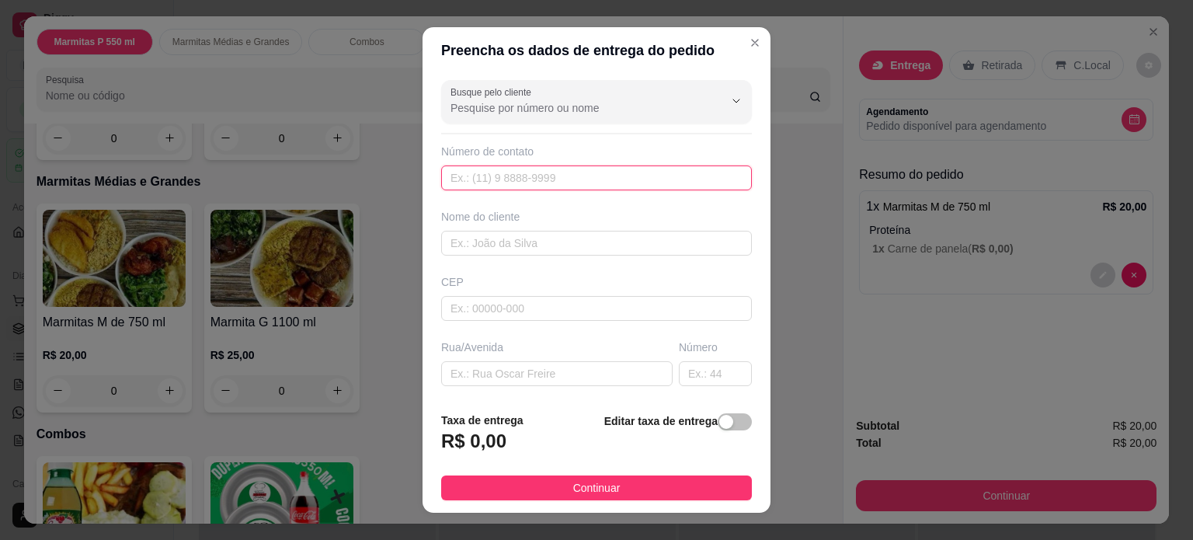
click at [583, 181] on input "text" at bounding box center [596, 177] width 311 height 25
click at [541, 234] on input "text" at bounding box center [596, 243] width 311 height 25
type input "THATY"
click at [554, 169] on input "text" at bounding box center [596, 177] width 311 height 25
type input "[PHONE_NUMBER]"
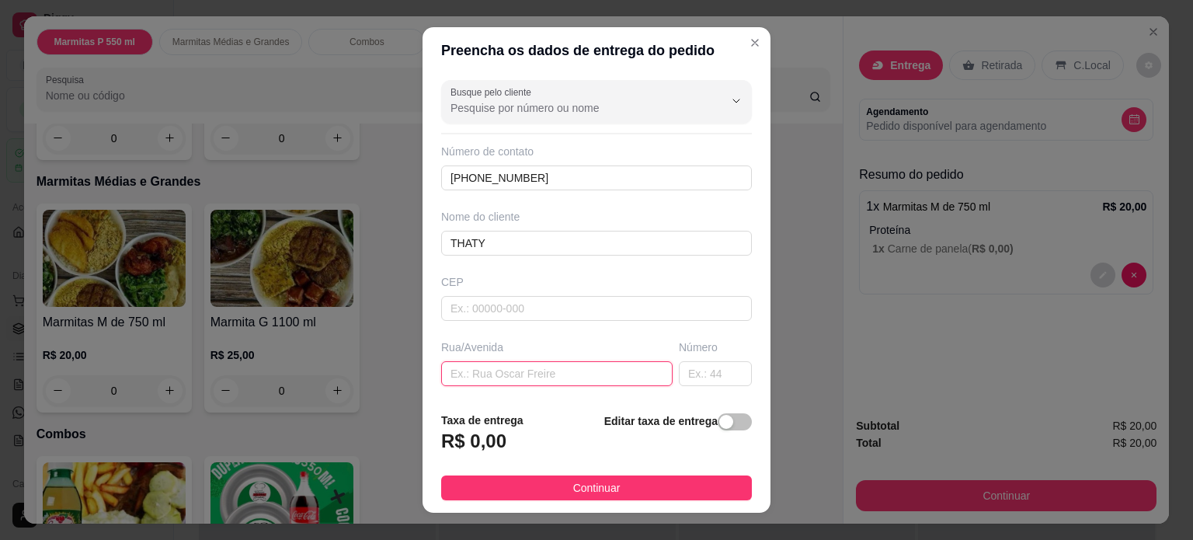
click at [498, 368] on input "text" at bounding box center [556, 373] width 231 height 25
type input "[PERSON_NAME]"
click at [705, 375] on input "text" at bounding box center [715, 373] width 73 height 25
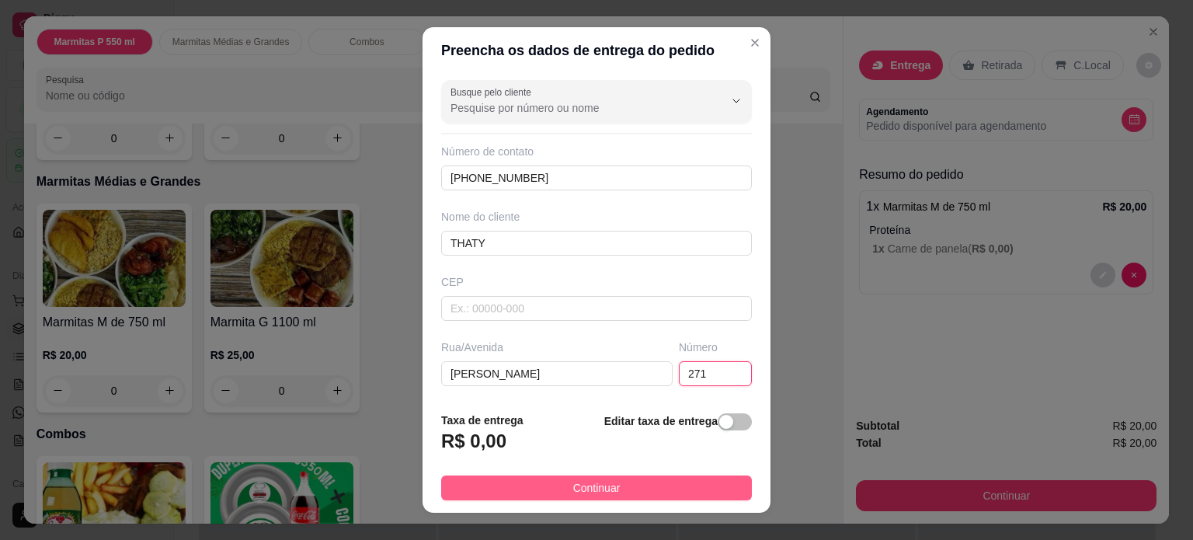
type input "271"
click at [573, 486] on span "Continuar" at bounding box center [596, 487] width 47 height 17
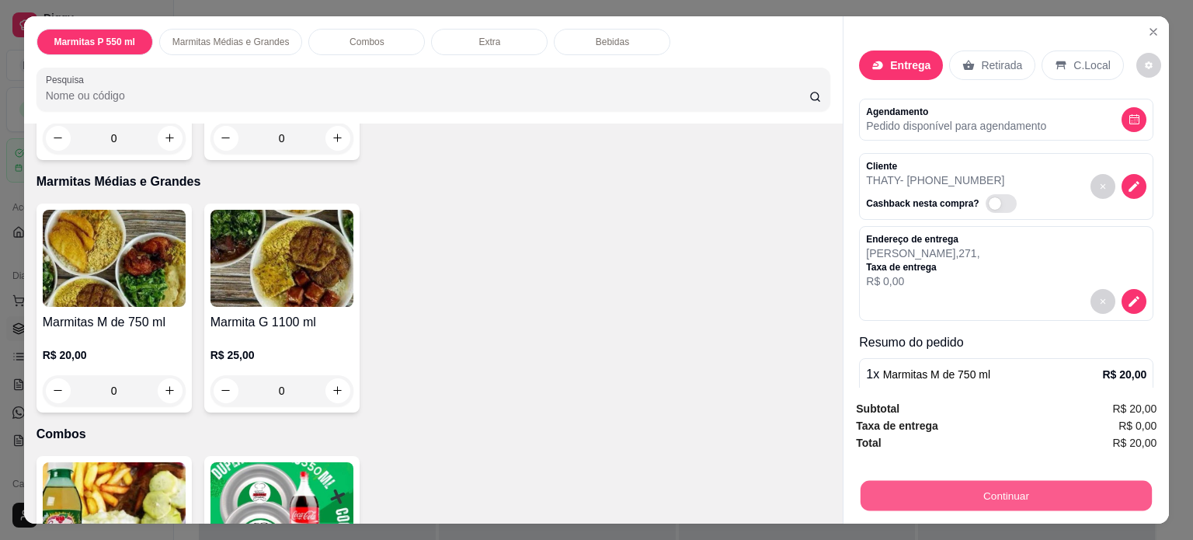
click at [884, 481] on button "Continuar" at bounding box center [1006, 496] width 291 height 30
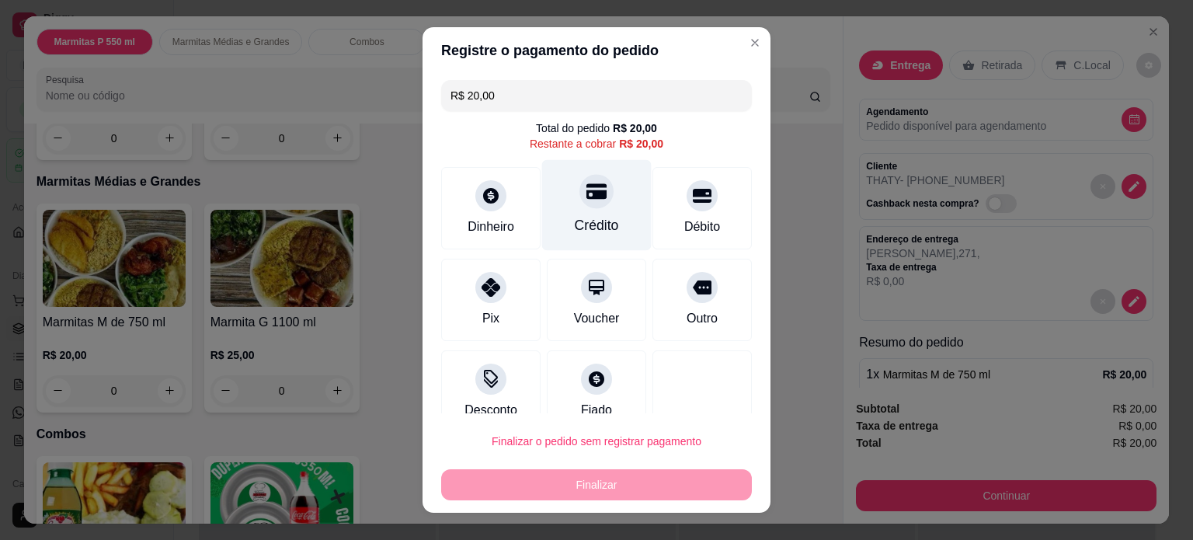
click at [575, 224] on div "Crédito" at bounding box center [597, 225] width 44 height 20
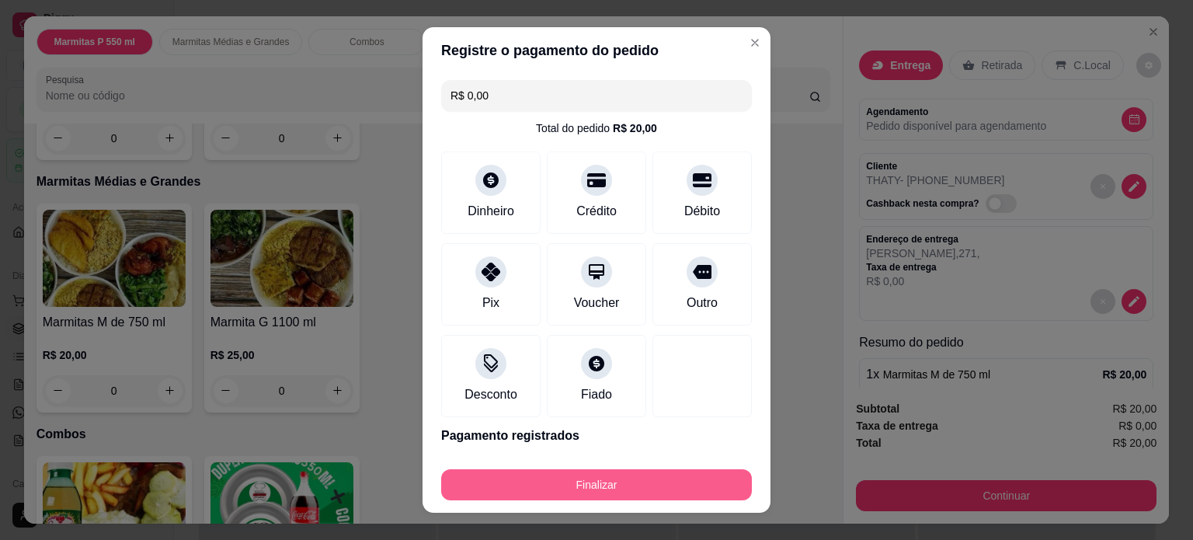
click at [601, 488] on button "Finalizar" at bounding box center [596, 484] width 311 height 31
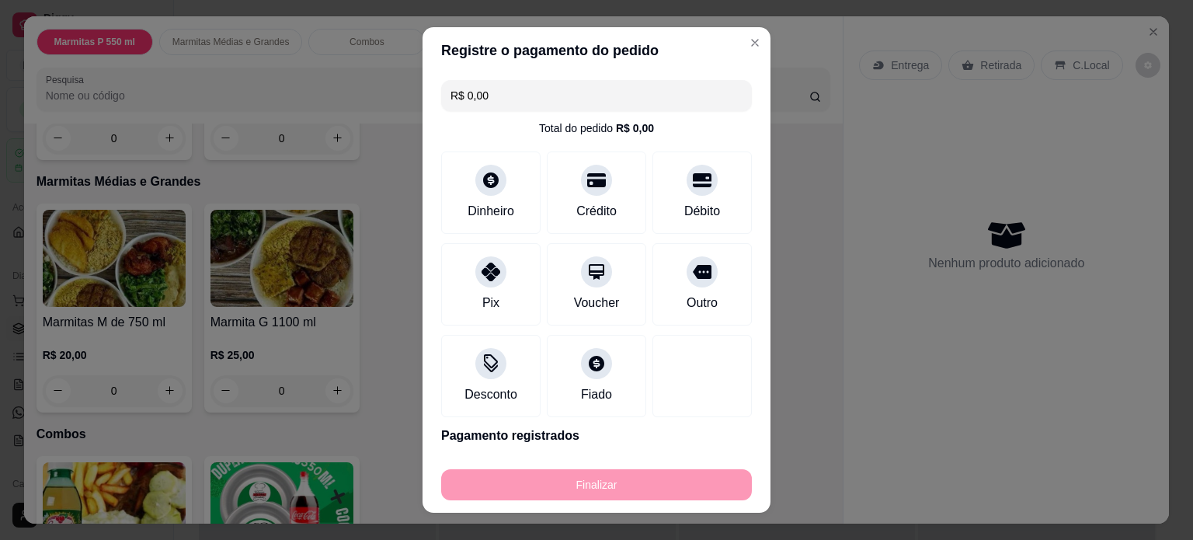
type input "-R$ 20,00"
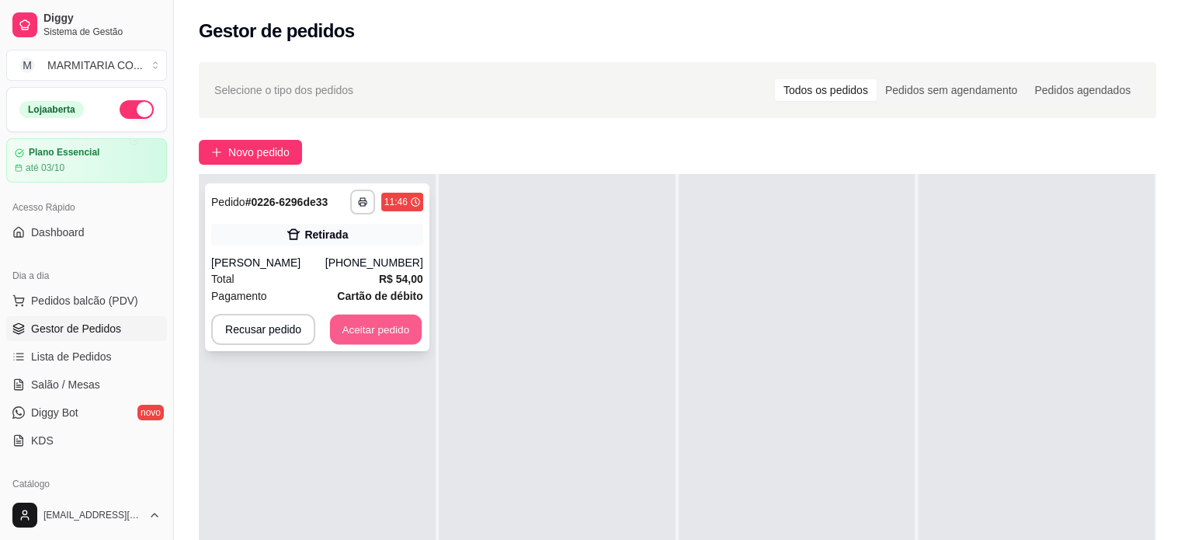
click at [353, 325] on button "Aceitar pedido" at bounding box center [376, 330] width 92 height 30
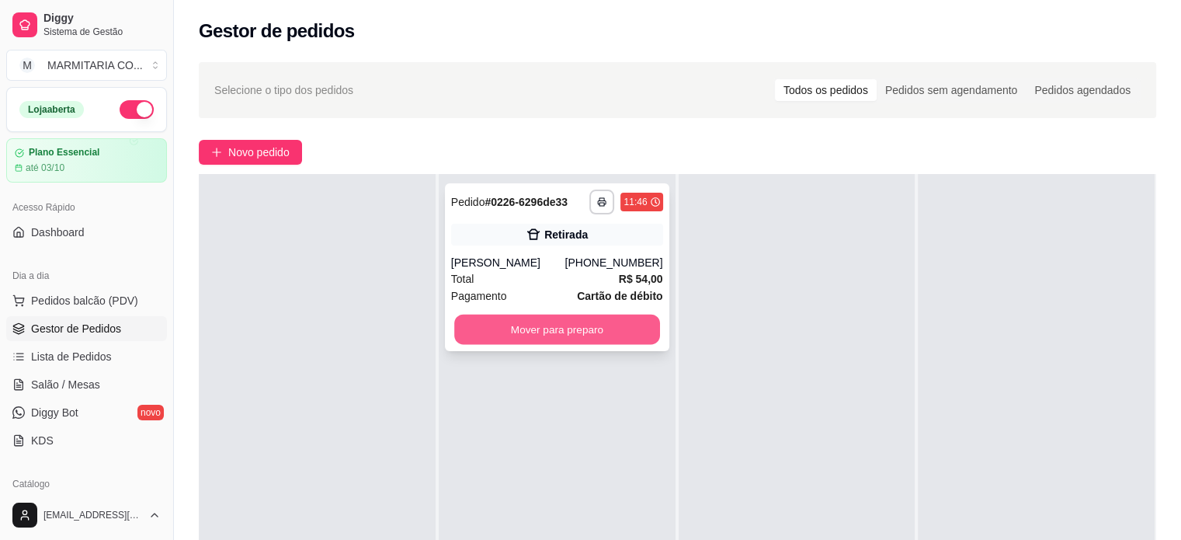
click at [527, 322] on button "Mover para preparo" at bounding box center [557, 330] width 206 height 30
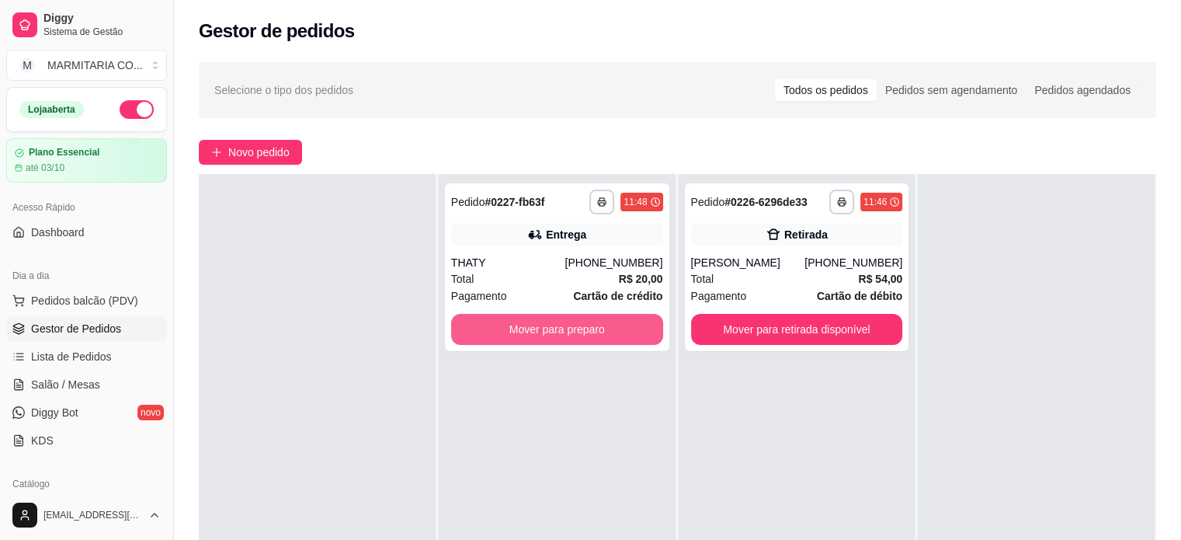
click at [527, 322] on button "Mover para preparo" at bounding box center [557, 329] width 212 height 31
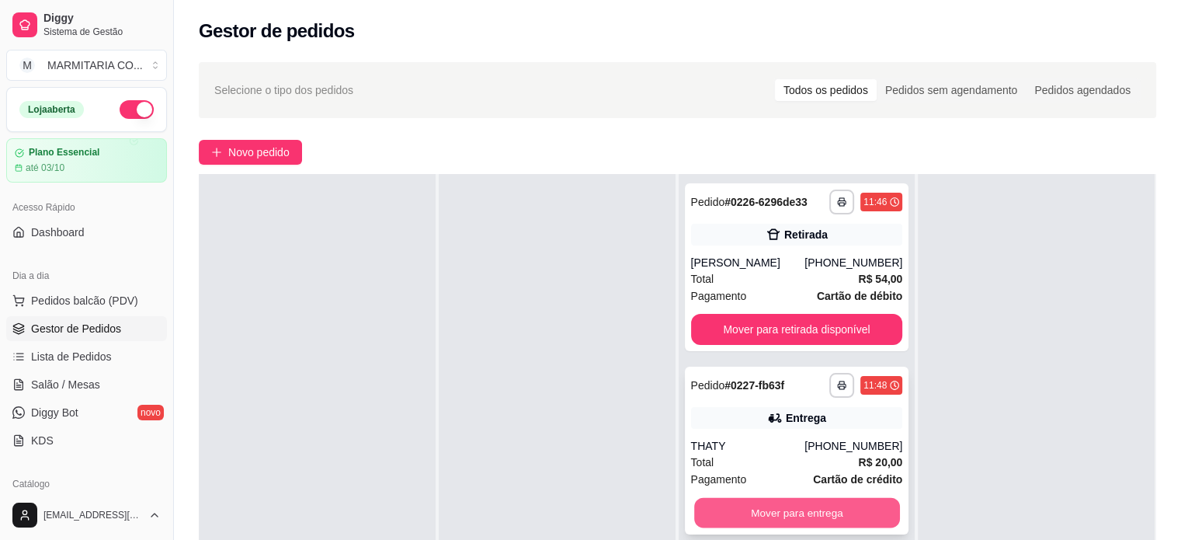
click at [705, 503] on button "Mover para entrega" at bounding box center [797, 513] width 206 height 30
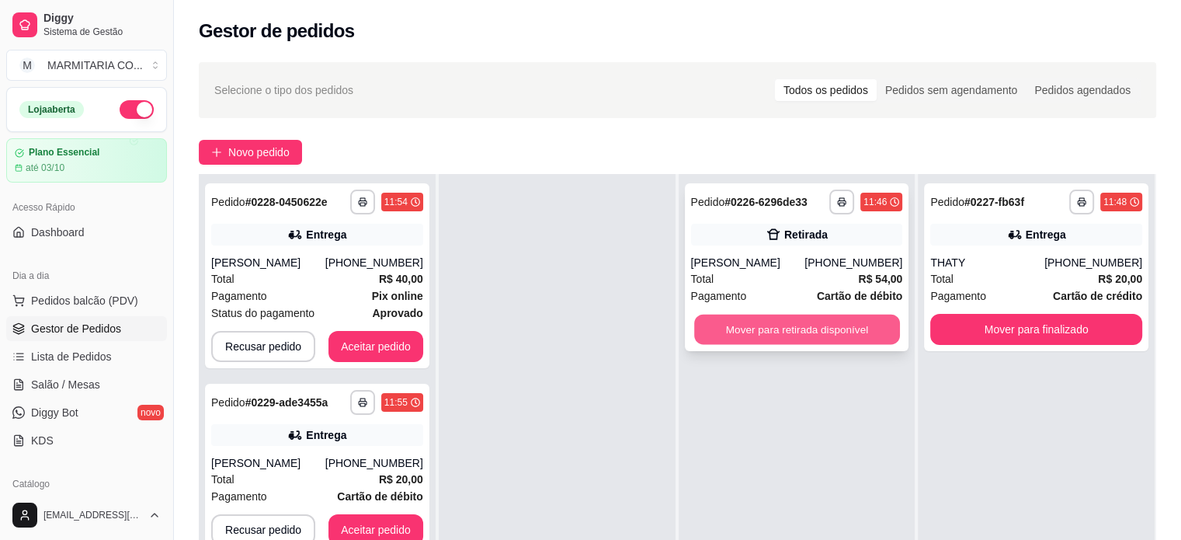
click at [837, 339] on button "Mover para retirada disponível" at bounding box center [797, 330] width 206 height 30
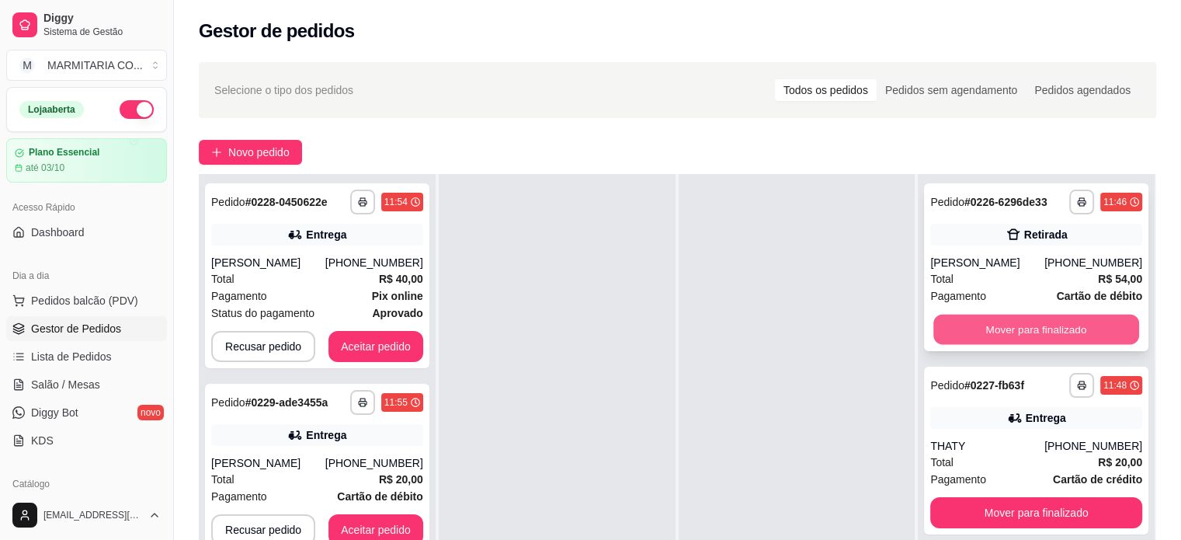
click at [984, 317] on button "Mover para finalizado" at bounding box center [1037, 330] width 206 height 30
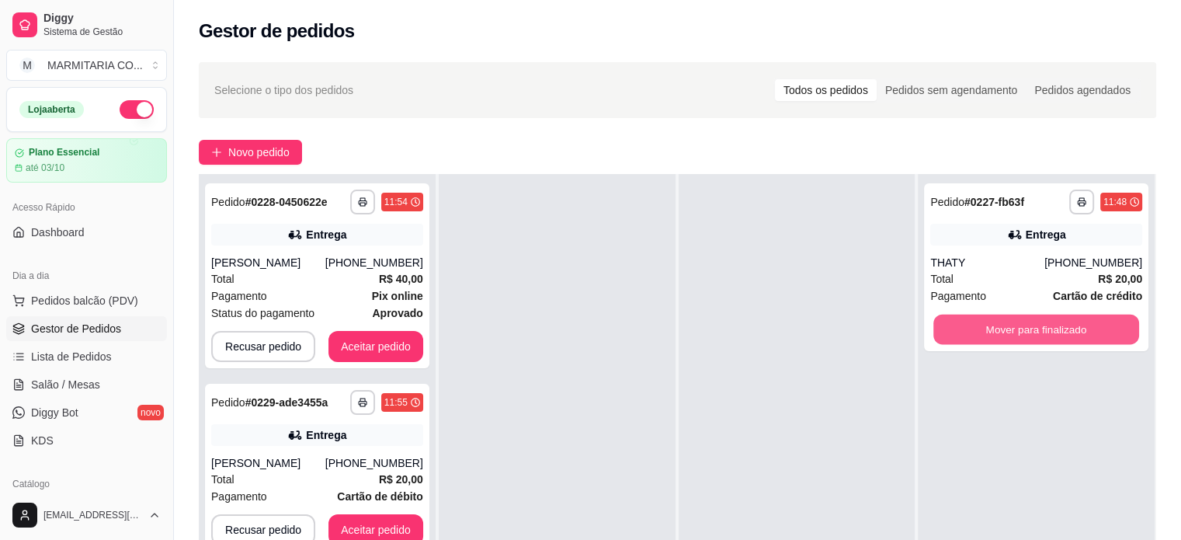
click at [984, 317] on button "Mover para finalizado" at bounding box center [1037, 330] width 206 height 30
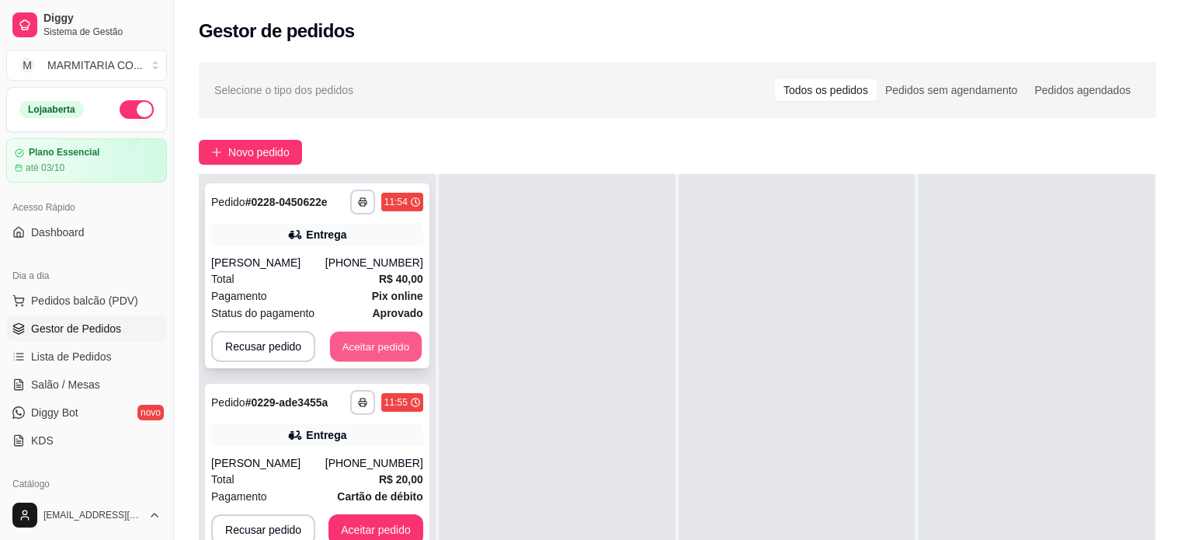
click at [349, 347] on button "Aceitar pedido" at bounding box center [376, 347] width 92 height 30
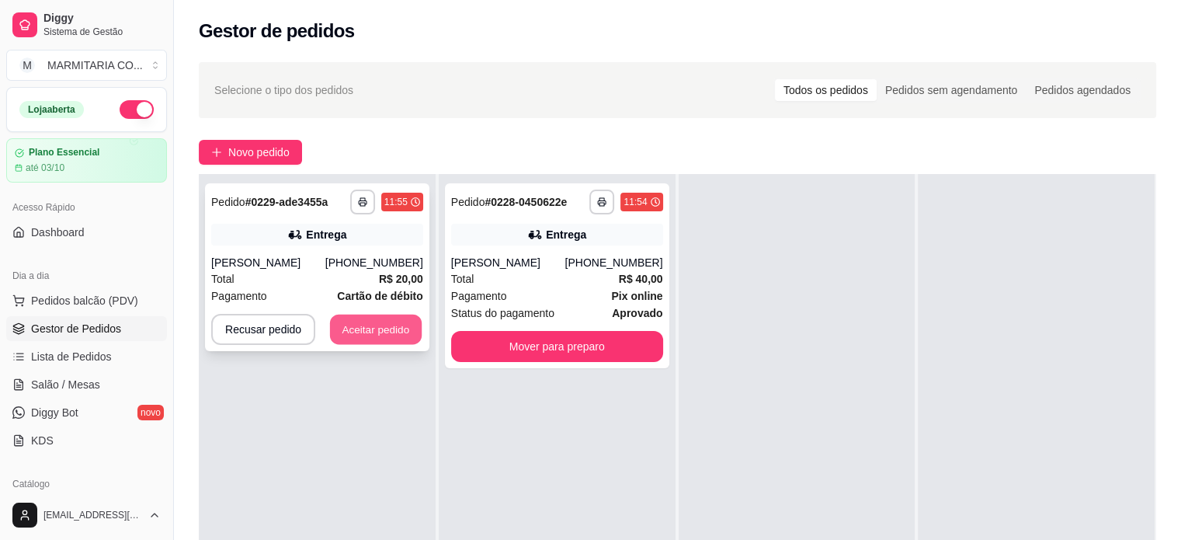
click at [348, 328] on button "Aceitar pedido" at bounding box center [376, 330] width 92 height 30
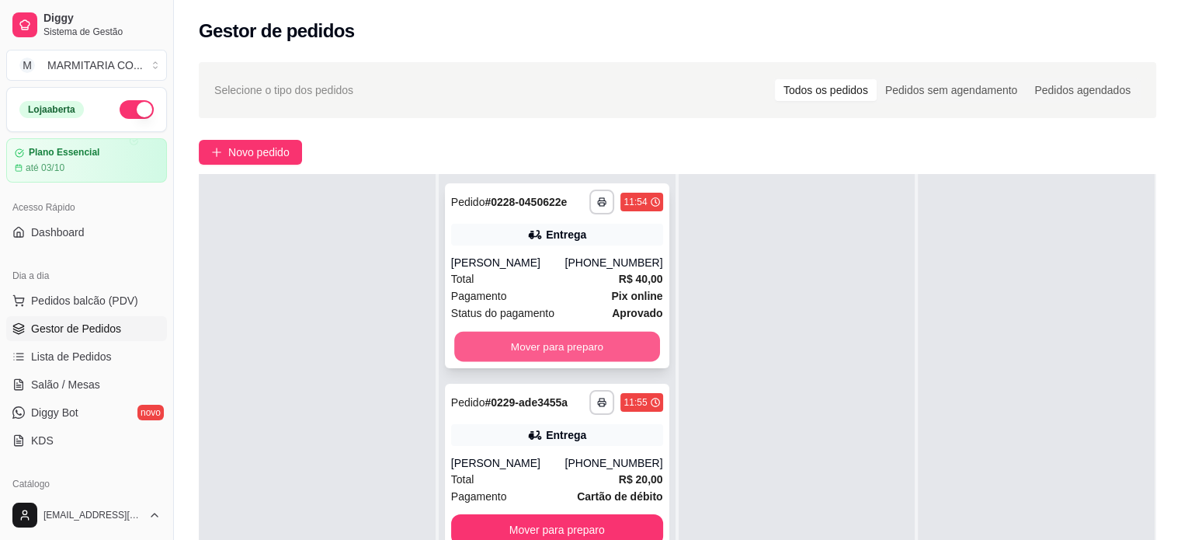
click at [600, 341] on button "Mover para preparo" at bounding box center [557, 347] width 206 height 30
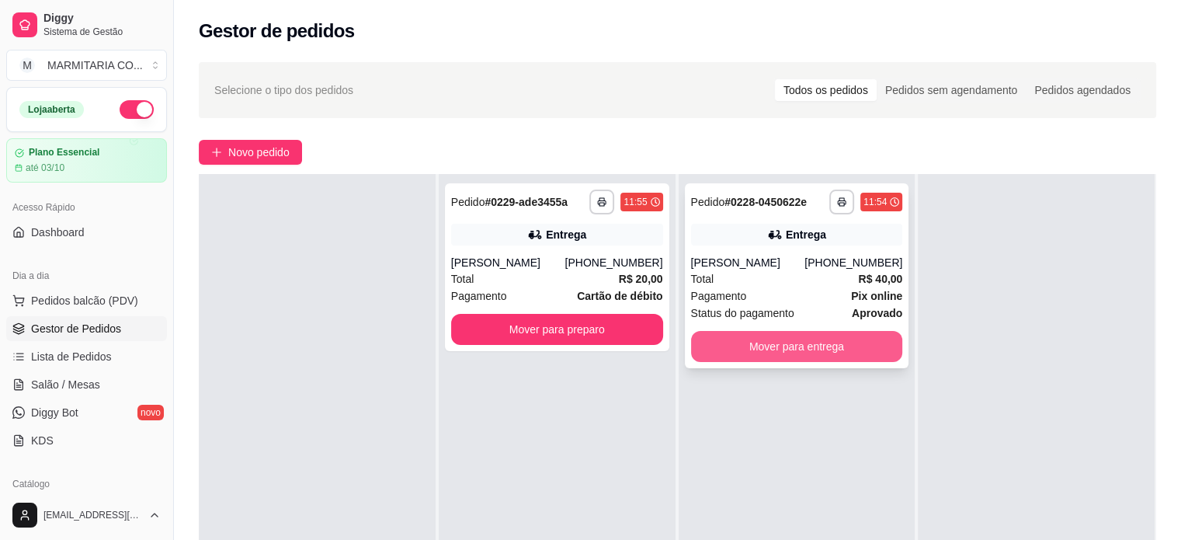
click at [775, 344] on button "Mover para entrega" at bounding box center [797, 346] width 212 height 31
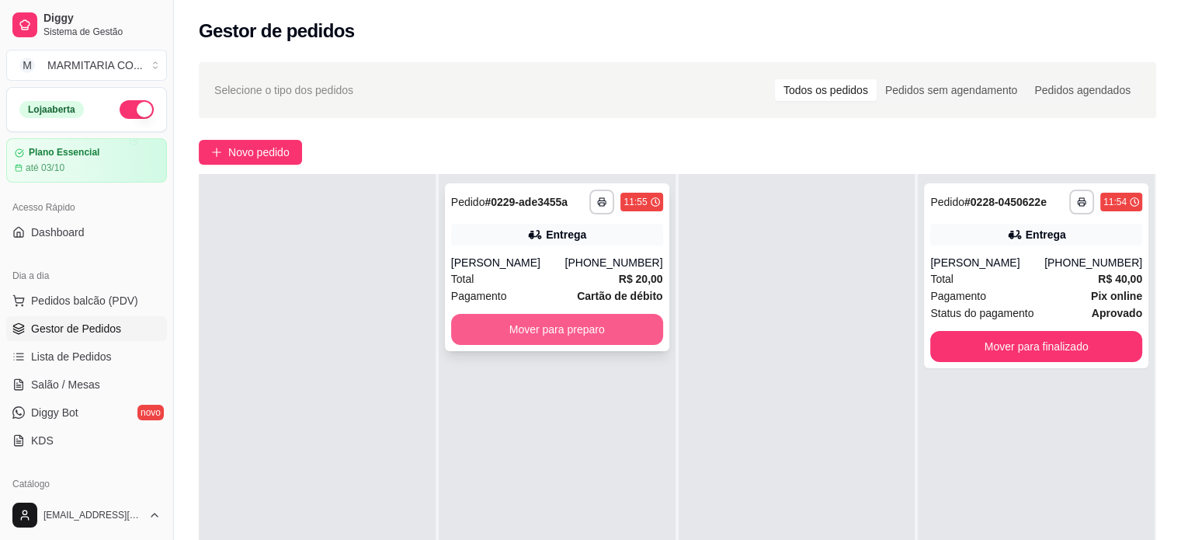
click at [629, 322] on button "Mover para preparo" at bounding box center [557, 329] width 212 height 31
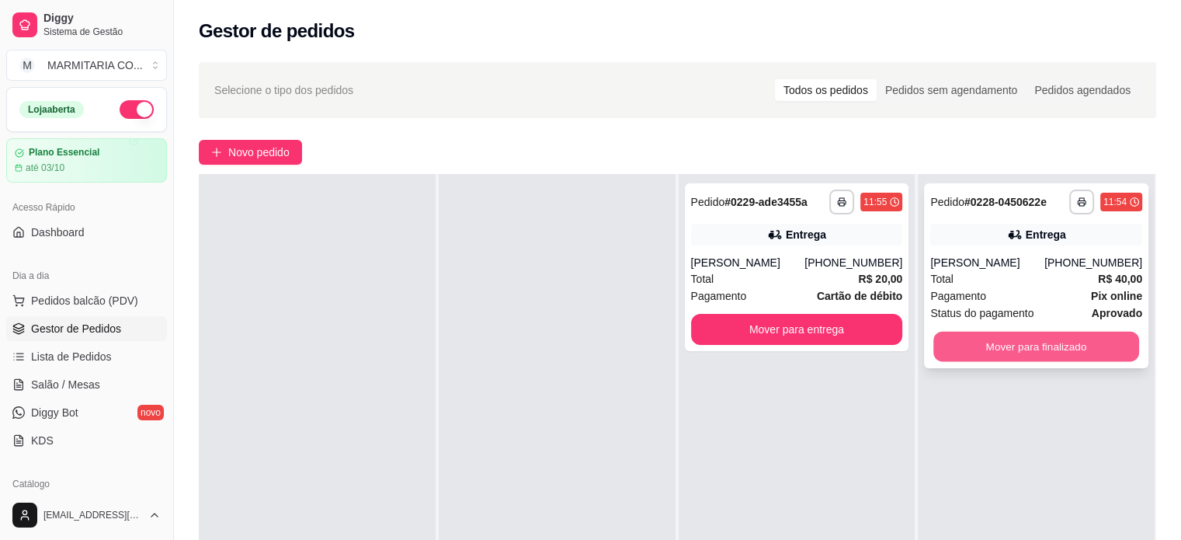
click at [979, 344] on button "Mover para finalizado" at bounding box center [1037, 347] width 206 height 30
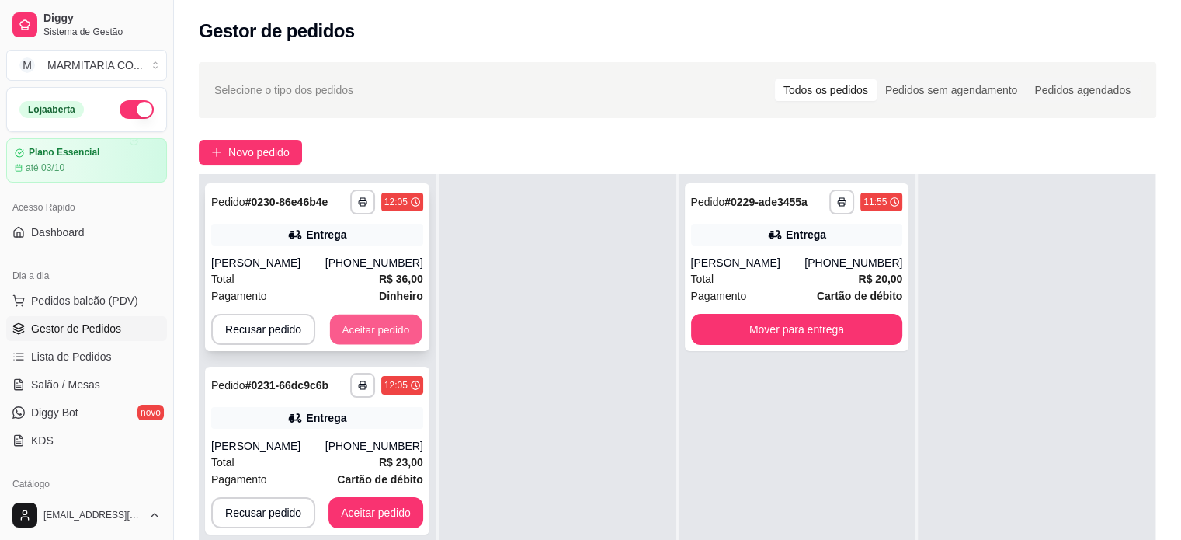
click at [351, 323] on button "Aceitar pedido" at bounding box center [376, 330] width 92 height 30
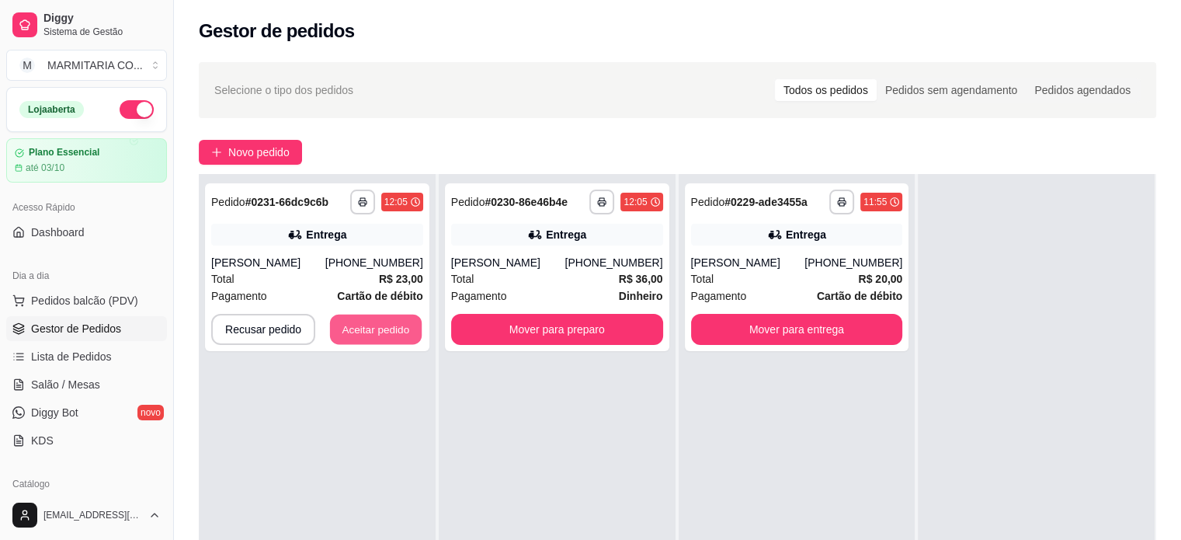
click at [351, 323] on button "Aceitar pedido" at bounding box center [376, 330] width 92 height 30
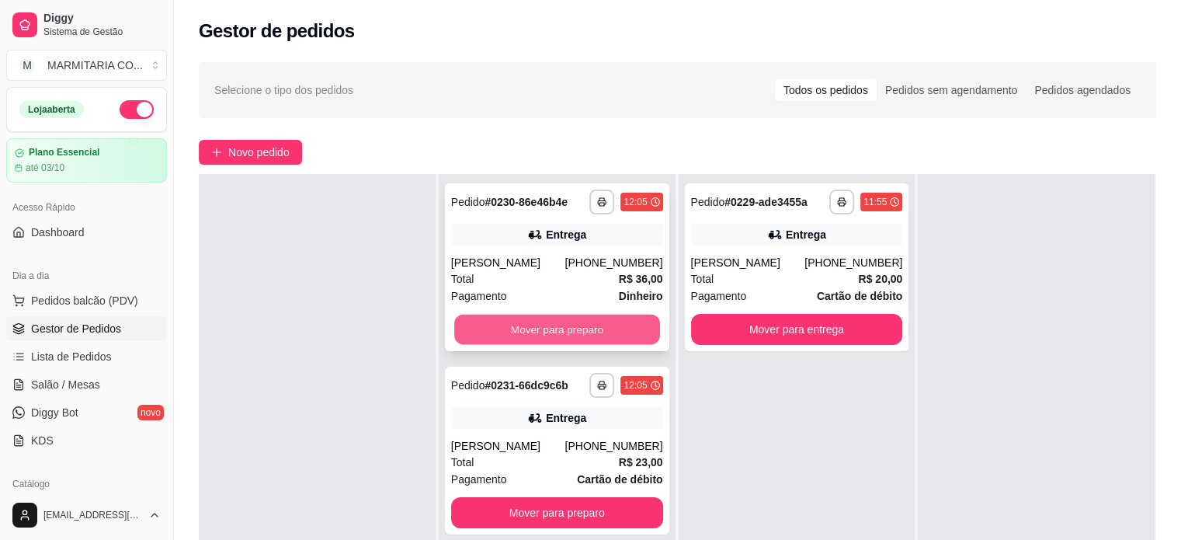
click at [475, 332] on button "Mover para preparo" at bounding box center [557, 330] width 206 height 30
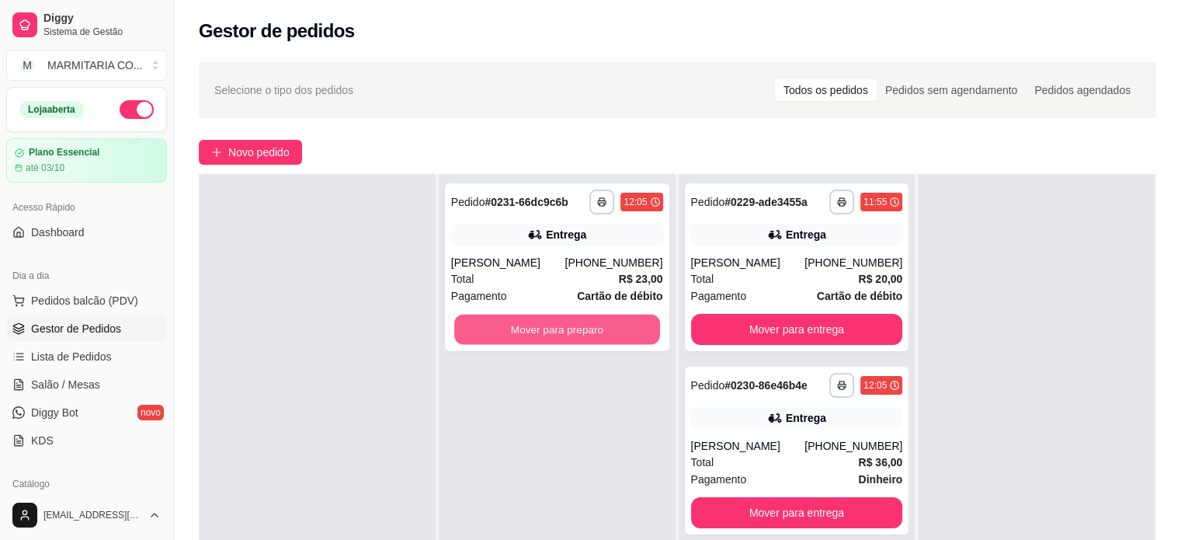
click at [475, 332] on button "Mover para preparo" at bounding box center [557, 330] width 206 height 30
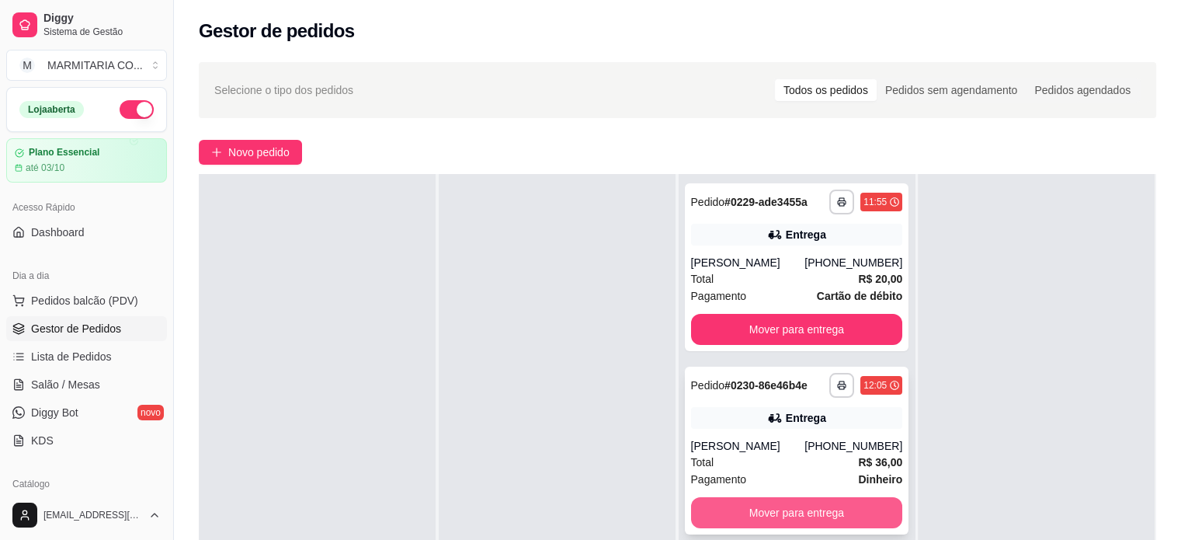
click at [733, 514] on button "Mover para entrega" at bounding box center [797, 512] width 212 height 31
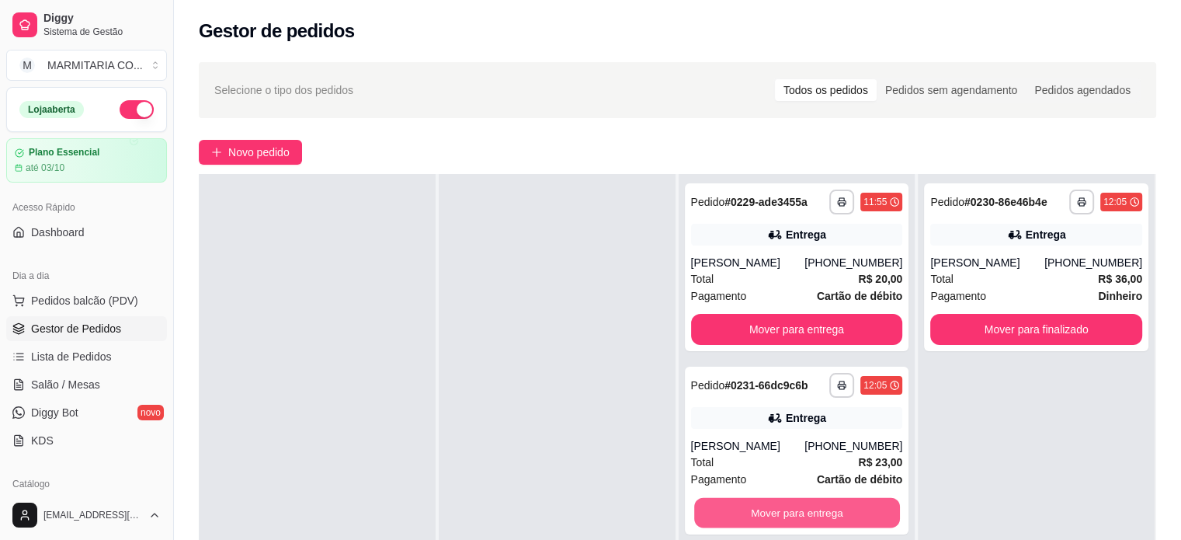
click at [733, 514] on button "Mover para entrega" at bounding box center [797, 513] width 206 height 30
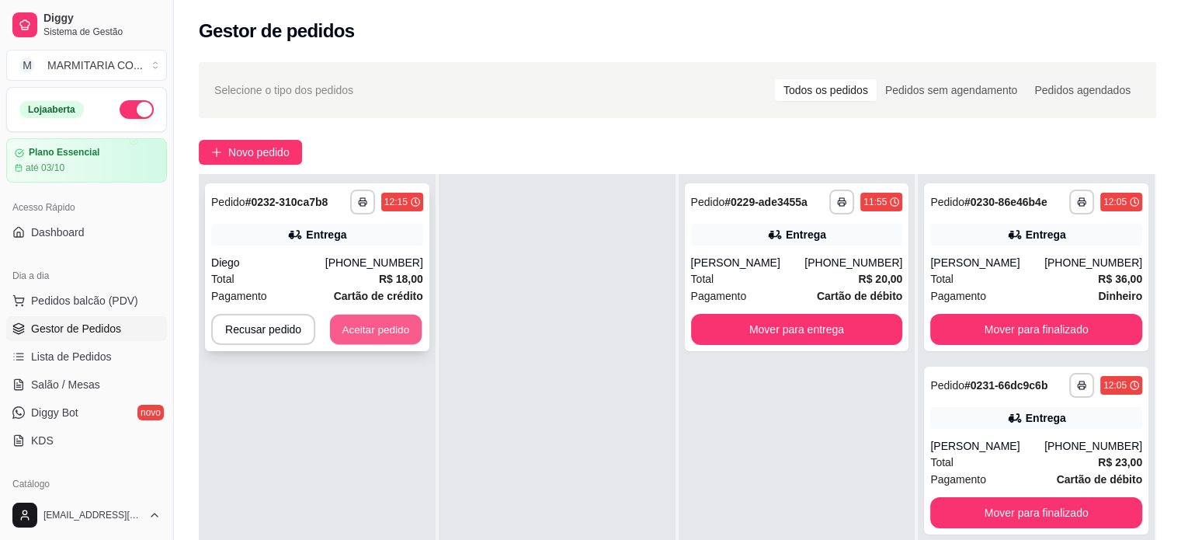
click at [363, 335] on button "Aceitar pedido" at bounding box center [376, 330] width 92 height 30
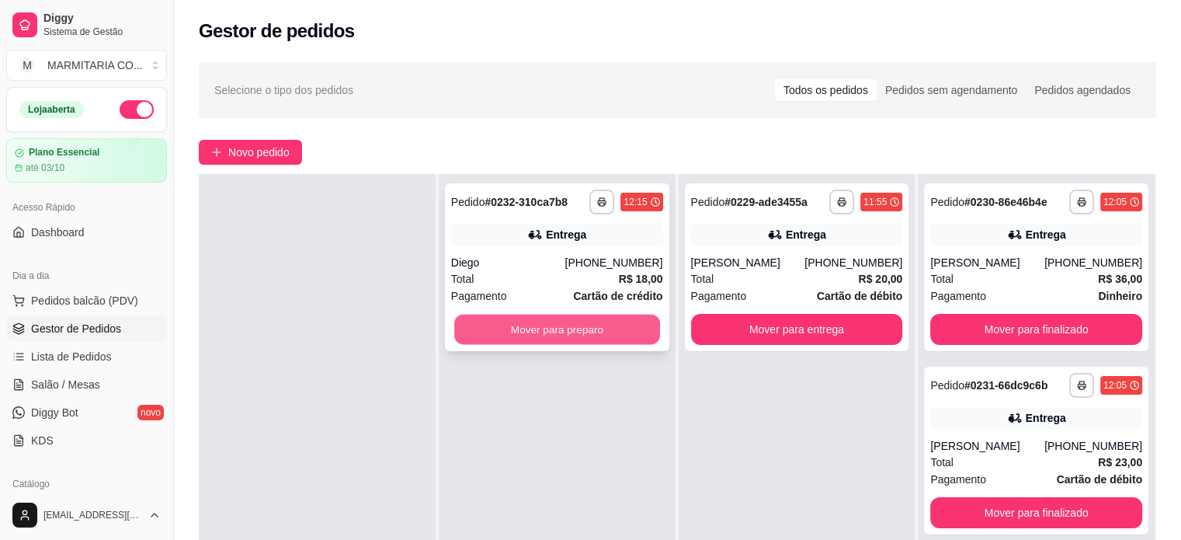
click at [602, 329] on button "Mover para preparo" at bounding box center [557, 330] width 206 height 30
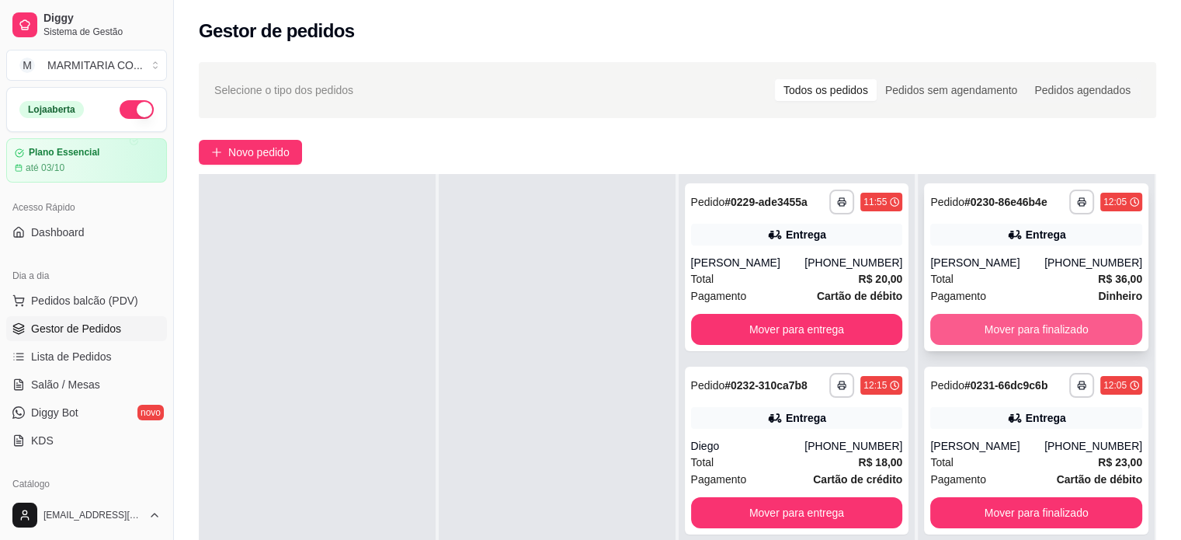
click at [976, 332] on button "Mover para finalizado" at bounding box center [1037, 329] width 212 height 31
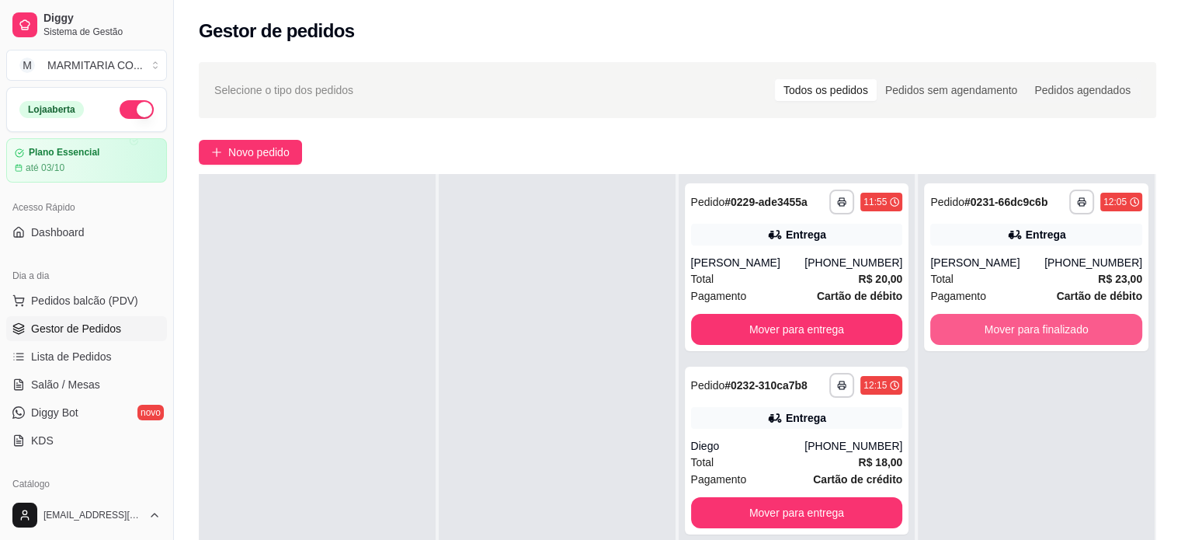
click at [976, 330] on button "Mover para finalizado" at bounding box center [1037, 329] width 212 height 31
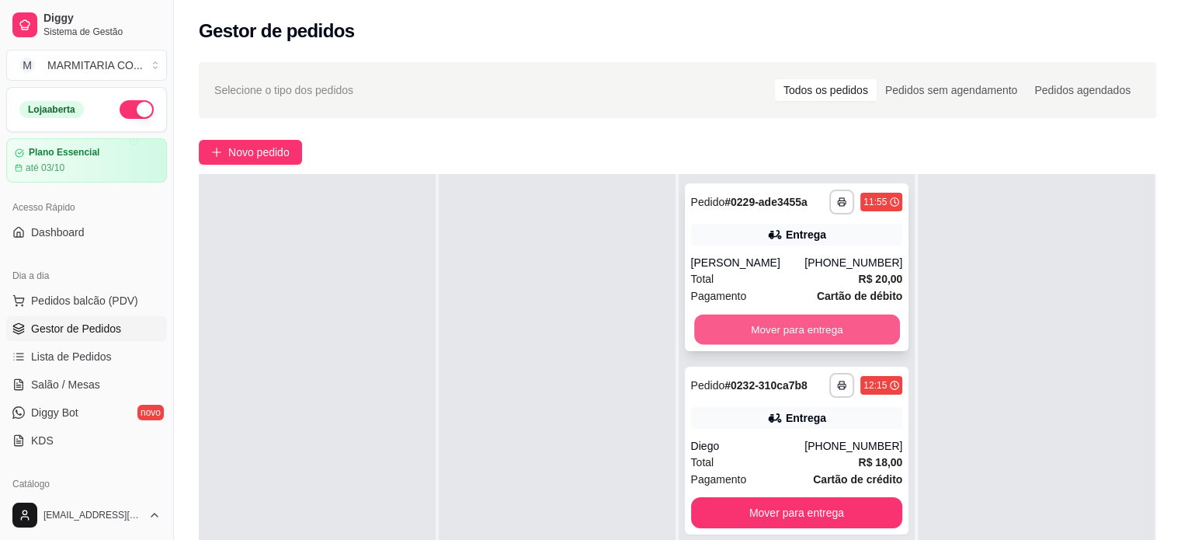
click at [883, 329] on button "Mover para entrega" at bounding box center [797, 330] width 206 height 30
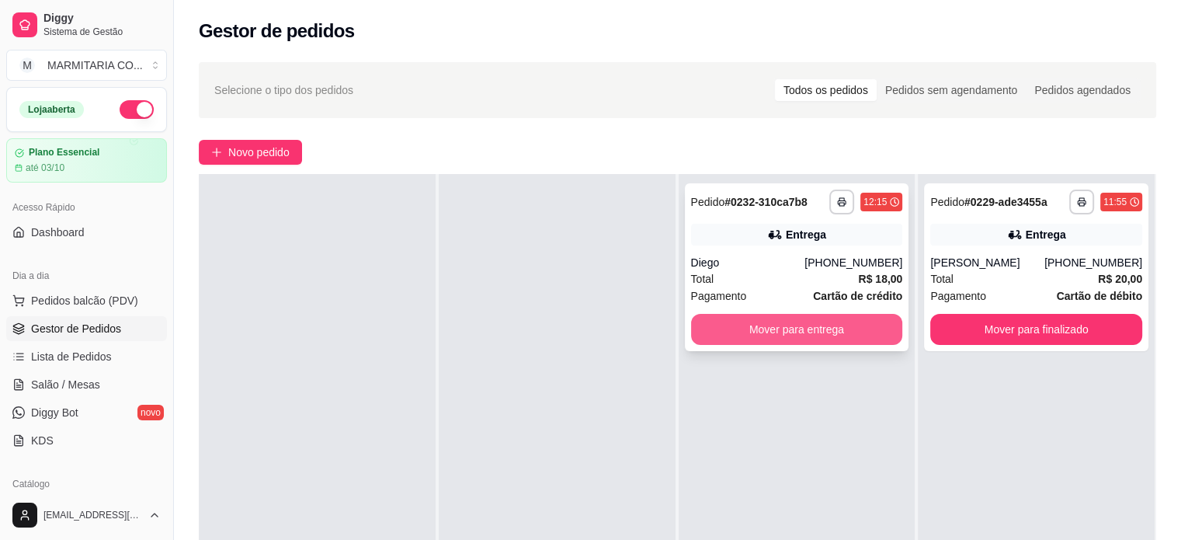
click at [826, 329] on button "Mover para entrega" at bounding box center [797, 329] width 212 height 31
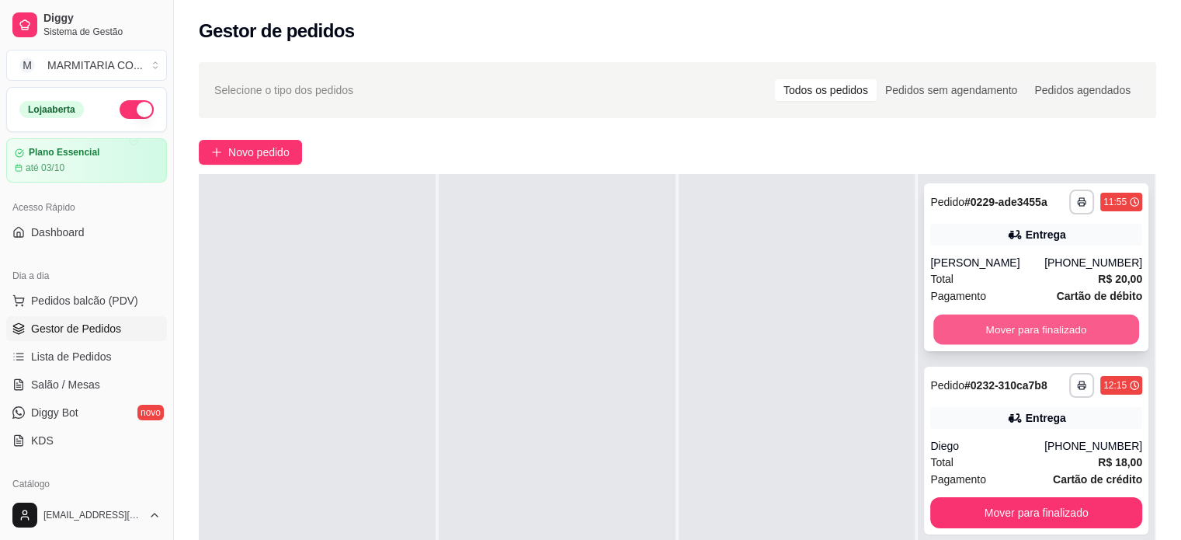
click at [1004, 325] on button "Mover para finalizado" at bounding box center [1037, 330] width 206 height 30
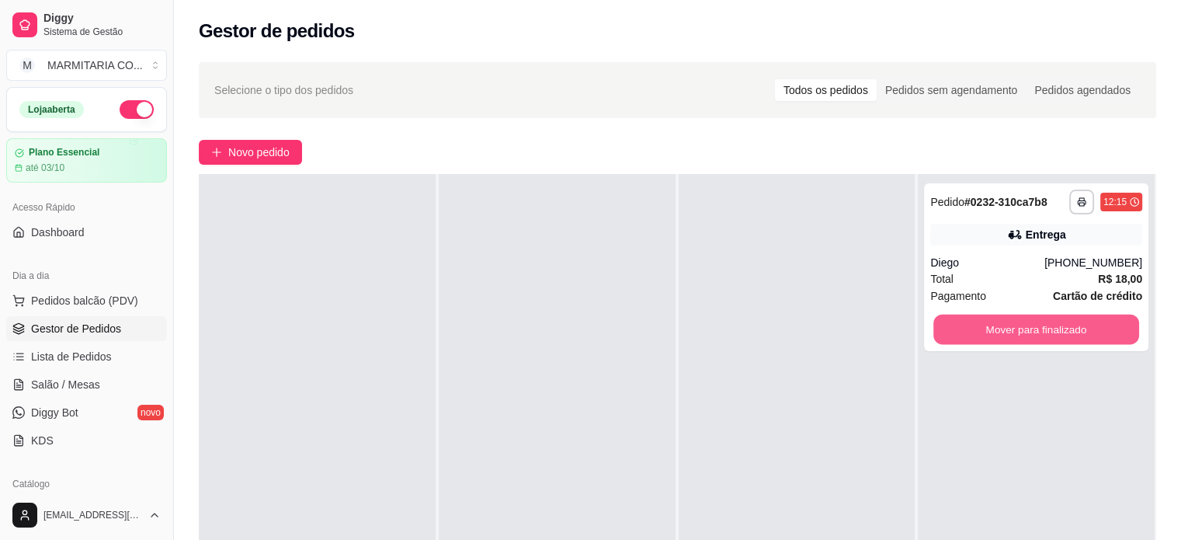
click at [1004, 325] on button "Mover para finalizado" at bounding box center [1037, 330] width 206 height 30
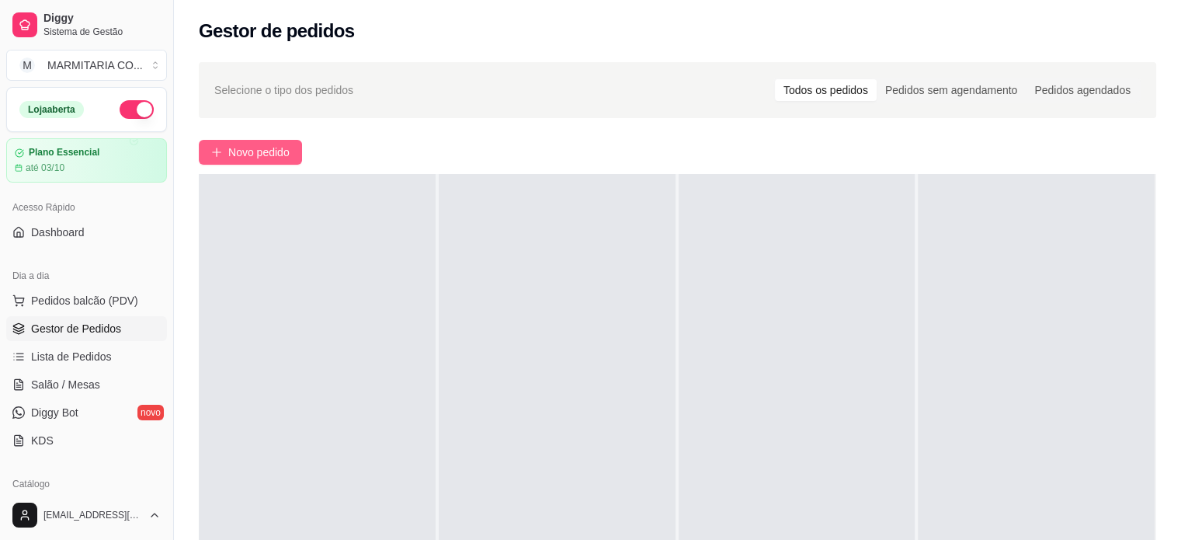
click at [252, 152] on span "Novo pedido" at bounding box center [258, 152] width 61 height 17
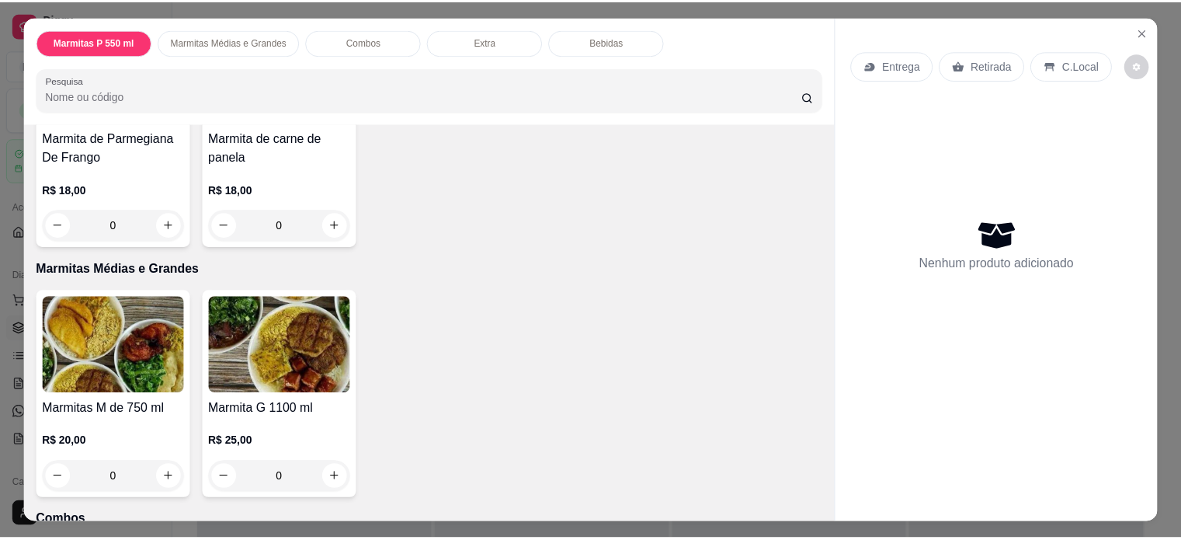
scroll to position [541, 0]
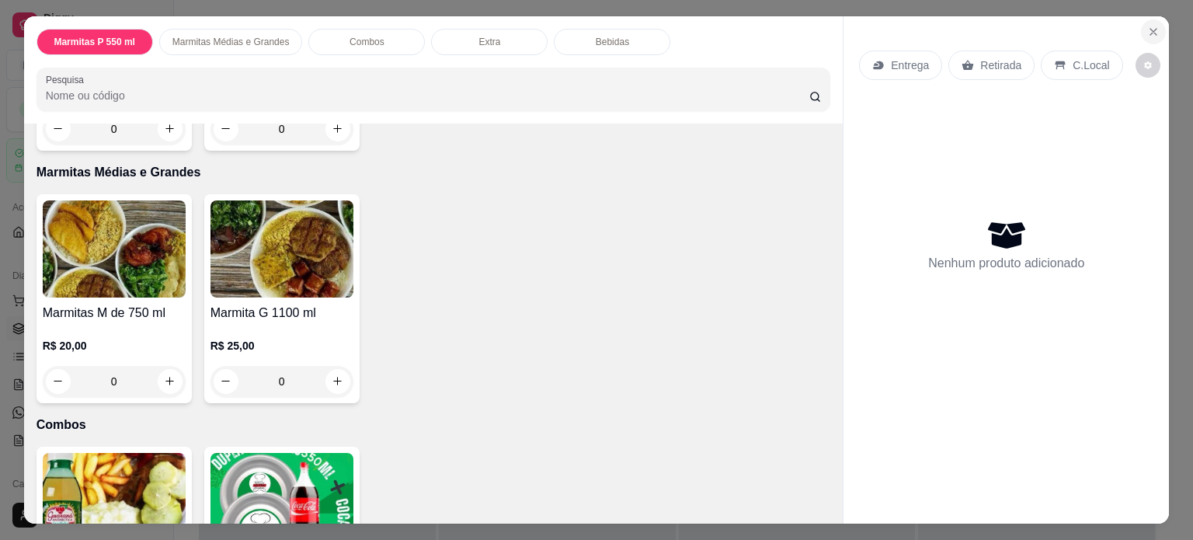
click at [1149, 26] on icon "Close" at bounding box center [1153, 32] width 12 height 12
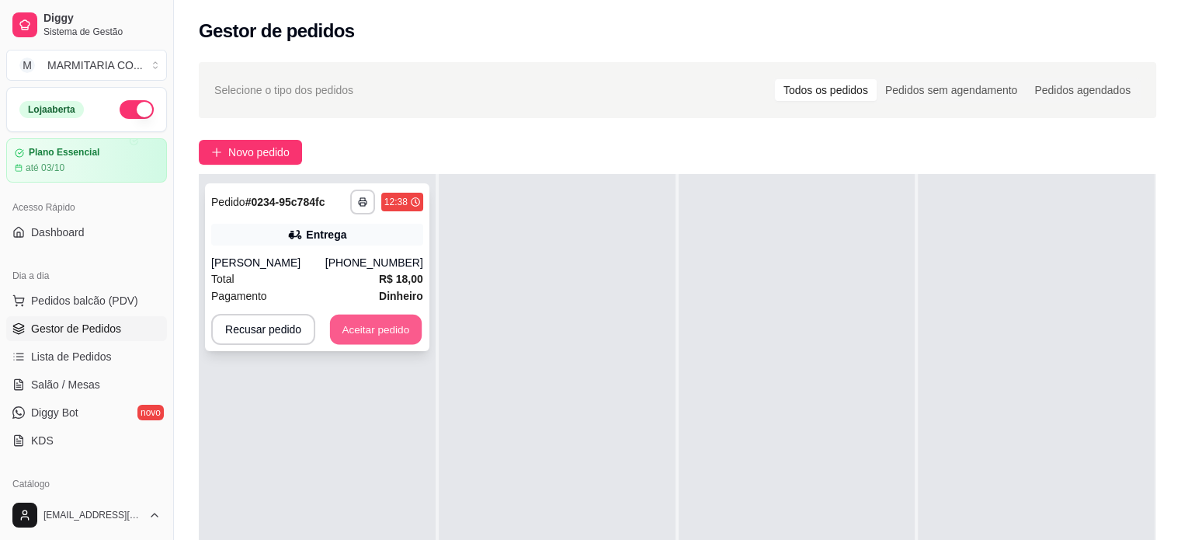
click at [353, 325] on button "Aceitar pedido" at bounding box center [376, 330] width 92 height 30
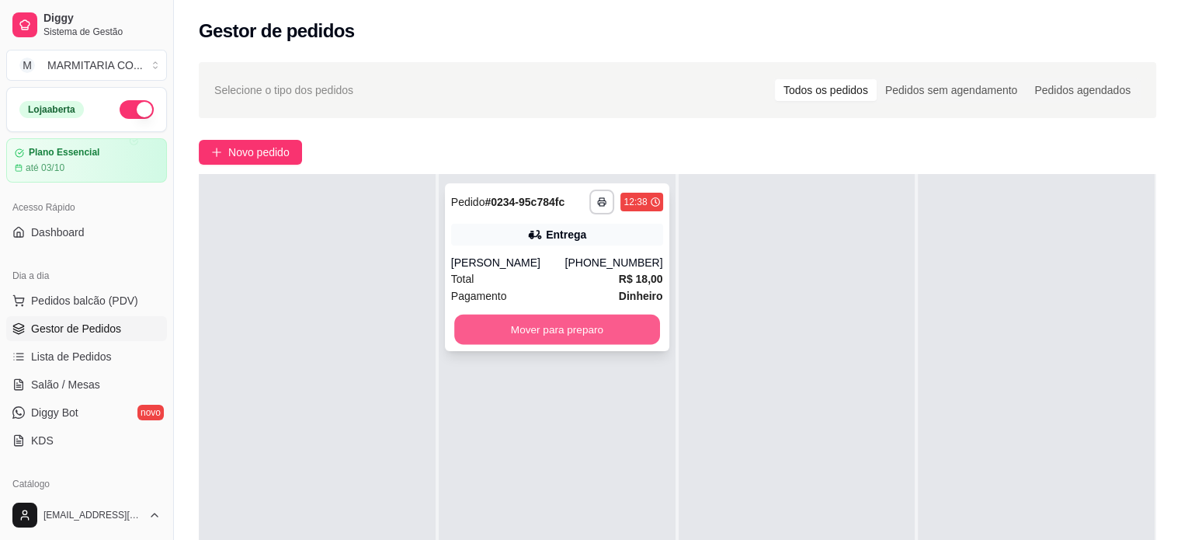
click at [489, 322] on button "Mover para preparo" at bounding box center [557, 330] width 206 height 30
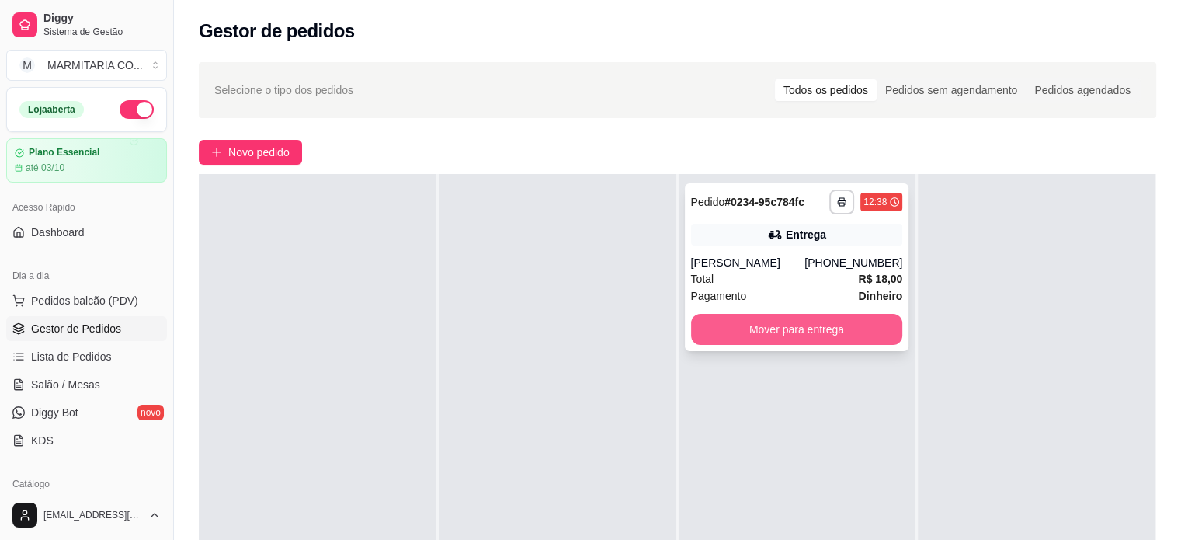
click at [780, 333] on button "Mover para entrega" at bounding box center [797, 329] width 212 height 31
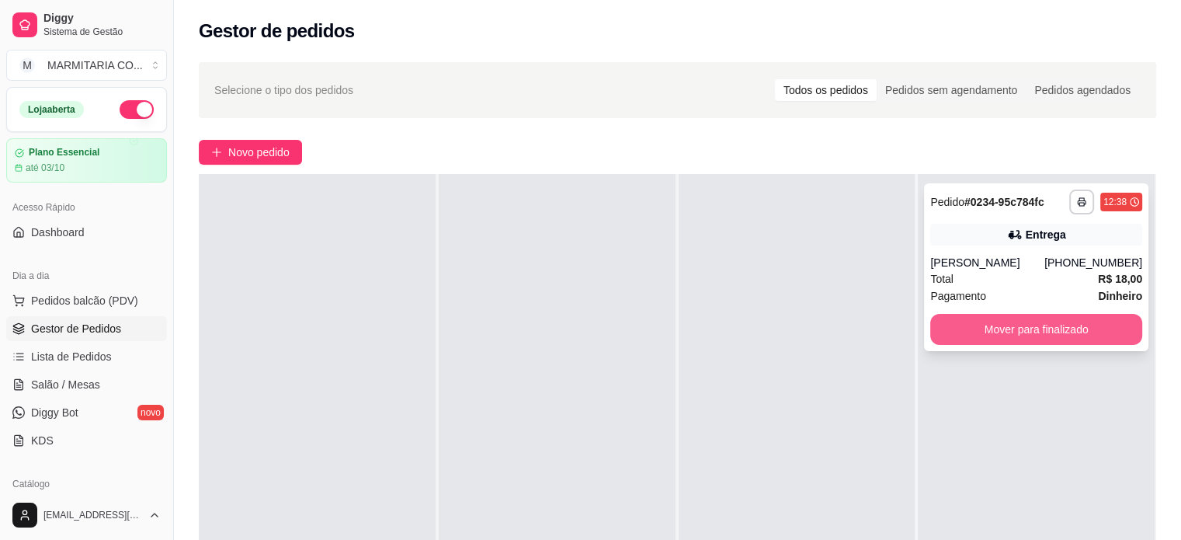
click at [1060, 335] on button "Mover para finalizado" at bounding box center [1037, 329] width 212 height 31
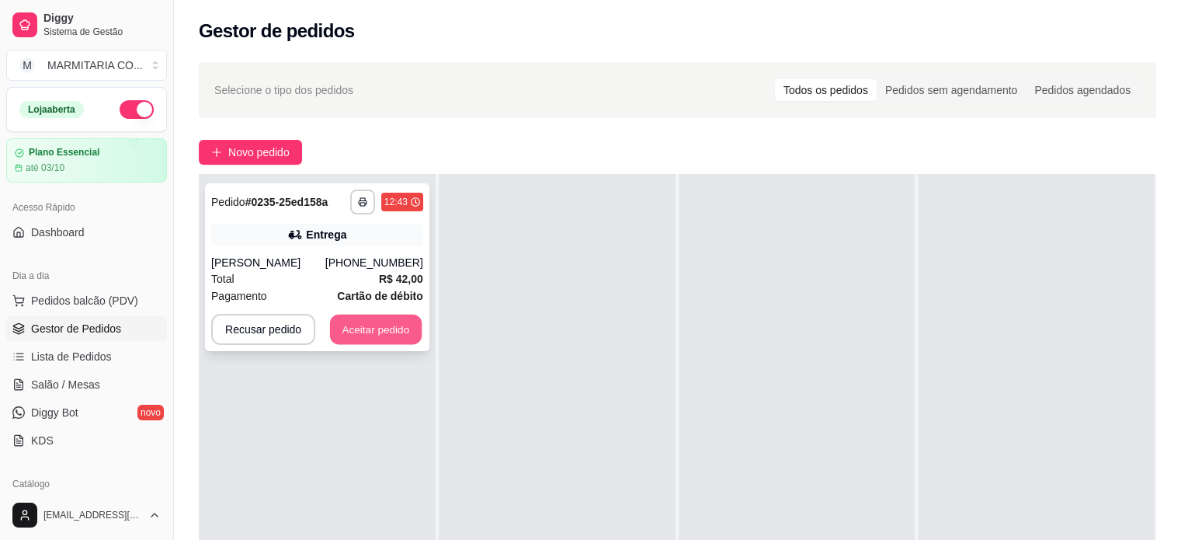
click at [395, 326] on button "Aceitar pedido" at bounding box center [376, 330] width 92 height 30
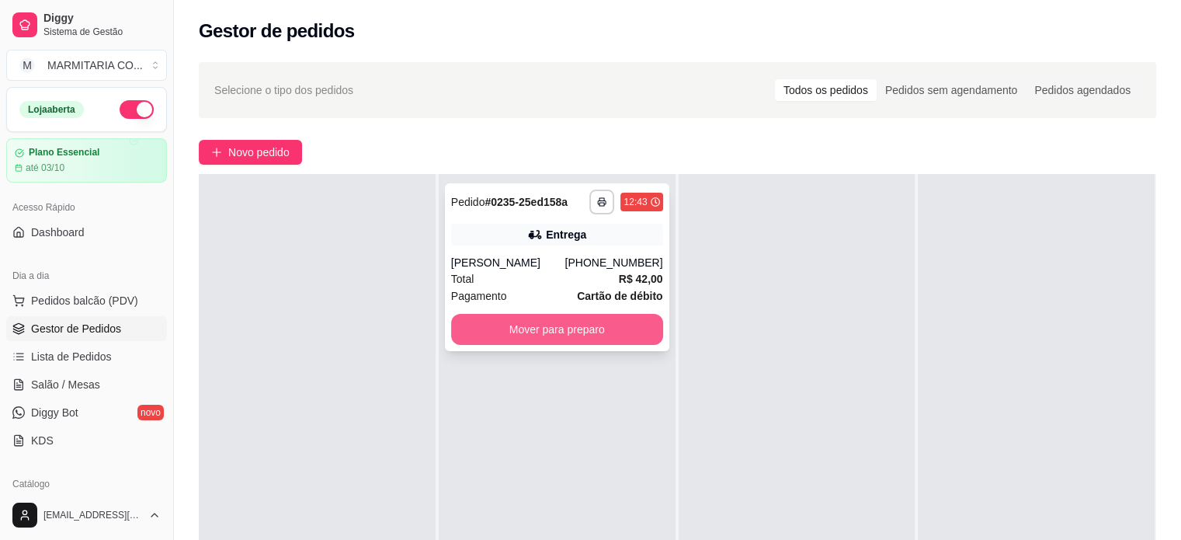
click at [546, 329] on button "Mover para preparo" at bounding box center [557, 329] width 212 height 31
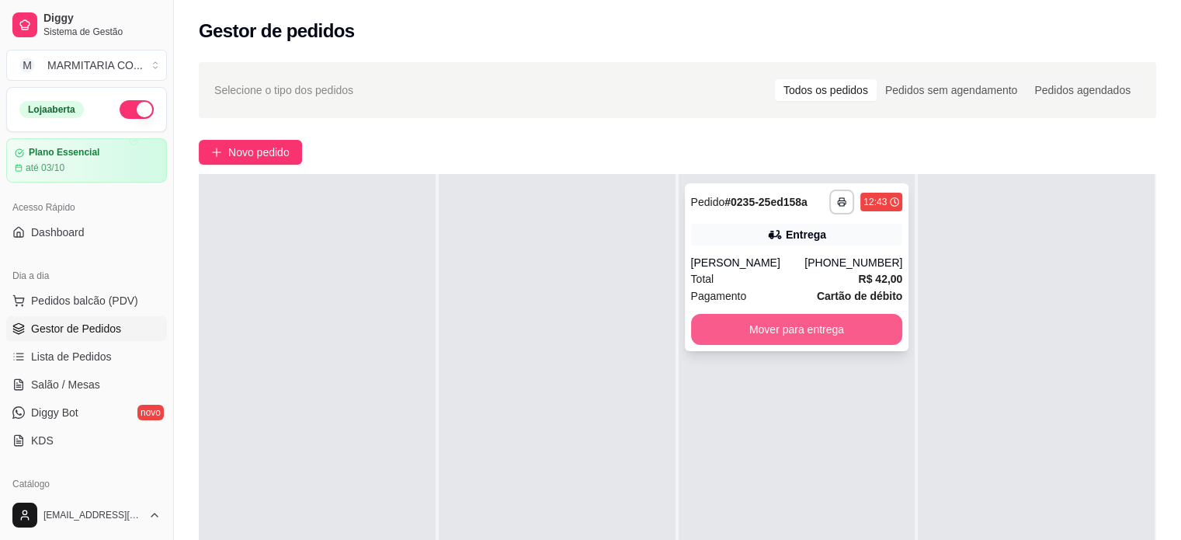
click at [733, 333] on button "Mover para entrega" at bounding box center [797, 329] width 212 height 31
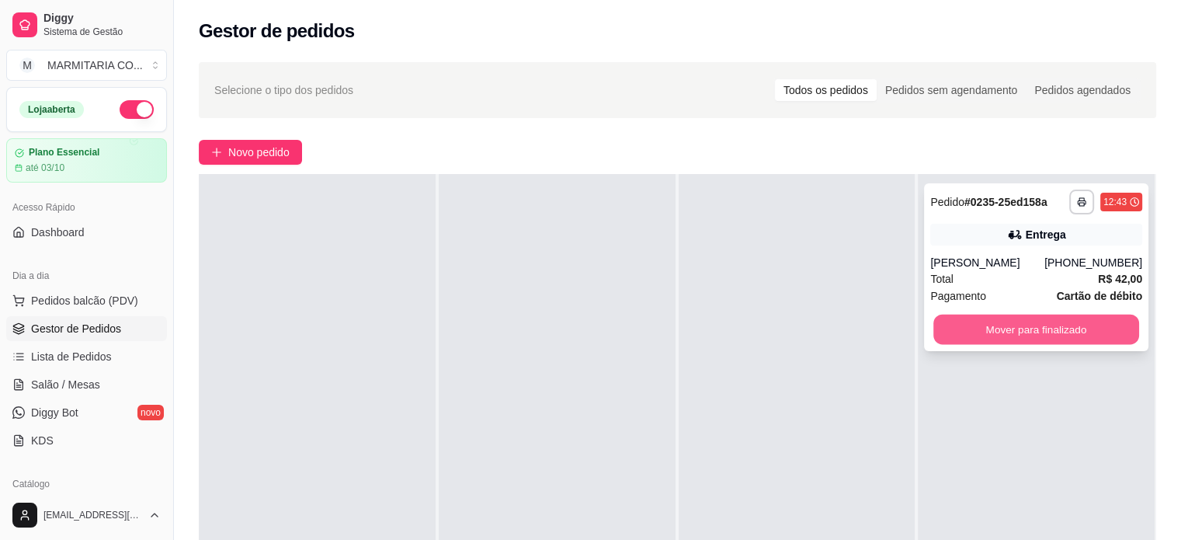
click at [951, 335] on button "Mover para finalizado" at bounding box center [1037, 330] width 206 height 30
click at [951, 335] on button "Mover para finalizado" at bounding box center [1037, 329] width 212 height 31
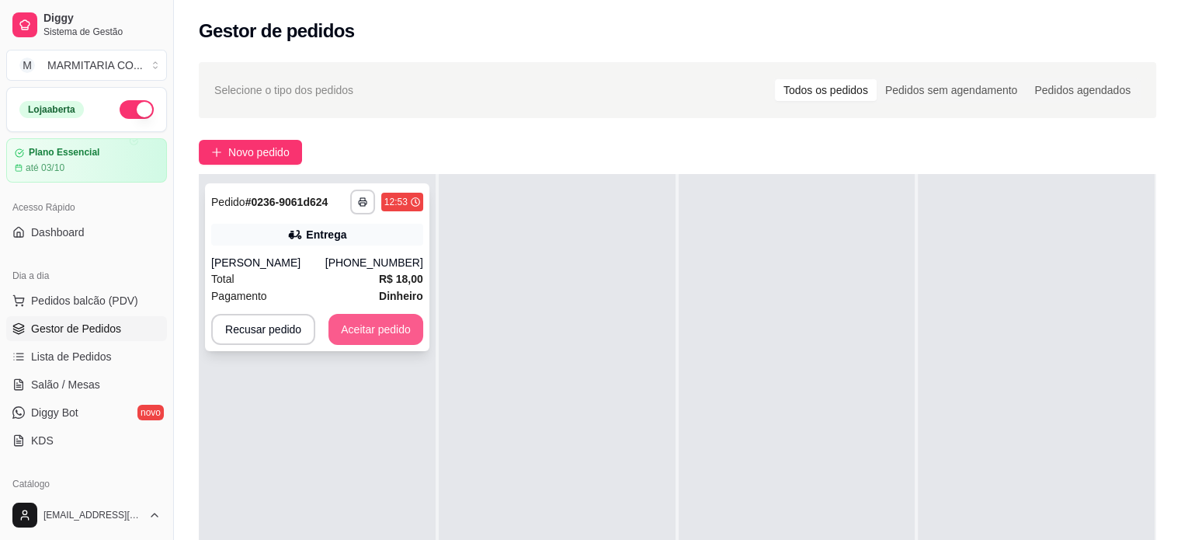
click at [346, 345] on button "Aceitar pedido" at bounding box center [376, 329] width 95 height 31
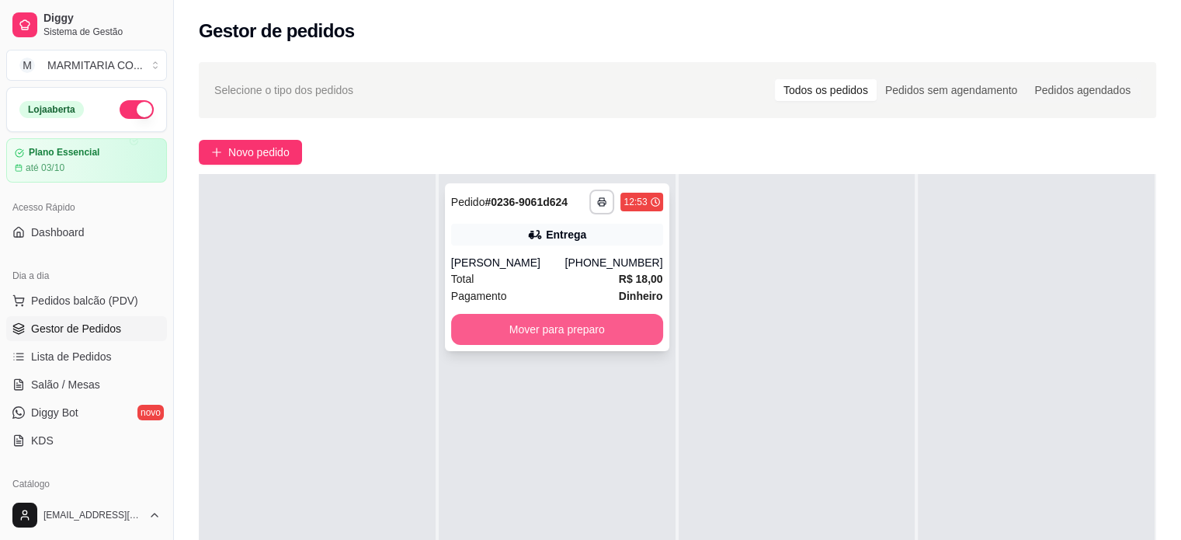
click at [578, 339] on button "Mover para preparo" at bounding box center [557, 329] width 212 height 31
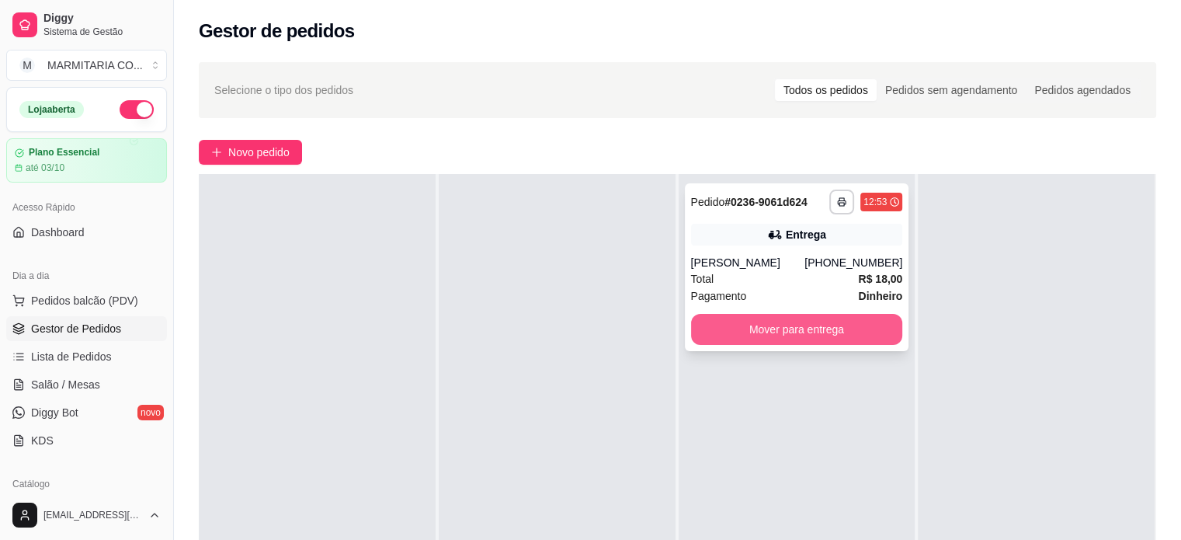
click at [712, 345] on button "Mover para entrega" at bounding box center [797, 329] width 212 height 31
click at [833, 339] on button "Mover para entrega" at bounding box center [797, 329] width 212 height 31
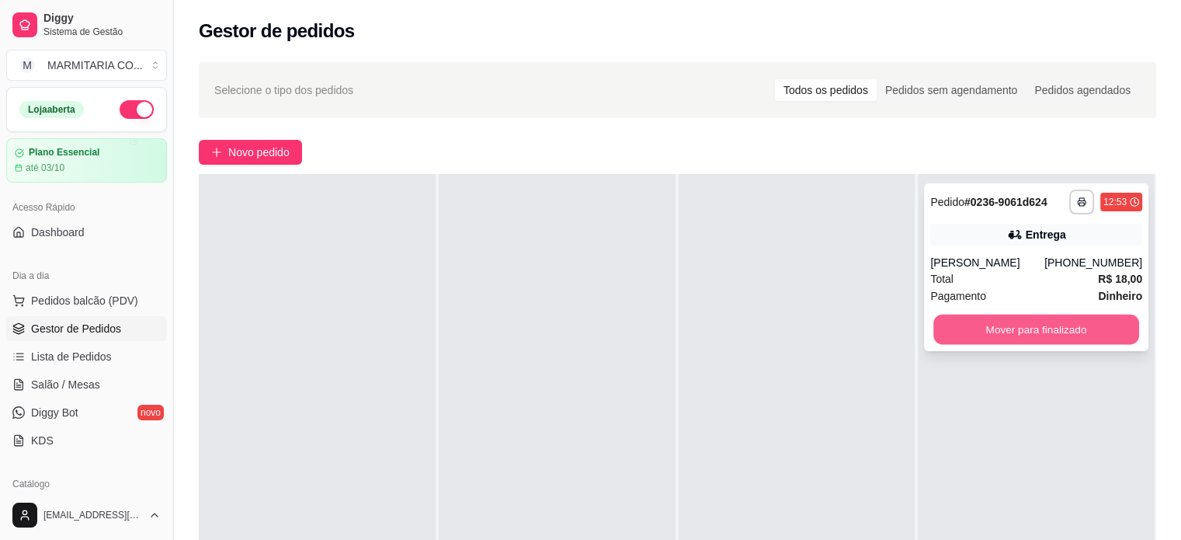
click at [962, 332] on button "Mover para finalizado" at bounding box center [1037, 330] width 206 height 30
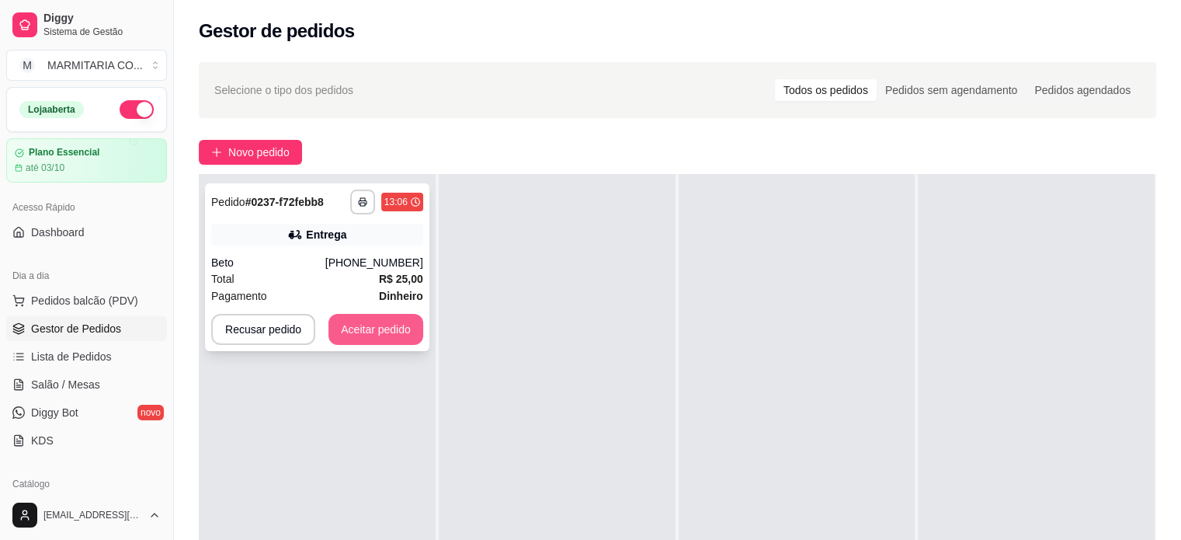
click at [357, 326] on button "Aceitar pedido" at bounding box center [376, 329] width 95 height 31
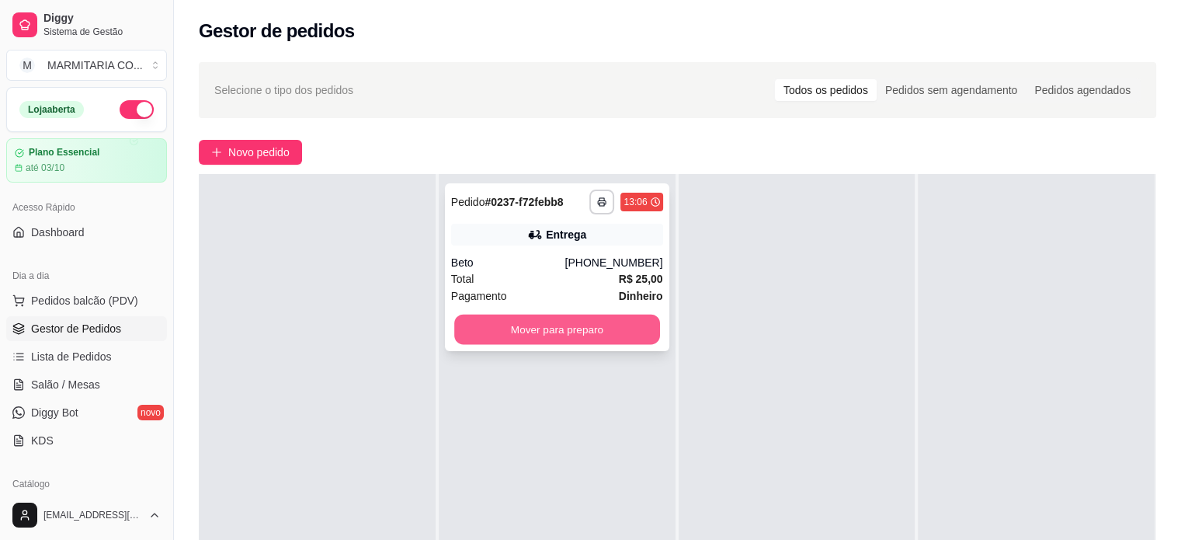
click at [551, 319] on button "Mover para preparo" at bounding box center [557, 330] width 206 height 30
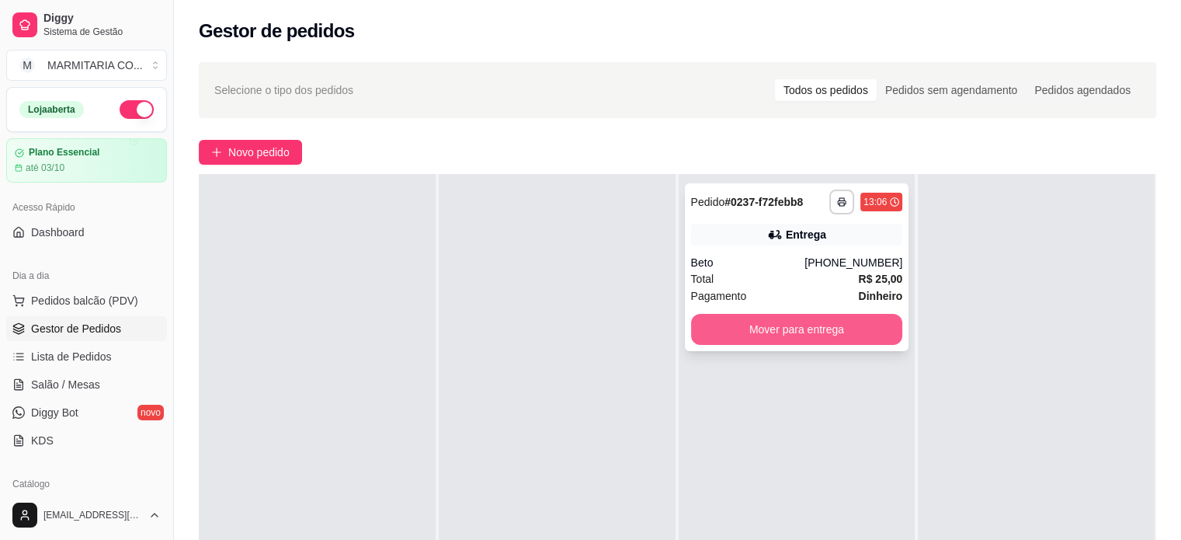
click at [788, 327] on button "Mover para entrega" at bounding box center [797, 329] width 212 height 31
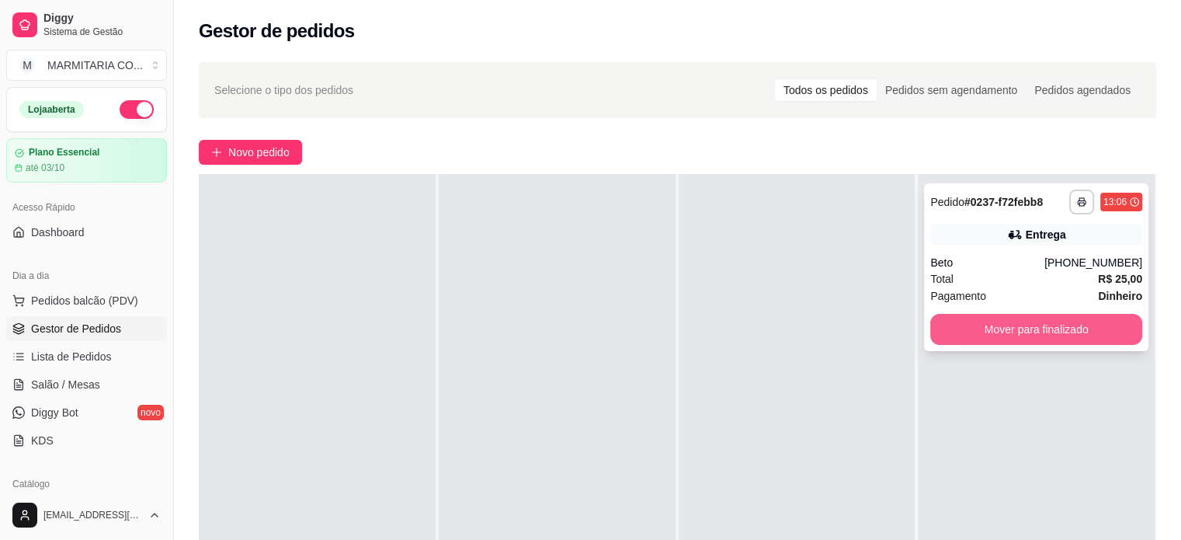
click at [1052, 322] on button "Mover para finalizado" at bounding box center [1037, 329] width 212 height 31
